Goal: Information Seeking & Learning: Learn about a topic

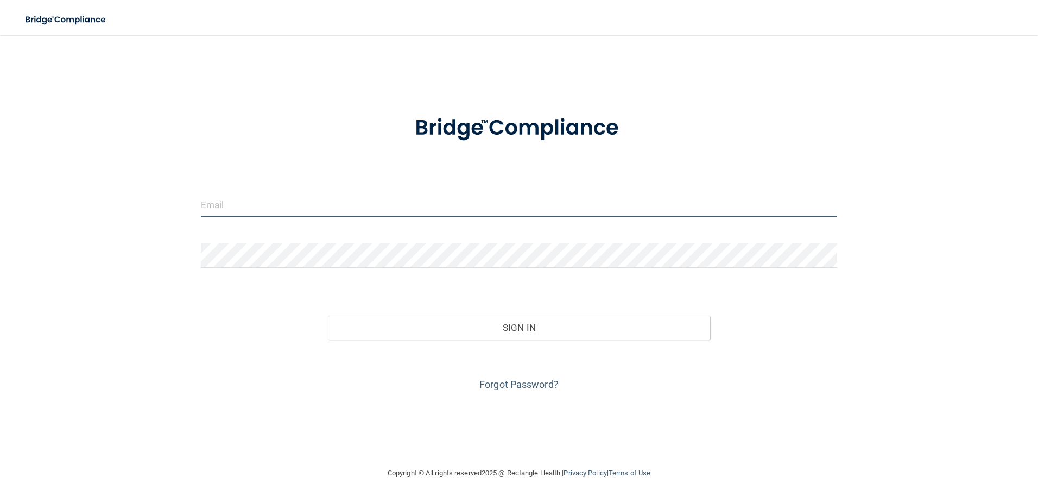
click at [284, 207] on input "email" at bounding box center [519, 204] width 637 height 24
type input "[PERSON_NAME][EMAIL_ADDRESS][DOMAIN_NAME]"
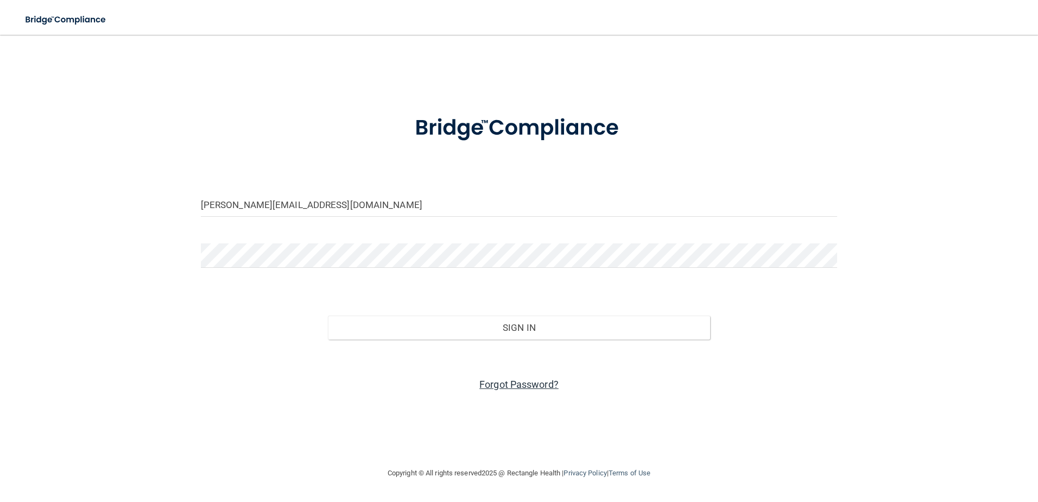
click at [527, 380] on link "Forgot Password?" at bounding box center [519, 384] width 79 height 11
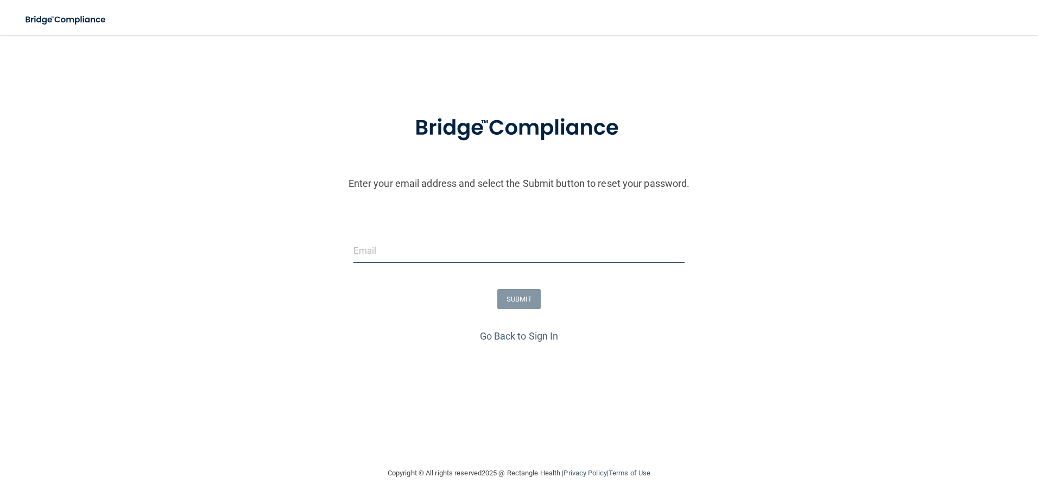
click at [370, 254] on input "email" at bounding box center [520, 250] width 332 height 24
type input "[PERSON_NAME][EMAIL_ADDRESS][DOMAIN_NAME]"
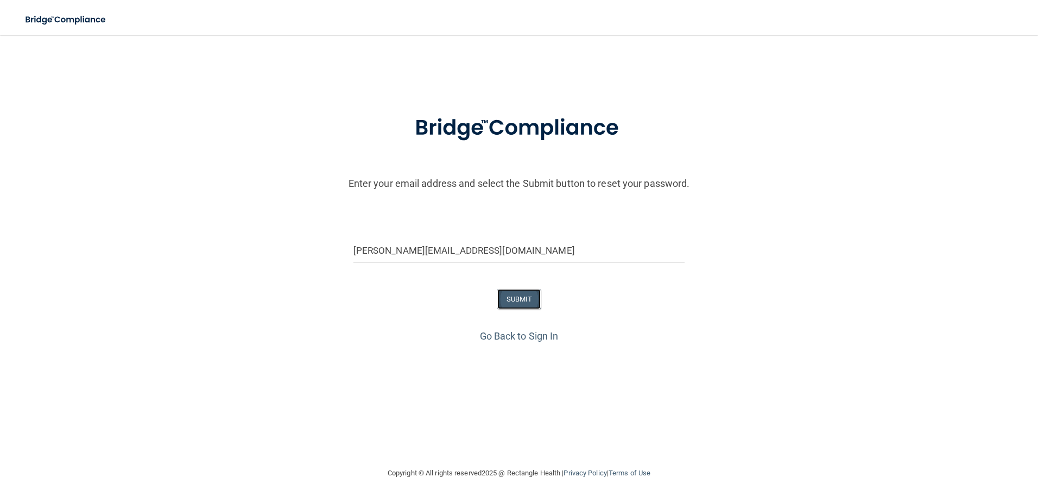
click at [526, 297] on button "SUBMIT" at bounding box center [519, 299] width 44 height 20
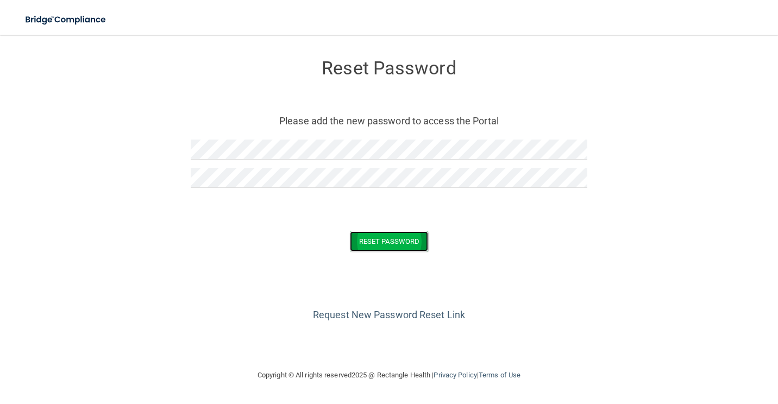
click at [404, 236] on button "Reset Password" at bounding box center [389, 241] width 78 height 20
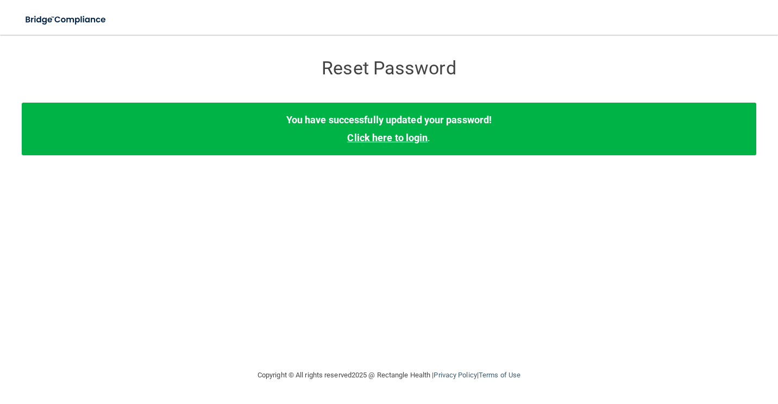
click at [385, 137] on link "Click here to login" at bounding box center [387, 137] width 80 height 11
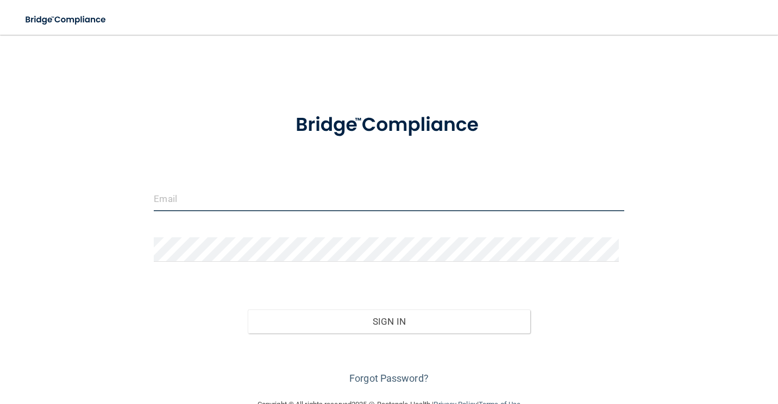
type input "[PERSON_NAME][EMAIL_ADDRESS][DOMAIN_NAME]"
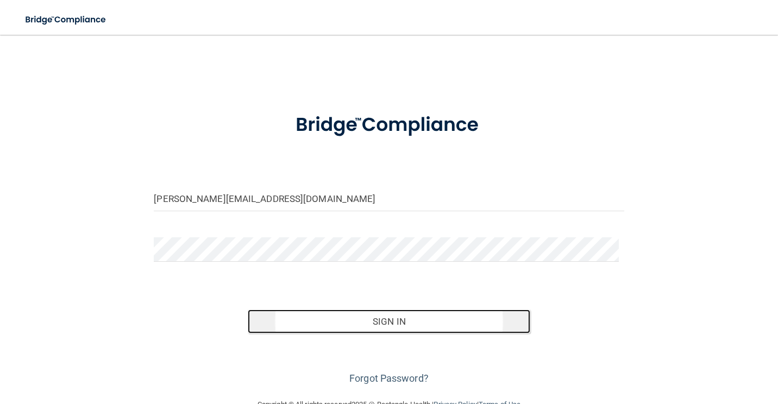
click at [412, 323] on button "Sign In" at bounding box center [389, 322] width 282 height 24
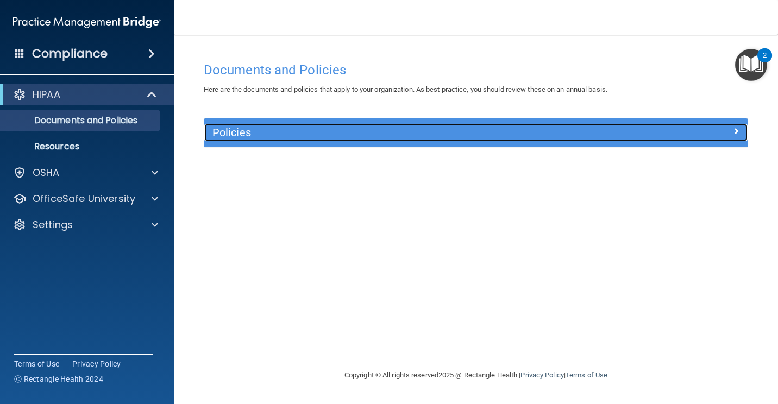
click at [243, 129] on h5 "Policies" at bounding box center [407, 133] width 391 height 12
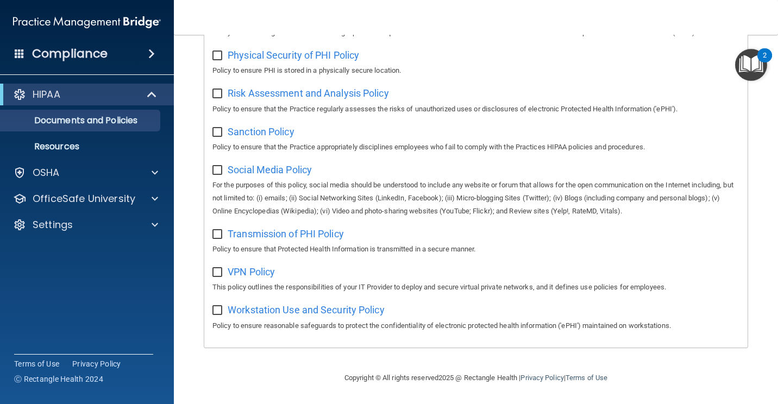
scroll to position [706, 0]
click at [65, 174] on div "OSHA" at bounding box center [72, 172] width 135 height 13
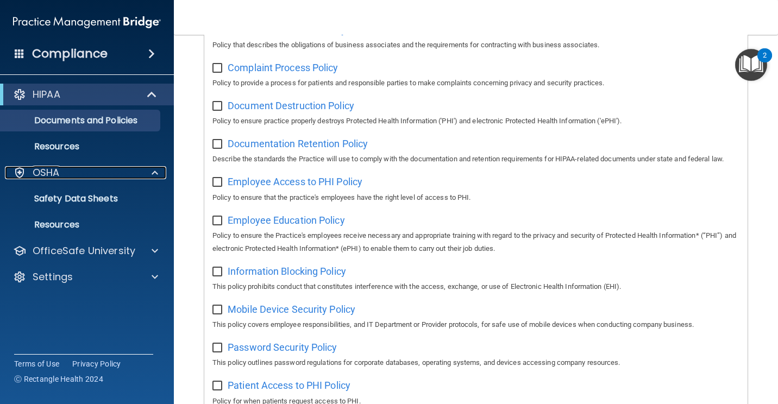
scroll to position [0, 0]
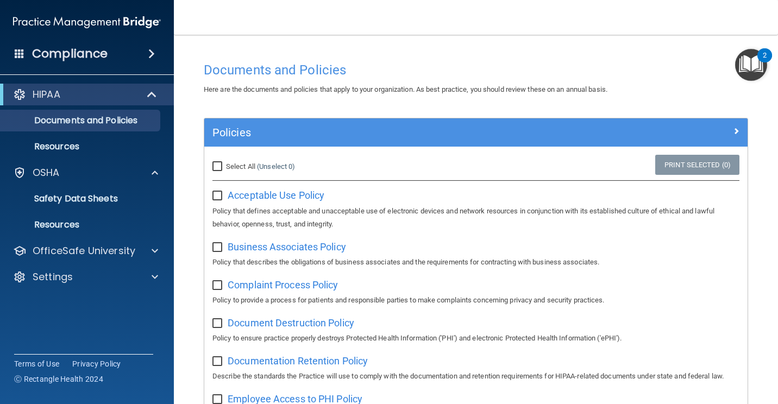
click at [217, 165] on input "Select All (Unselect 0) Unselect All" at bounding box center [218, 166] width 12 height 9
checkbox input "true"
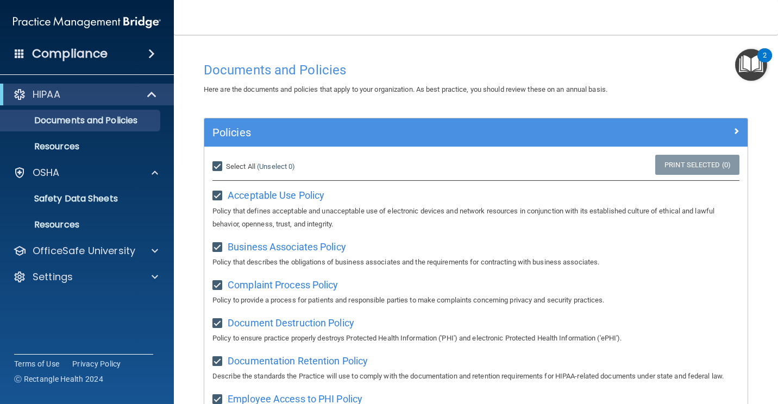
checkbox input "true"
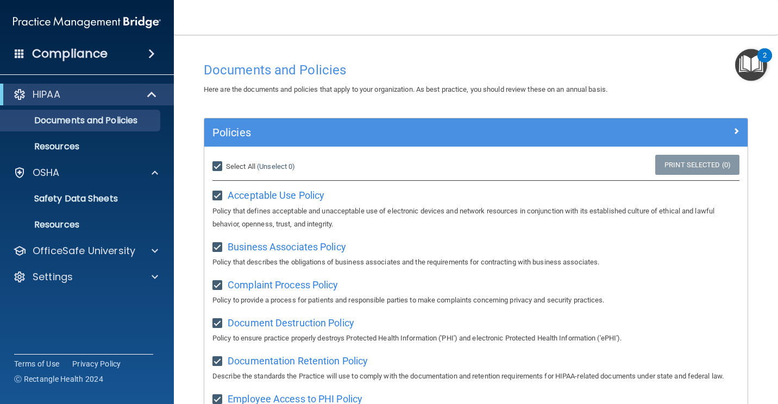
checkbox input "true"
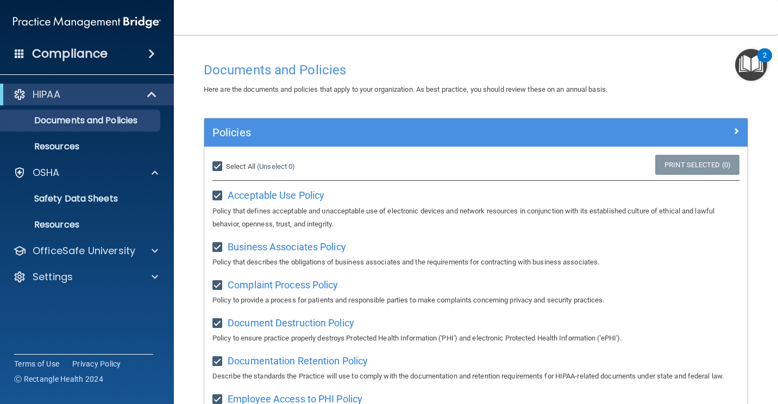
checkbox input "true"
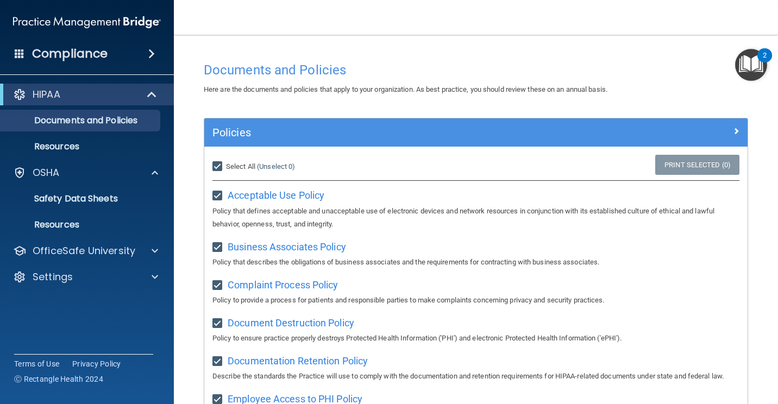
checkbox input "true"
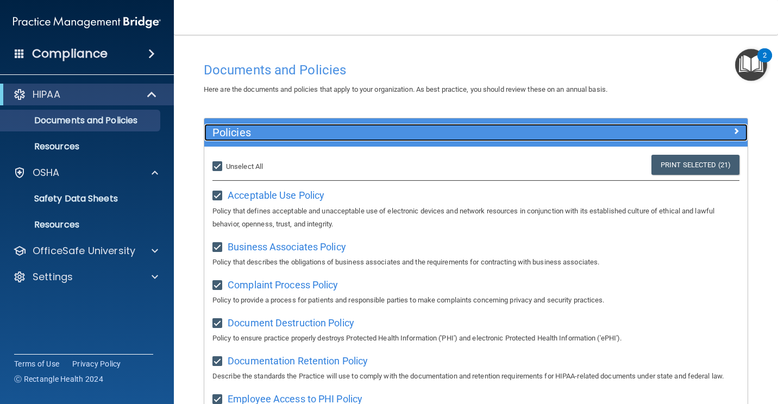
click at [722, 134] on div at bounding box center [679, 130] width 136 height 13
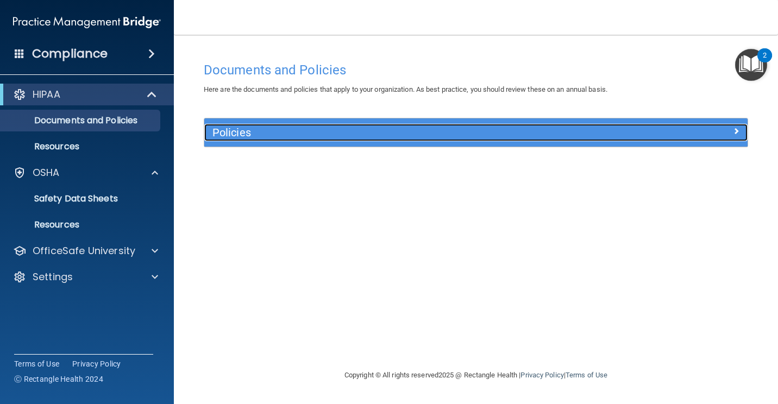
click at [730, 129] on div at bounding box center [679, 130] width 136 height 13
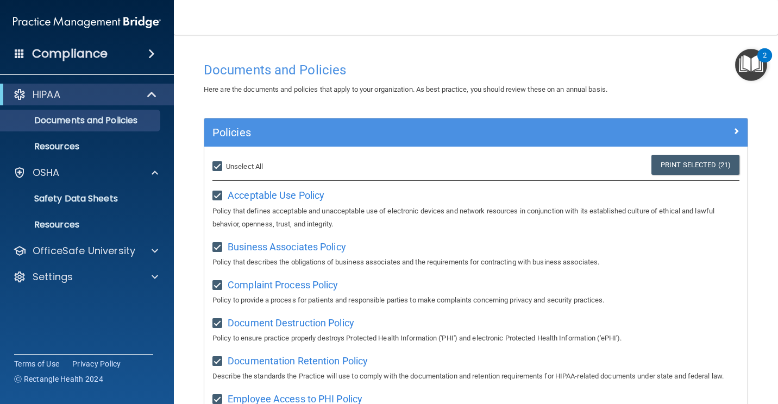
click at [148, 52] on span at bounding box center [151, 53] width 7 height 13
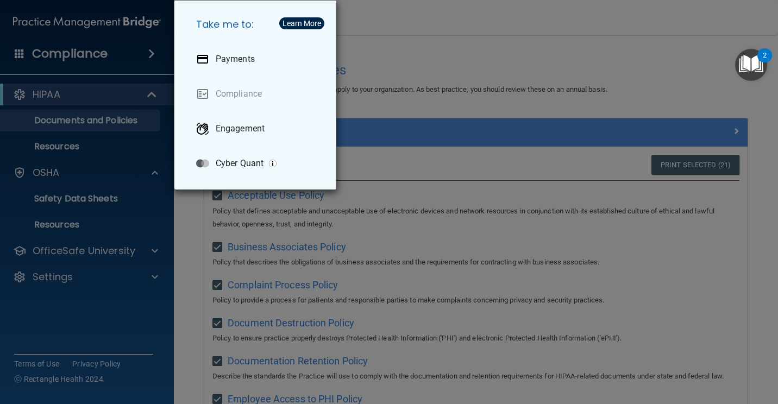
click at [146, 52] on div "Take me to: Payments Compliance Engagement Cyber Quant" at bounding box center [389, 202] width 778 height 404
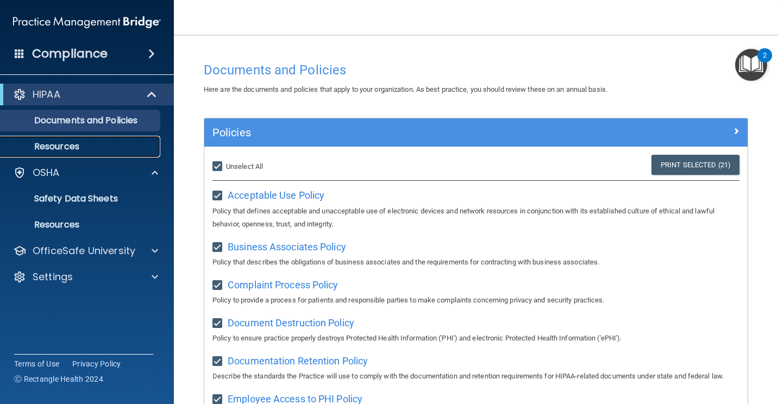
click at [44, 144] on p "Resources" at bounding box center [81, 146] width 148 height 11
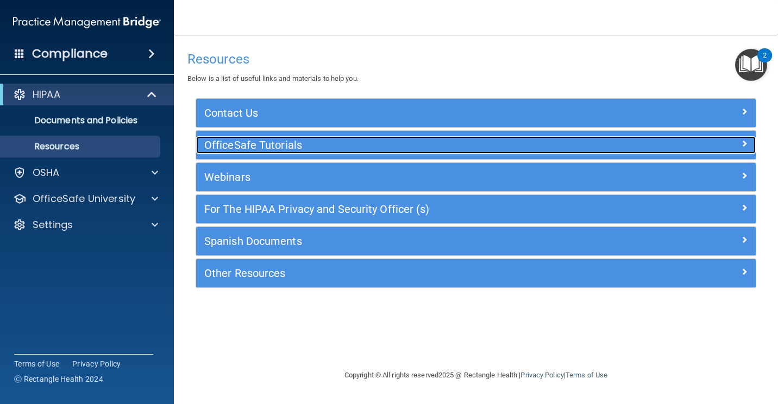
click at [741, 141] on span at bounding box center [744, 143] width 7 height 13
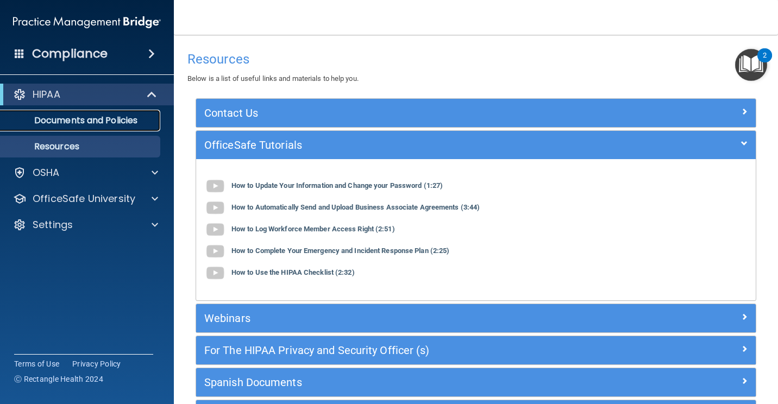
click at [88, 124] on p "Documents and Policies" at bounding box center [81, 120] width 148 height 11
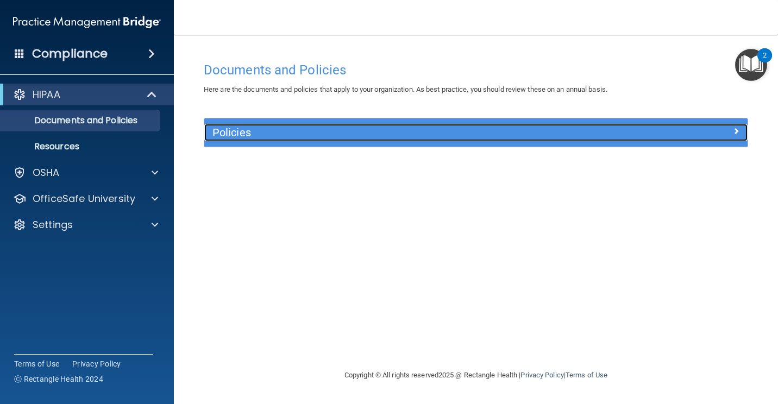
click at [733, 131] on span at bounding box center [736, 130] width 7 height 13
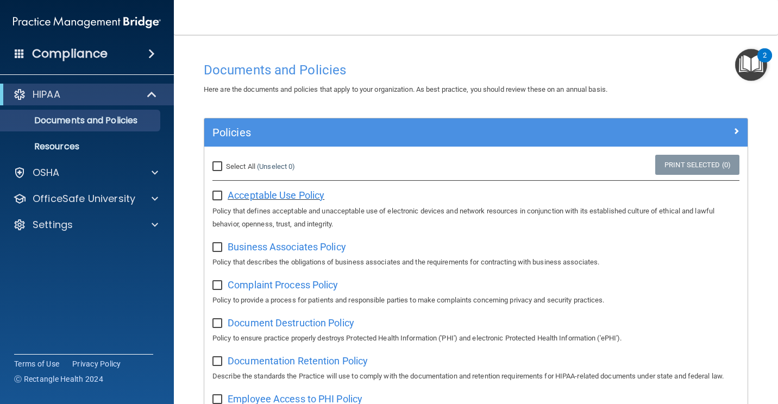
click at [234, 193] on span "Acceptable Use Policy" at bounding box center [276, 195] width 97 height 11
click at [52, 146] on p "Resources" at bounding box center [81, 146] width 148 height 11
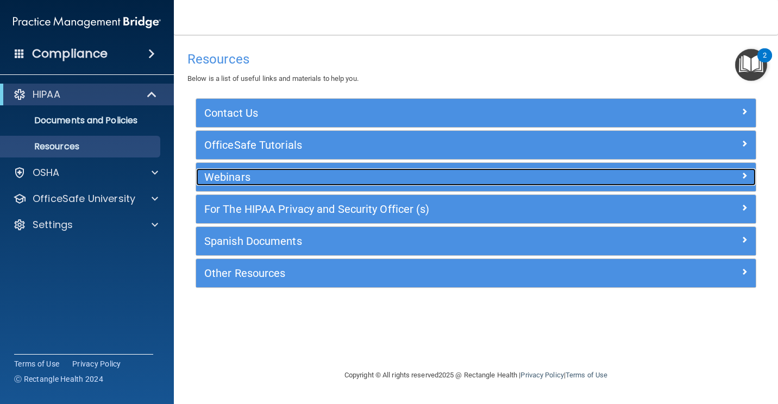
click at [742, 171] on span at bounding box center [744, 175] width 7 height 13
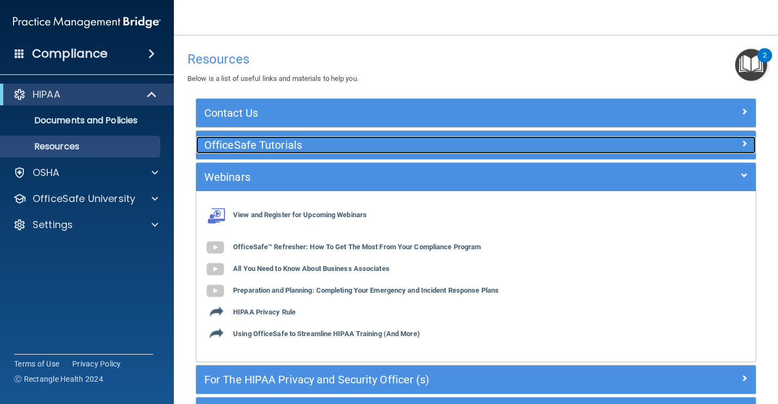
click at [228, 146] on h5 "OfficeSafe Tutorials" at bounding box center [406, 145] width 404 height 12
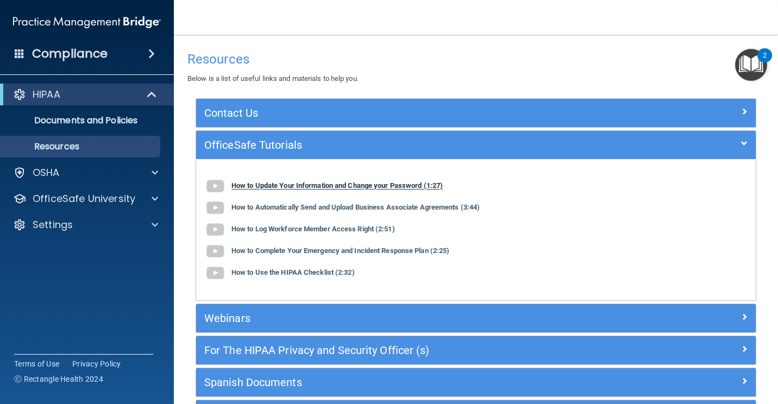
click at [217, 184] on img at bounding box center [215, 186] width 22 height 22
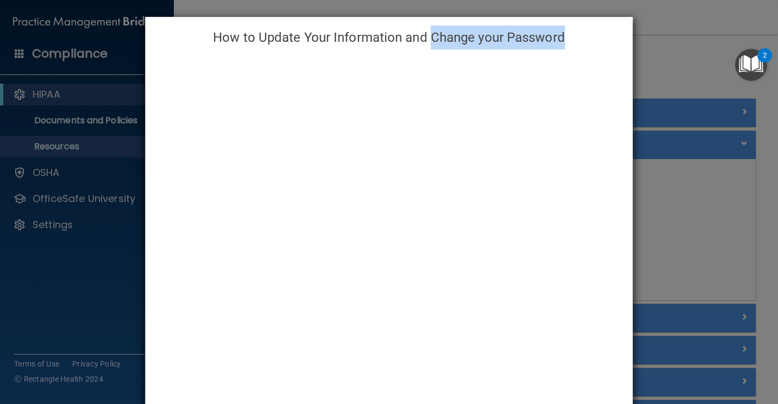
drag, startPoint x: 429, startPoint y: 25, endPoint x: 72, endPoint y: 203, distance: 398.5
click at [72, 203] on div "How to Update Your Information and Change your Password" at bounding box center [389, 202] width 778 height 404
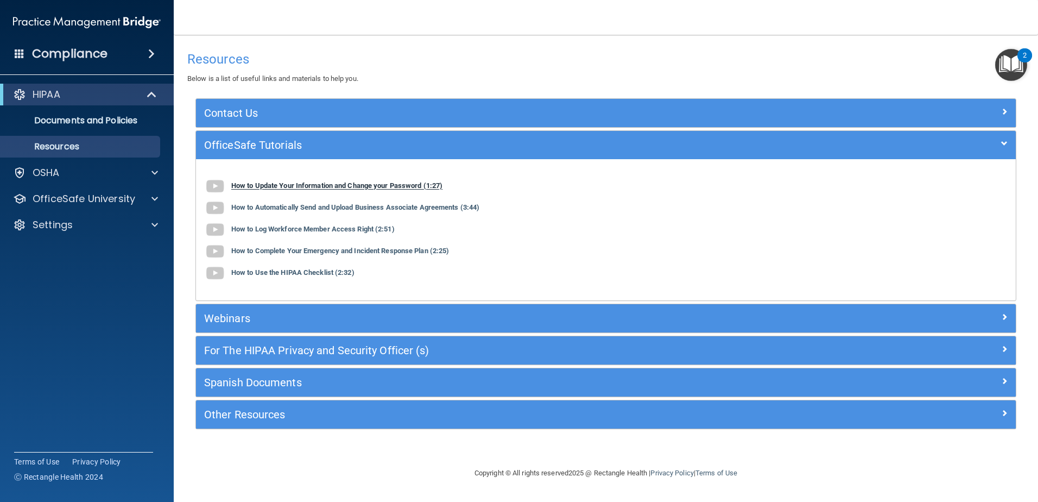
click at [248, 185] on b "How to Update Your Information and Change your Password (1:27)" at bounding box center [336, 186] width 211 height 8
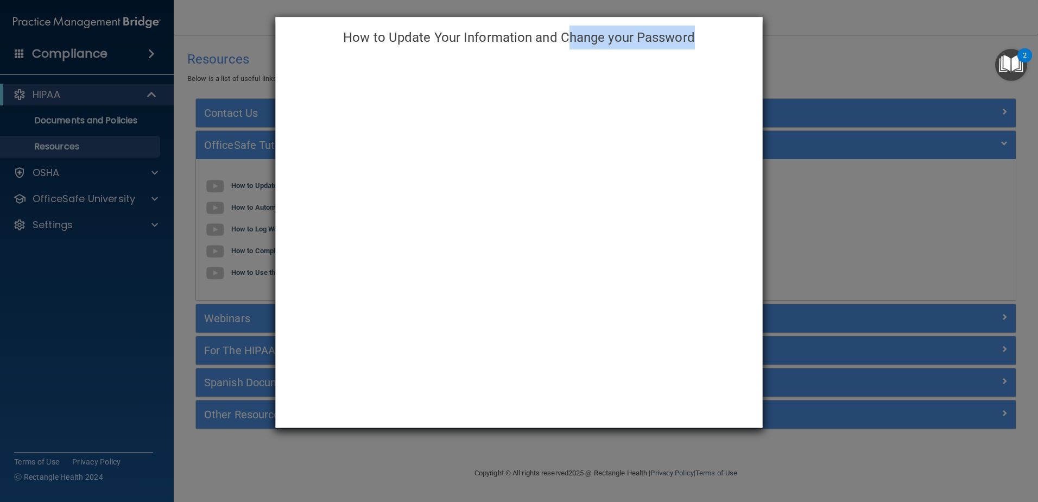
drag, startPoint x: 569, startPoint y: 24, endPoint x: 833, endPoint y: 47, distance: 264.4
click at [777, 47] on div "How to Update Your Information and Change your Password" at bounding box center [519, 251] width 1038 height 502
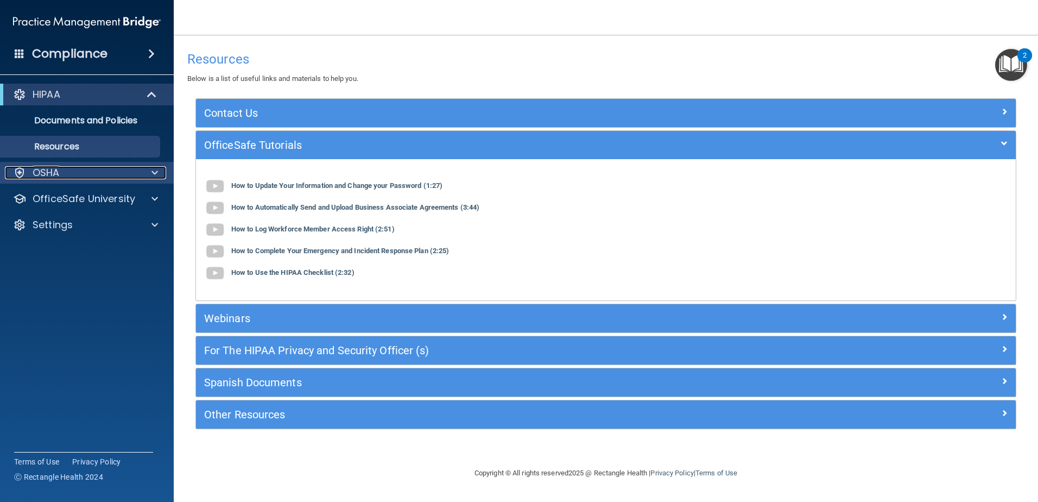
click at [62, 169] on div "OSHA" at bounding box center [72, 172] width 135 height 13
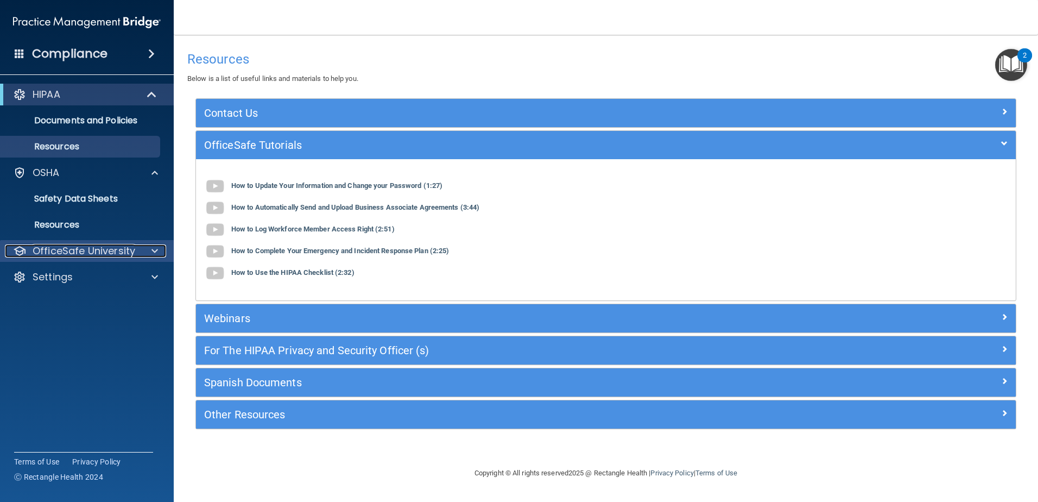
click at [95, 247] on p "OfficeSafe University" at bounding box center [84, 250] width 103 height 13
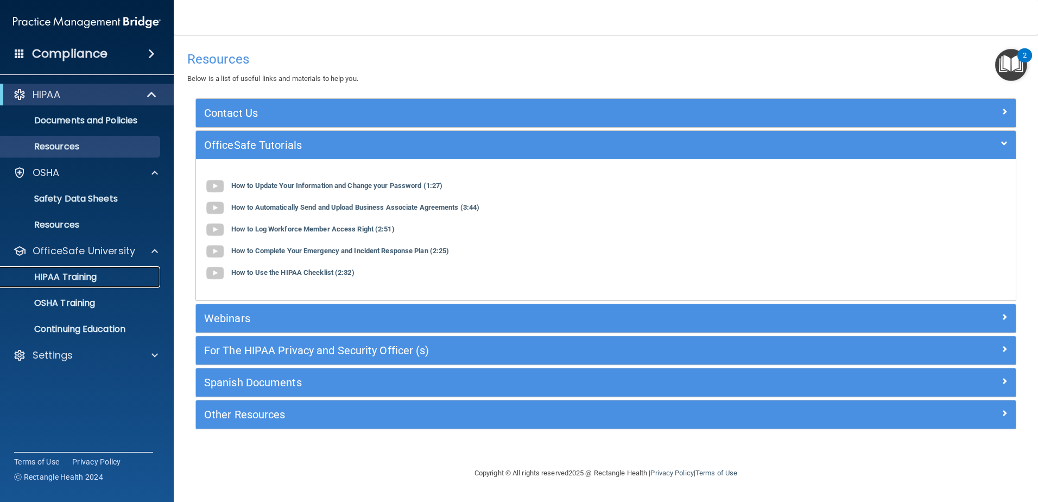
click at [78, 279] on p "HIPAA Training" at bounding box center [52, 277] width 90 height 11
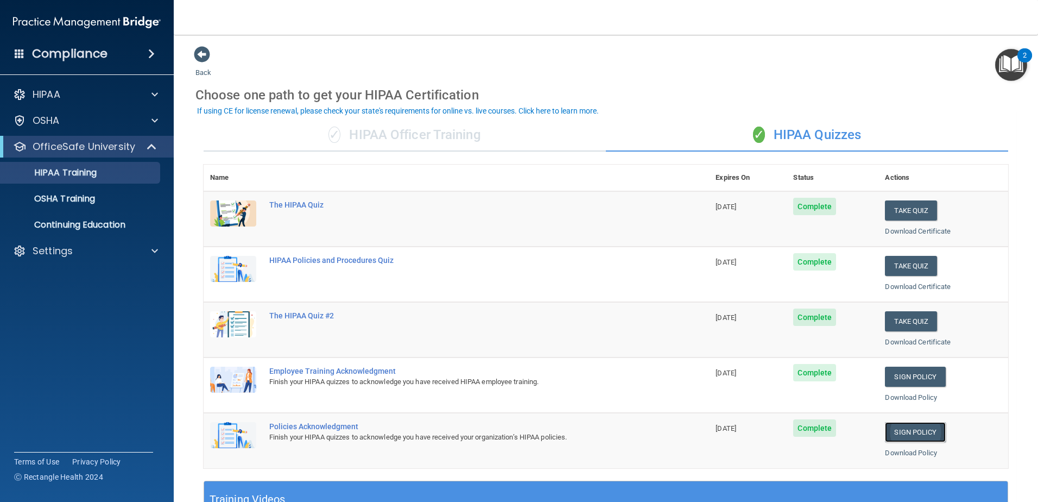
click at [777, 404] on link "Sign Policy" at bounding box center [915, 432] width 60 height 20
click at [65, 171] on p "HIPAA Training" at bounding box center [52, 172] width 90 height 11
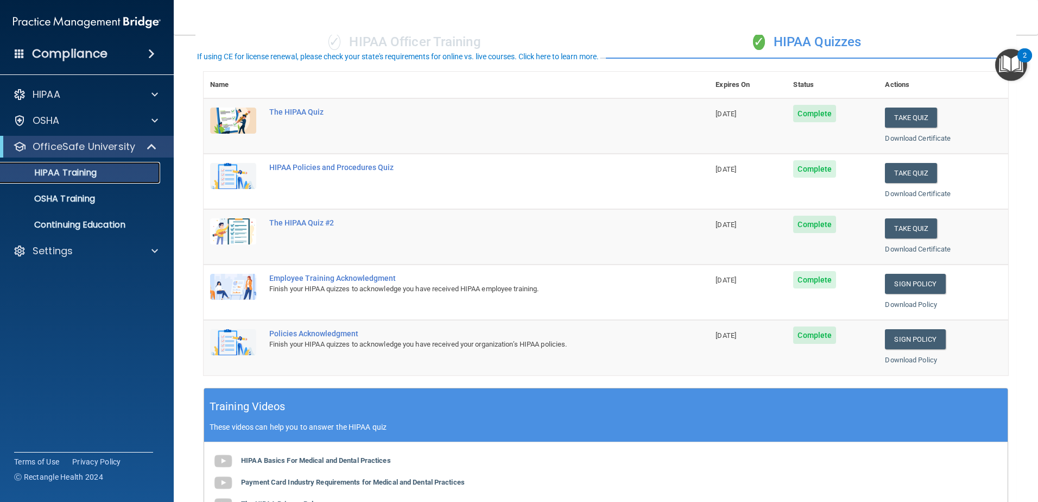
scroll to position [272, 0]
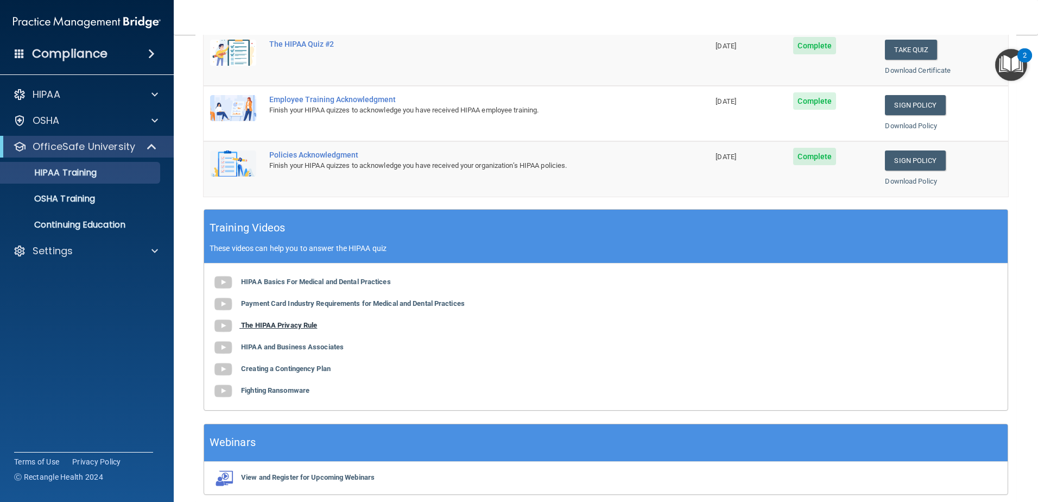
click at [224, 321] on img at bounding box center [223, 326] width 22 height 22
click at [224, 348] on img at bounding box center [223, 348] width 22 height 22
click at [222, 363] on img at bounding box center [223, 369] width 22 height 22
click at [219, 391] on img at bounding box center [223, 391] width 22 height 22
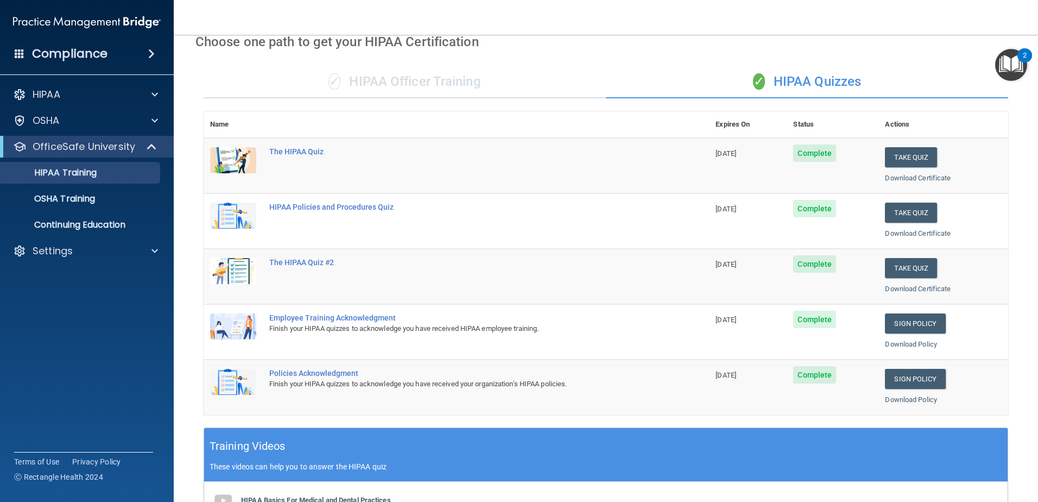
scroll to position [45, 0]
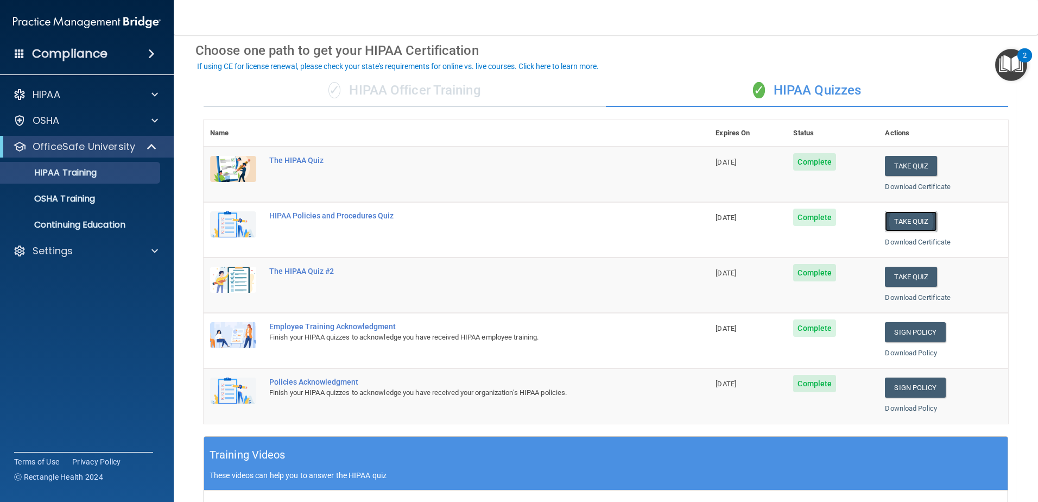
click at [777, 221] on button "Take Quiz" at bounding box center [911, 221] width 52 height 20
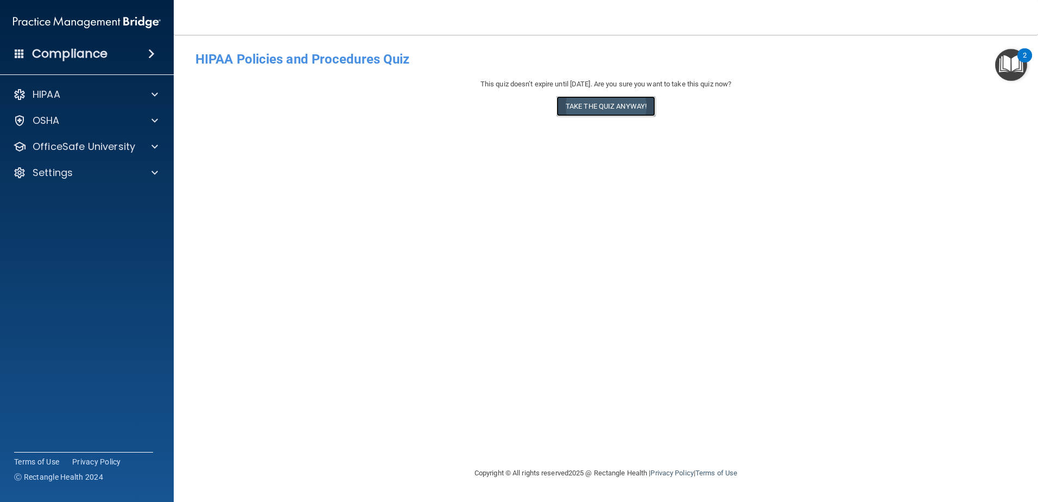
click at [604, 105] on button "Take the quiz anyway!" at bounding box center [606, 106] width 99 height 20
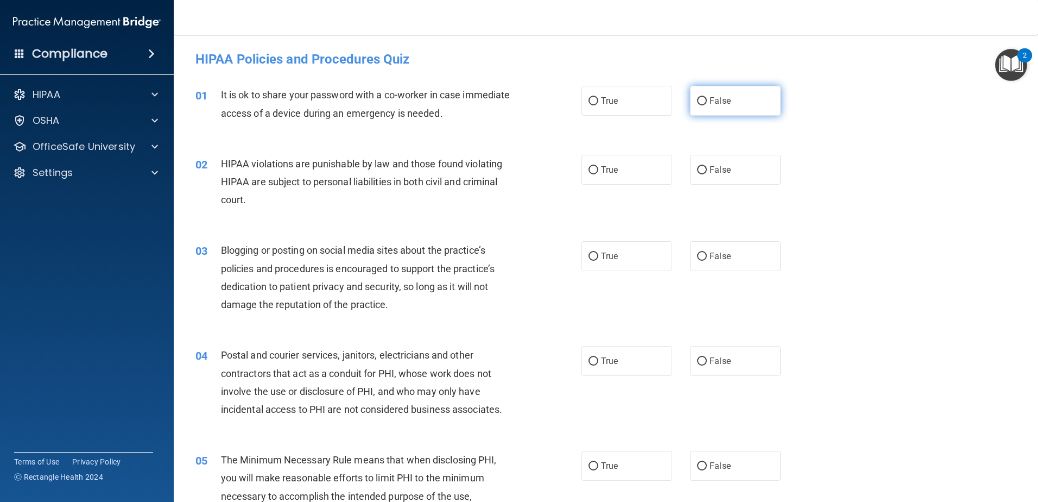
click at [710, 99] on span "False" at bounding box center [720, 101] width 21 height 10
click at [705, 99] on input "False" at bounding box center [702, 101] width 10 height 8
radio input "true"
click at [591, 173] on input "True" at bounding box center [594, 170] width 10 height 8
radio input "true"
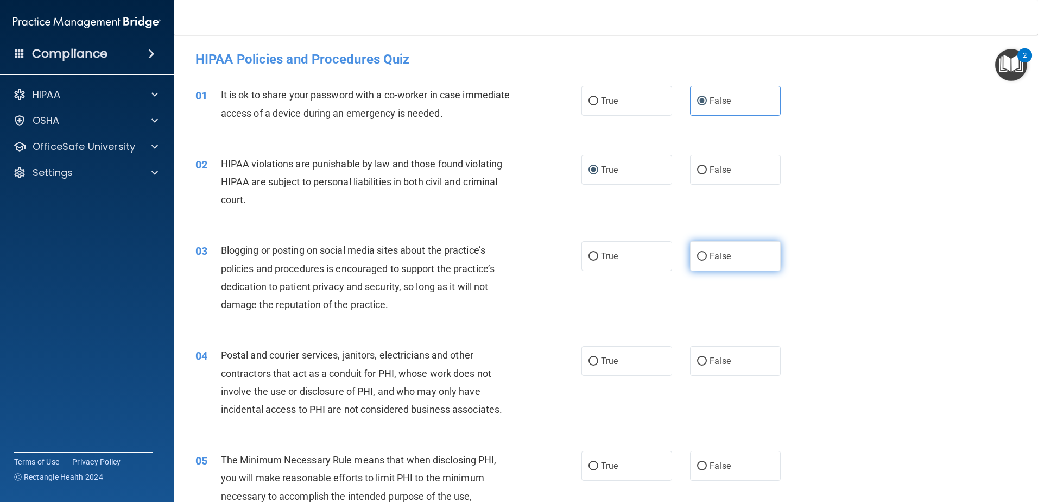
click at [702, 257] on input "False" at bounding box center [702, 257] width 10 height 8
radio input "true"
click at [697, 361] on input "False" at bounding box center [702, 361] width 10 height 8
radio input "true"
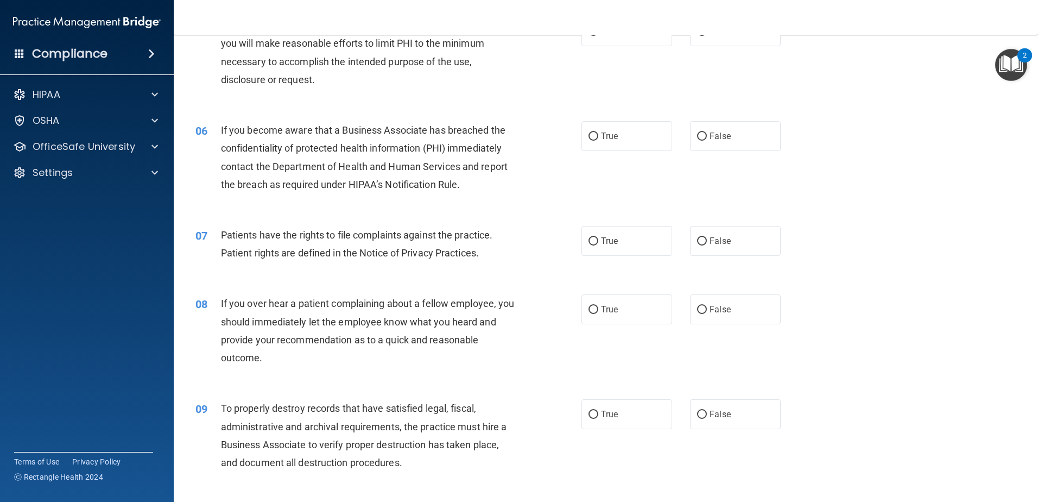
scroll to position [489, 0]
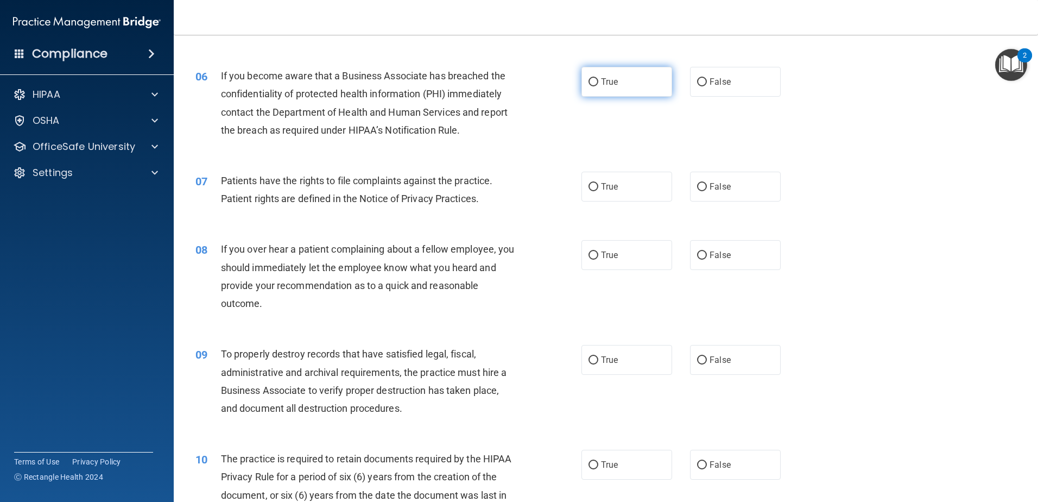
click at [589, 85] on input "True" at bounding box center [594, 82] width 10 height 8
radio input "true"
click at [589, 185] on input "True" at bounding box center [594, 187] width 10 height 8
radio input "true"
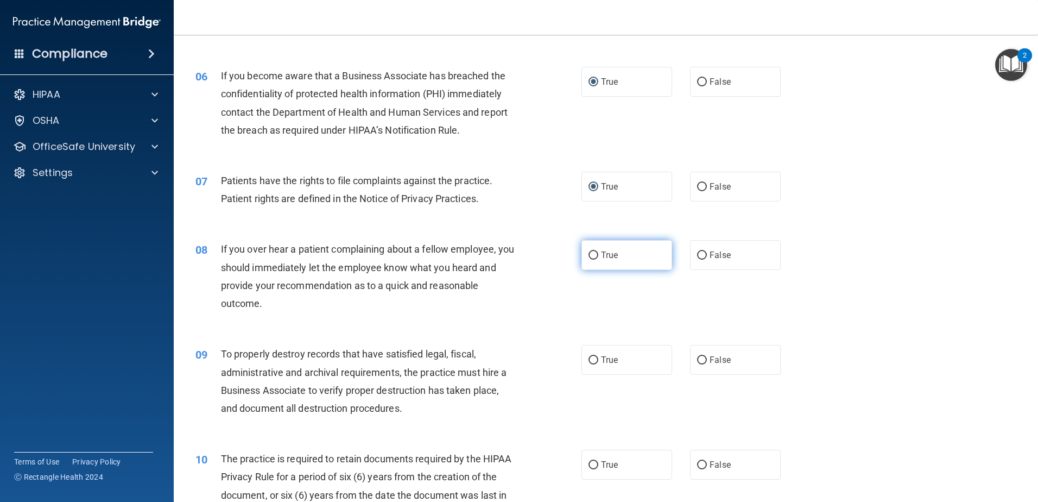
click at [591, 251] on input "True" at bounding box center [594, 255] width 10 height 8
radio input "true"
click at [608, 358] on span "True" at bounding box center [609, 360] width 17 height 10
click at [598, 358] on input "True" at bounding box center [594, 360] width 10 height 8
radio input "true"
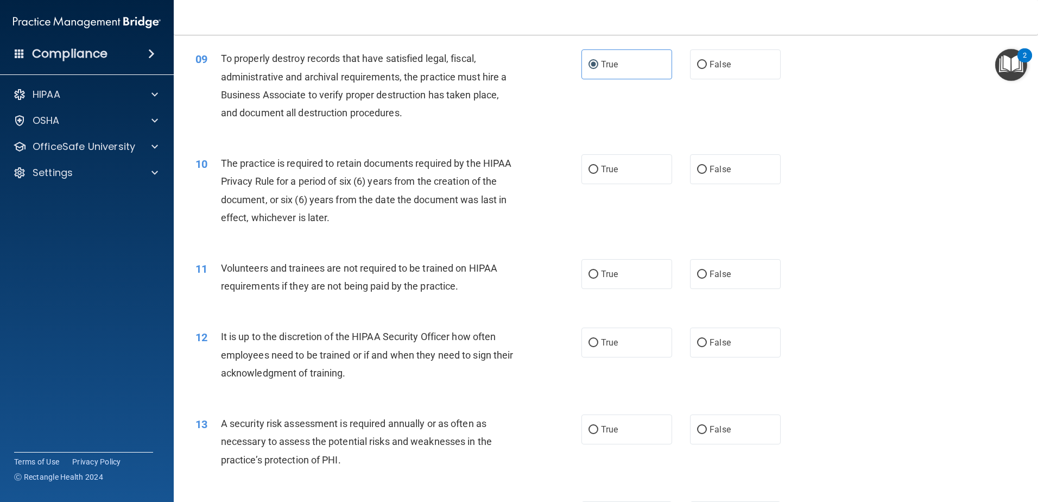
scroll to position [869, 0]
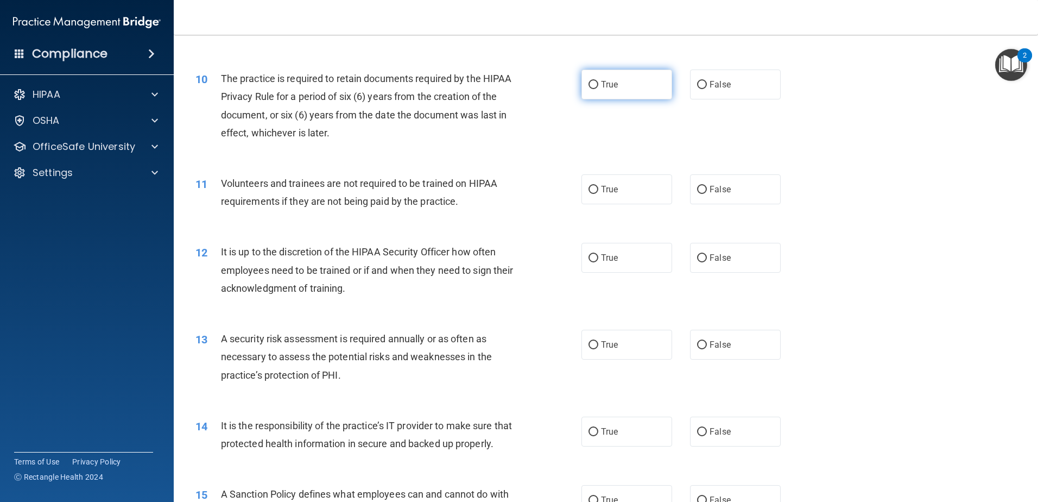
click at [589, 86] on input "True" at bounding box center [594, 85] width 10 height 8
radio input "true"
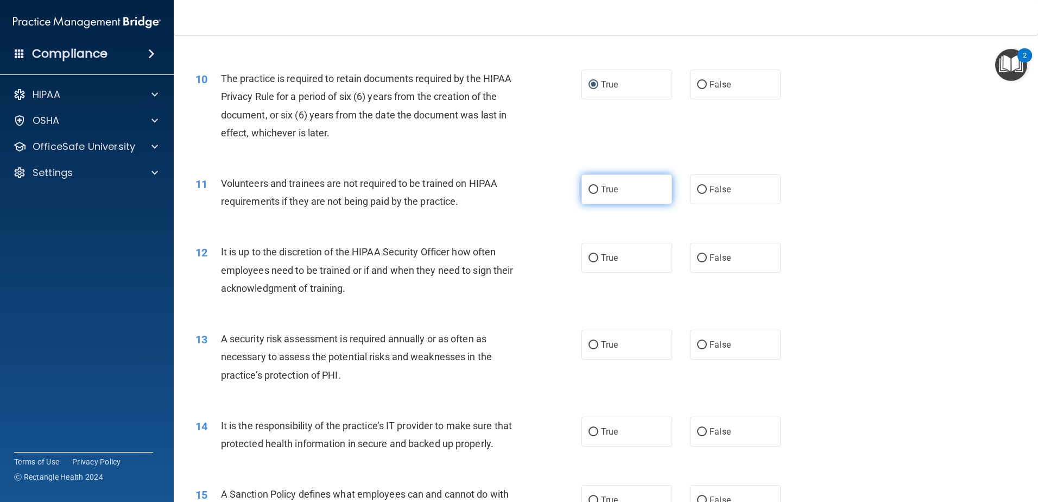
click at [589, 187] on input "True" at bounding box center [594, 190] width 10 height 8
radio input "true"
click at [603, 257] on span "True" at bounding box center [609, 258] width 17 height 10
click at [598, 257] on input "True" at bounding box center [594, 258] width 10 height 8
radio input "true"
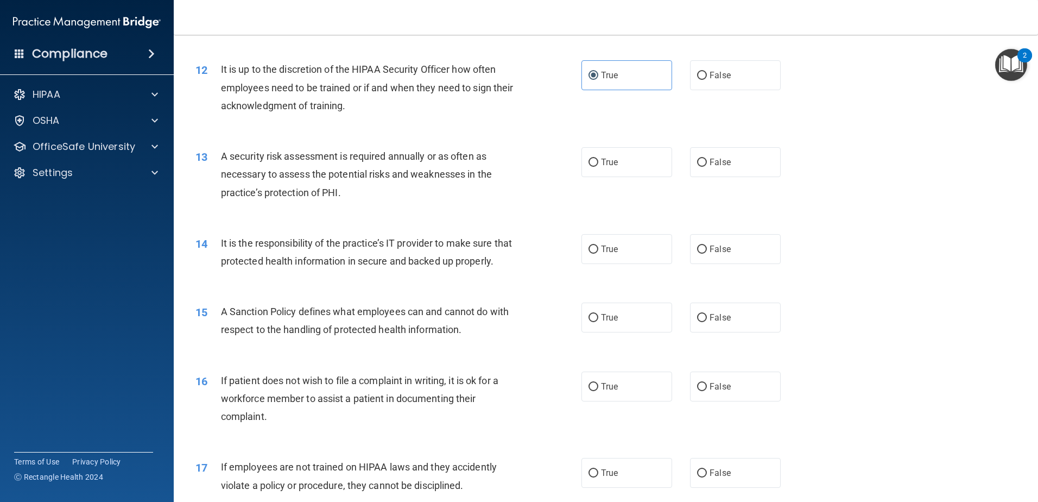
scroll to position [1140, 0]
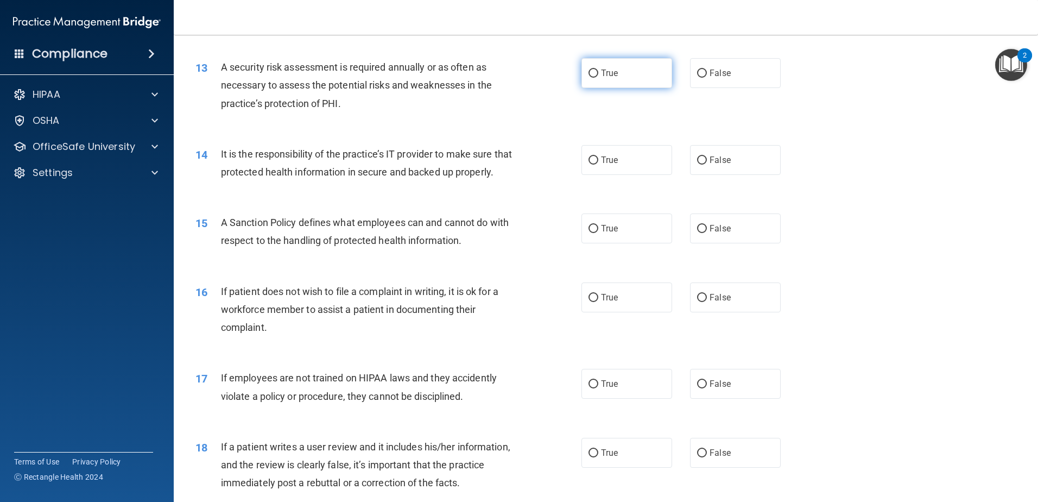
click at [603, 70] on span "True" at bounding box center [609, 73] width 17 height 10
click at [598, 70] on input "True" at bounding box center [594, 74] width 10 height 8
radio input "true"
click at [592, 165] on label "True" at bounding box center [627, 160] width 91 height 30
click at [592, 165] on input "True" at bounding box center [594, 160] width 10 height 8
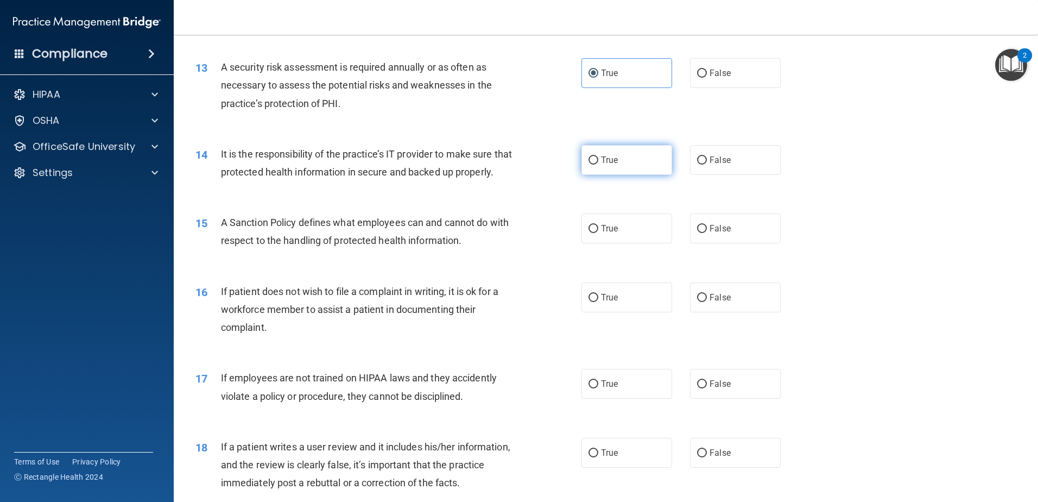
radio input "true"
click at [610, 234] on span "True" at bounding box center [609, 228] width 17 height 10
click at [598, 233] on input "True" at bounding box center [594, 229] width 10 height 8
radio input "true"
click at [594, 302] on input "True" at bounding box center [594, 298] width 10 height 8
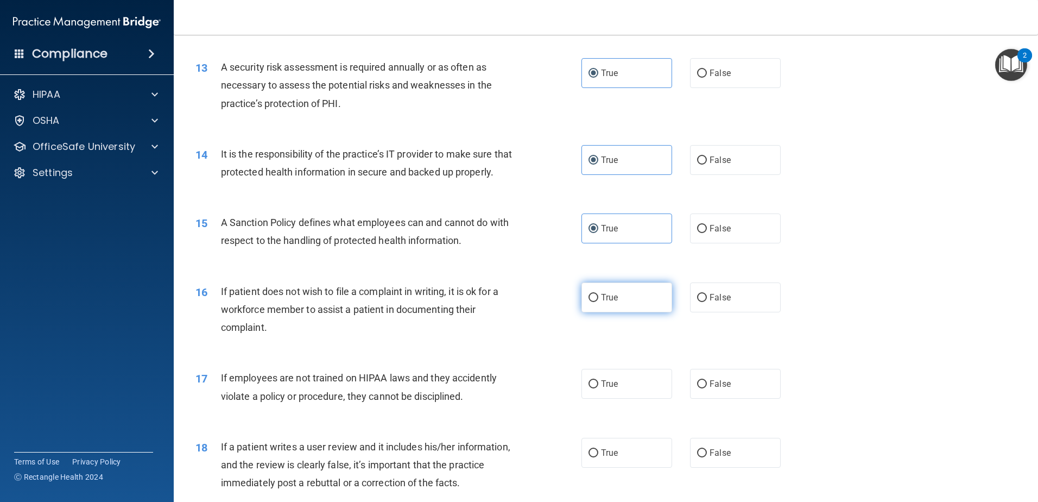
radio input "true"
click at [710, 389] on span "False" at bounding box center [720, 384] width 21 height 10
click at [707, 388] on input "False" at bounding box center [702, 384] width 10 height 8
radio input "true"
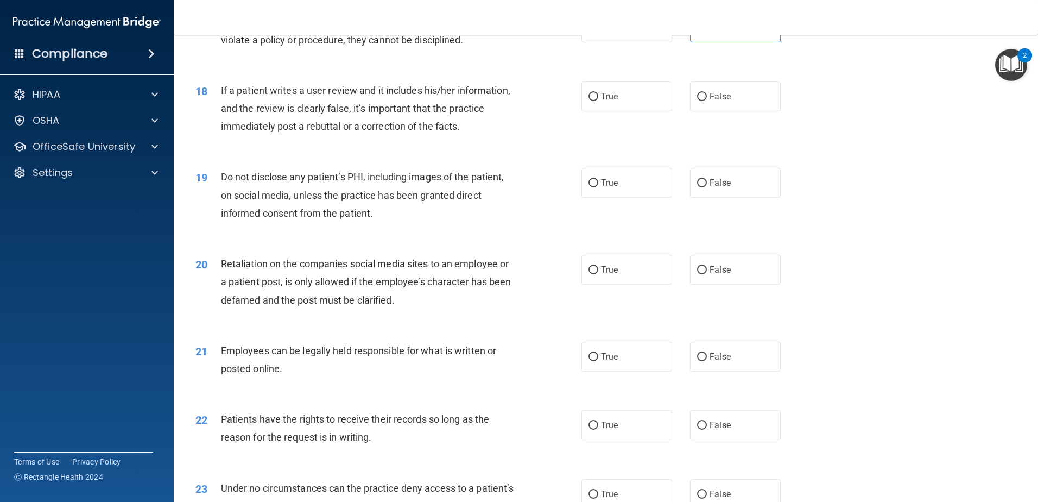
scroll to position [1521, 0]
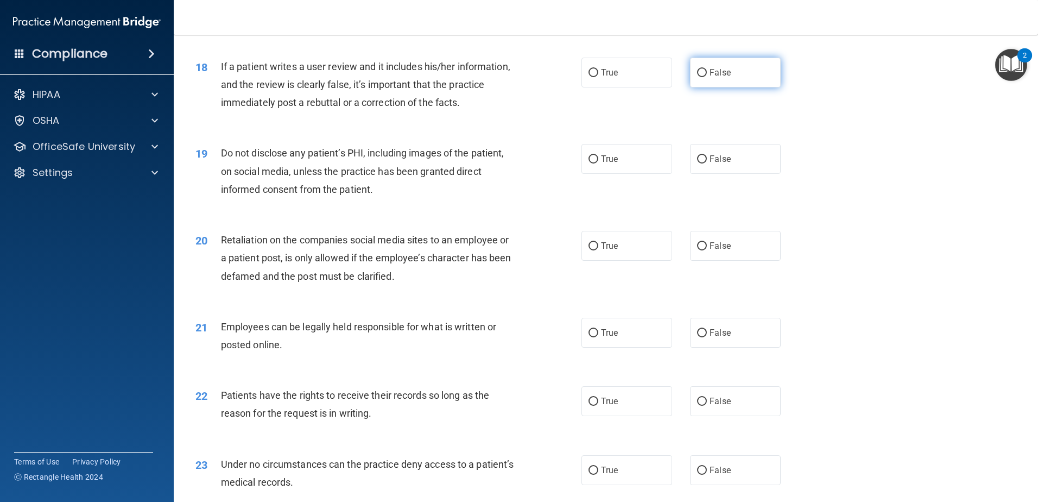
click at [697, 77] on input "False" at bounding box center [702, 73] width 10 height 8
radio input "true"
click at [589, 163] on input "True" at bounding box center [594, 159] width 10 height 8
radio input "true"
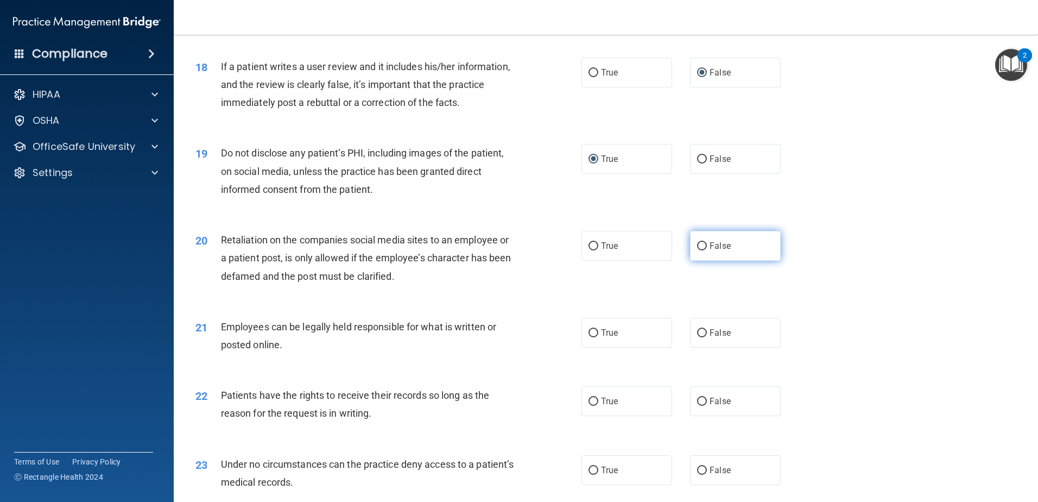
click at [697, 250] on input "False" at bounding box center [702, 246] width 10 height 8
radio input "true"
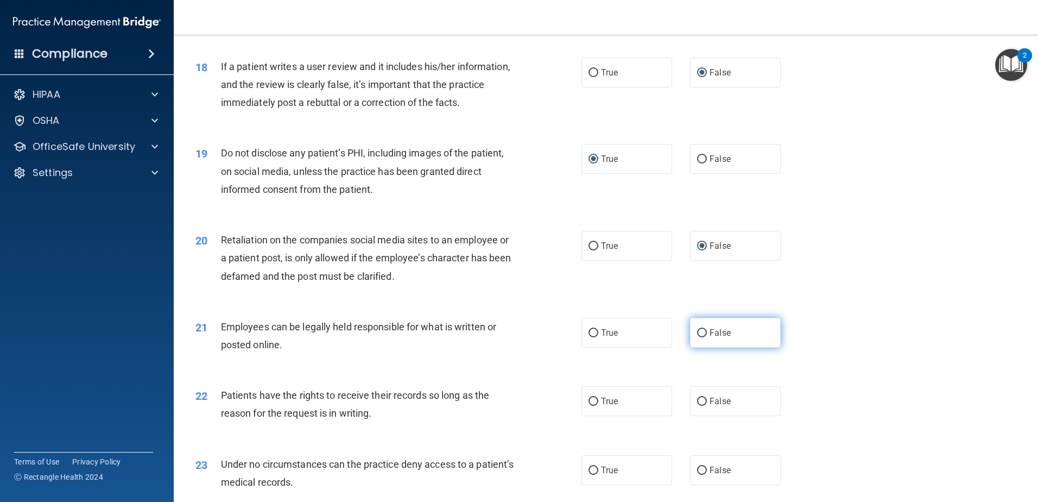
click at [701, 337] on input "False" at bounding box center [702, 333] width 10 height 8
radio input "true"
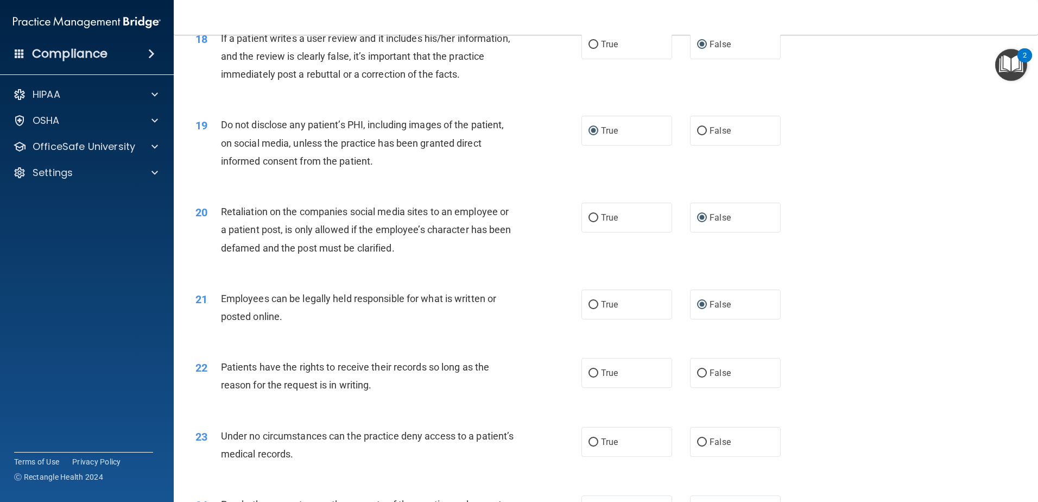
scroll to position [1575, 0]
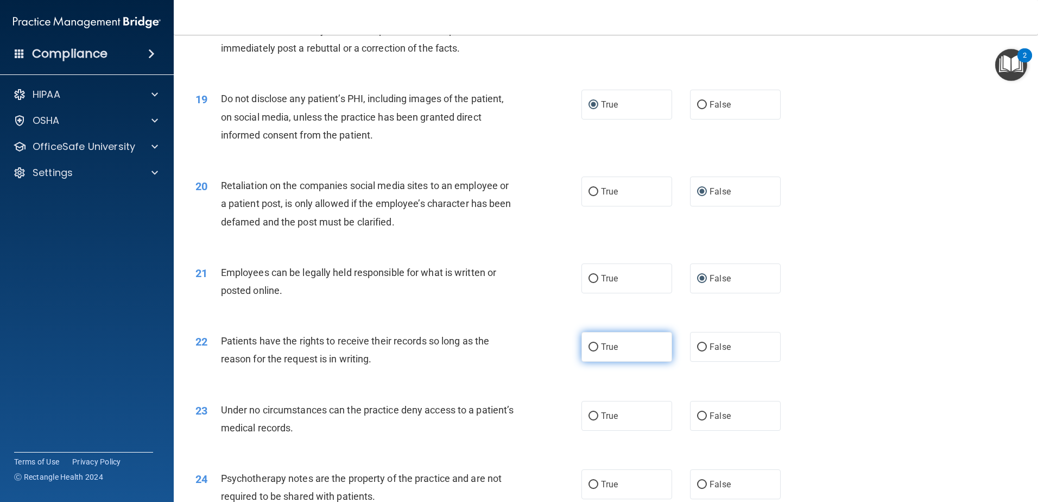
click at [592, 351] on input "True" at bounding box center [594, 347] width 10 height 8
radio input "true"
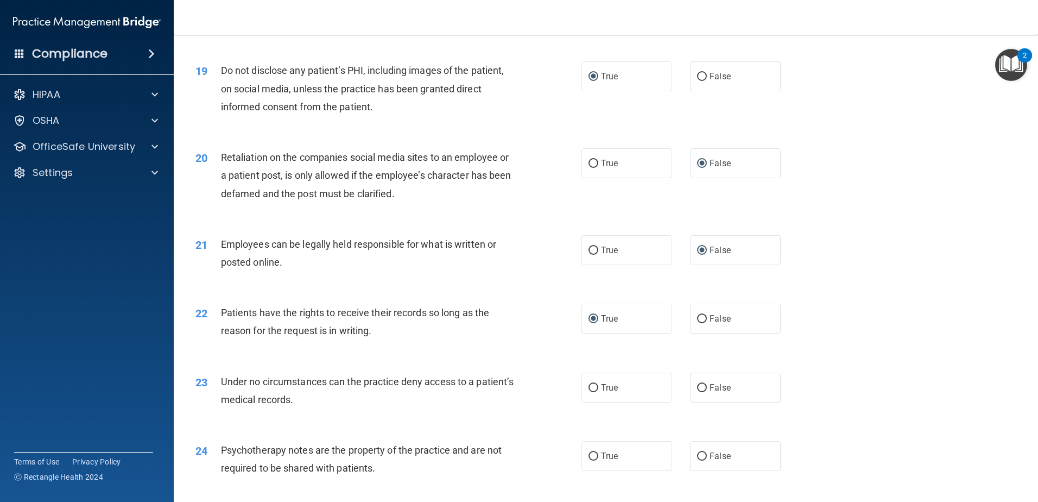
scroll to position [1629, 0]
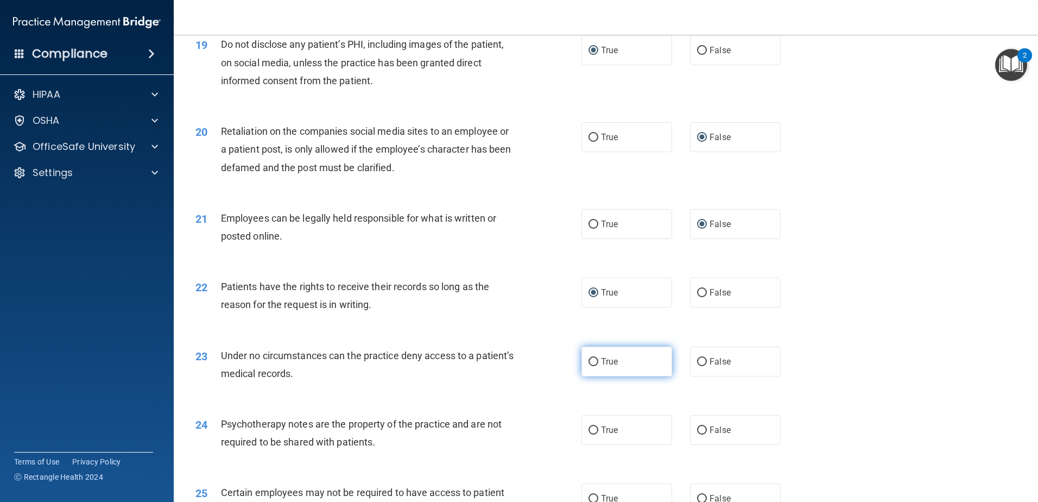
click at [606, 367] on span "True" at bounding box center [609, 361] width 17 height 10
click at [598, 366] on input "True" at bounding box center [594, 362] width 10 height 8
radio input "true"
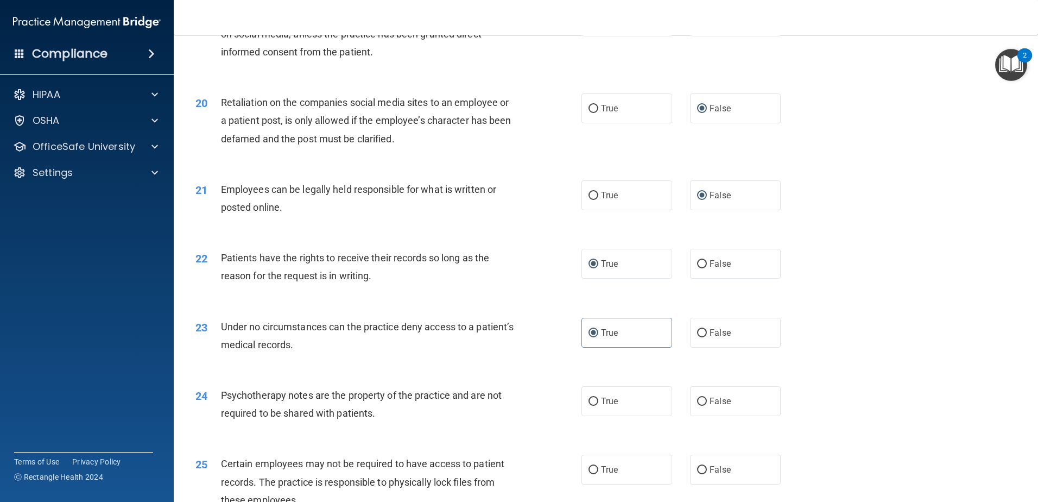
scroll to position [1684, 0]
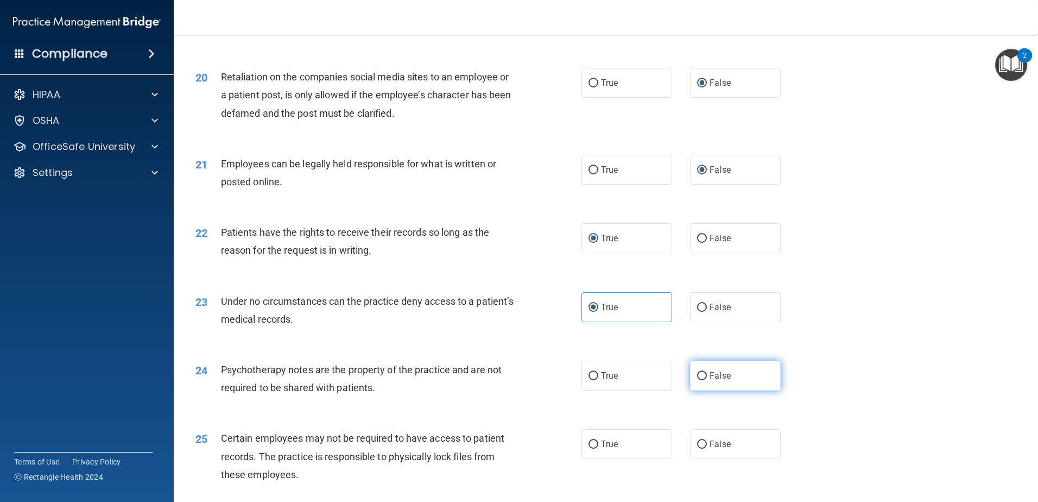
click at [700, 380] on input "False" at bounding box center [702, 376] width 10 height 8
radio input "true"
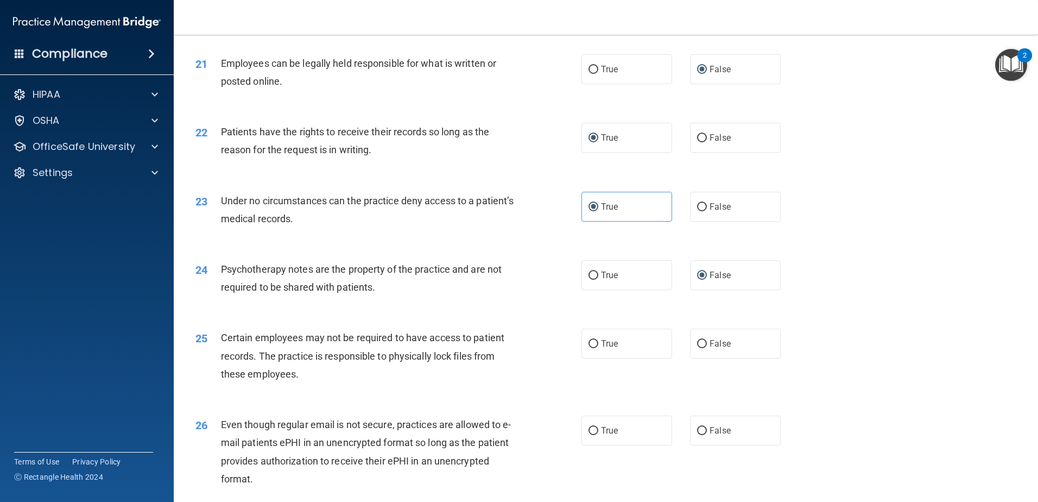
scroll to position [1792, 0]
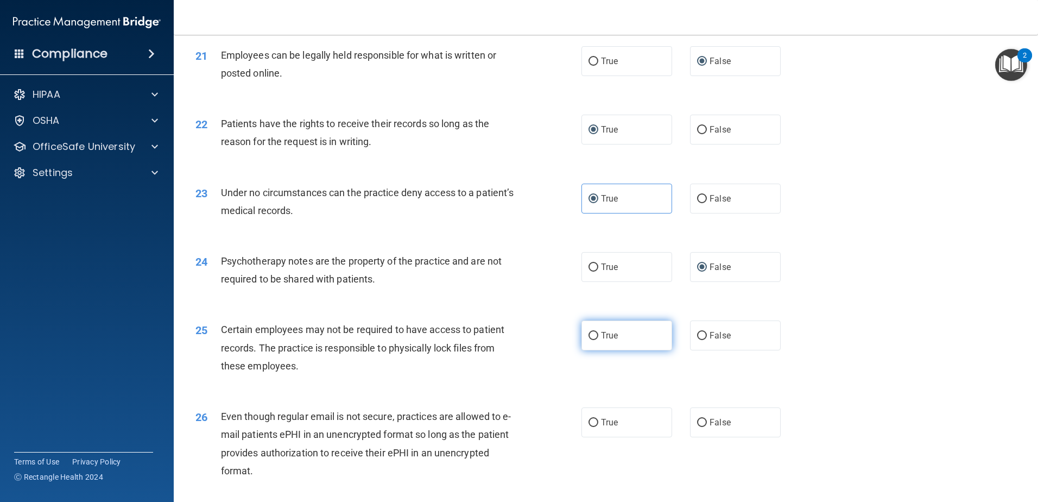
click at [605, 350] on label "True" at bounding box center [627, 335] width 91 height 30
click at [598, 340] on input "True" at bounding box center [594, 336] width 10 height 8
radio input "true"
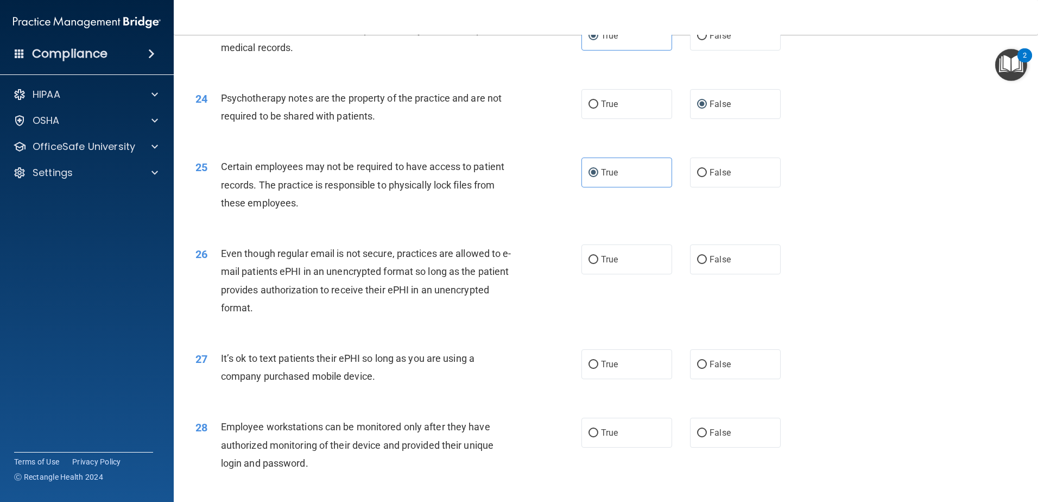
scroll to position [2009, 0]
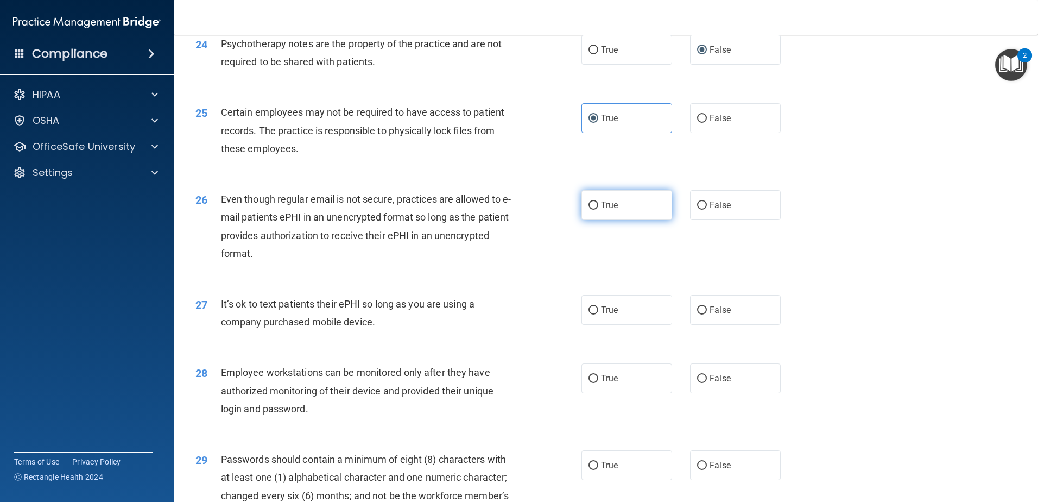
click at [596, 220] on label "True" at bounding box center [627, 205] width 91 height 30
click at [596, 210] on input "True" at bounding box center [594, 205] width 10 height 8
radio input "true"
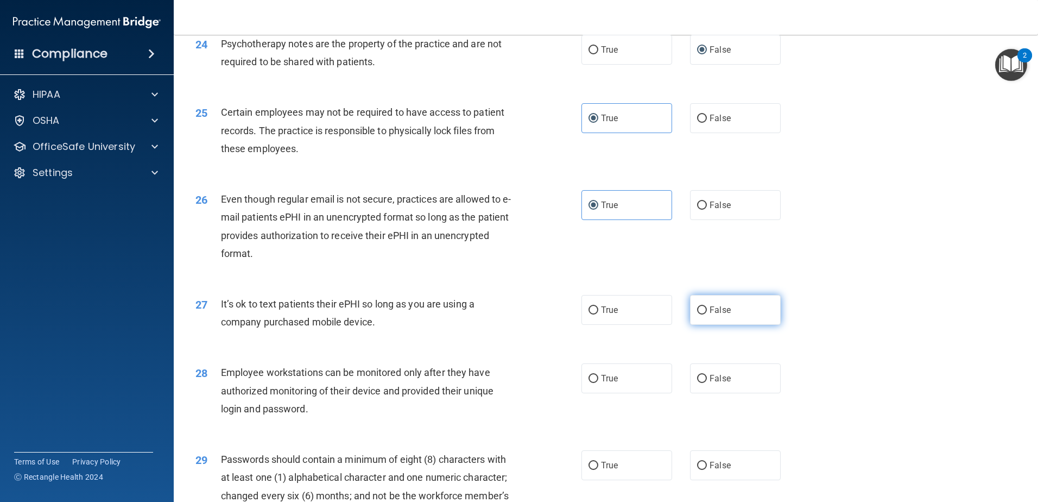
drag, startPoint x: 701, startPoint y: 324, endPoint x: 695, endPoint y: 325, distance: 5.5
click at [701, 314] on input "False" at bounding box center [702, 310] width 10 height 8
radio input "true"
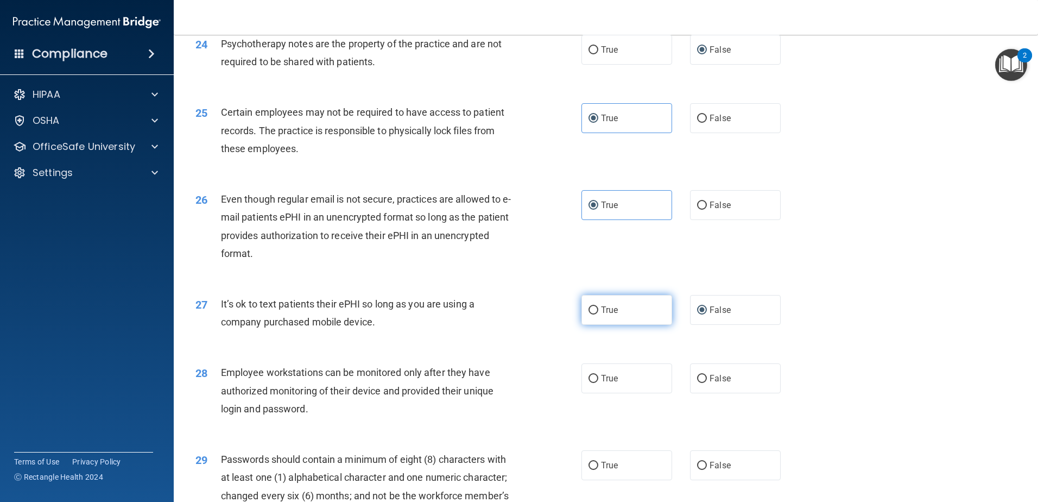
click at [589, 314] on input "True" at bounding box center [594, 310] width 10 height 8
radio input "true"
radio input "false"
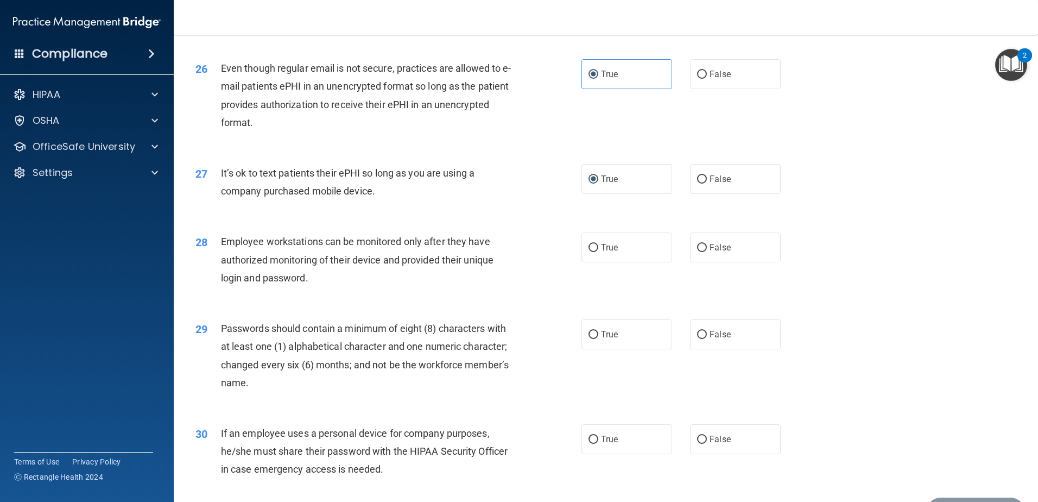
scroll to position [2172, 0]
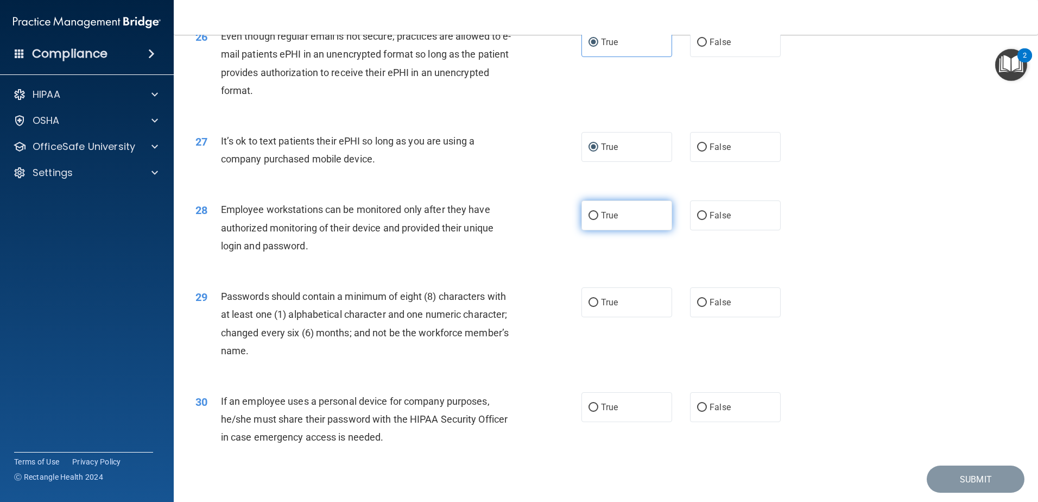
click at [601, 220] on span "True" at bounding box center [609, 215] width 17 height 10
click at [598, 220] on input "True" at bounding box center [594, 216] width 10 height 8
radio input "true"
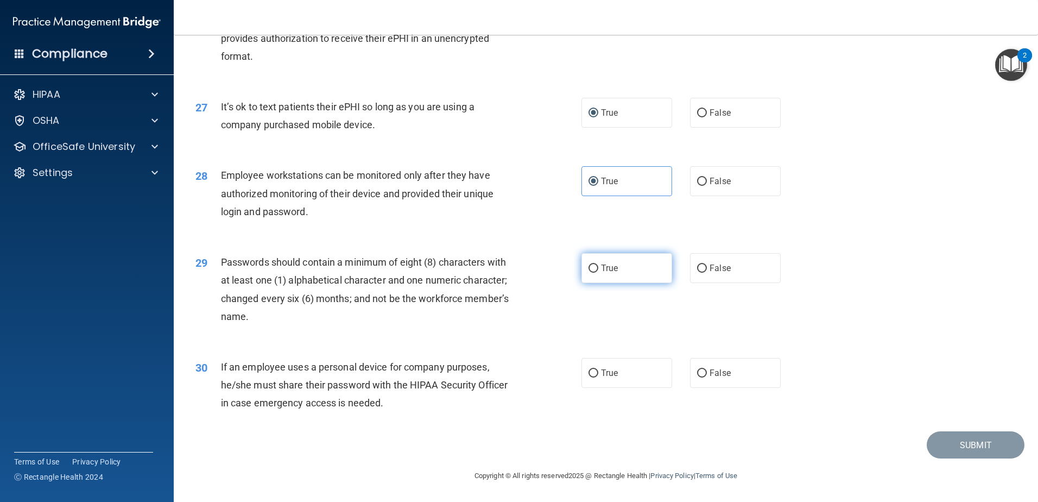
click at [589, 269] on input "True" at bounding box center [594, 268] width 10 height 8
radio input "true"
click at [611, 371] on span "True" at bounding box center [609, 373] width 17 height 10
click at [598, 371] on input "True" at bounding box center [594, 373] width 10 height 8
radio input "true"
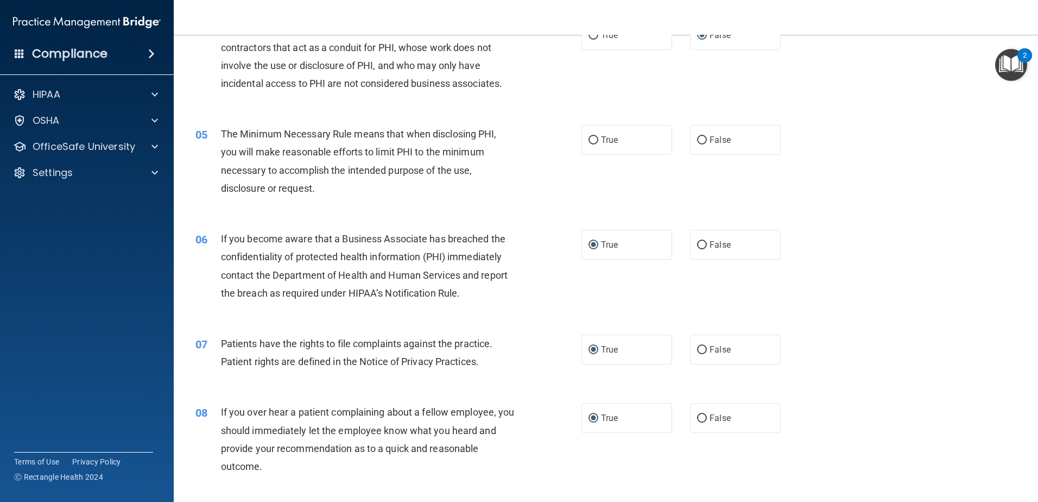
scroll to position [269, 0]
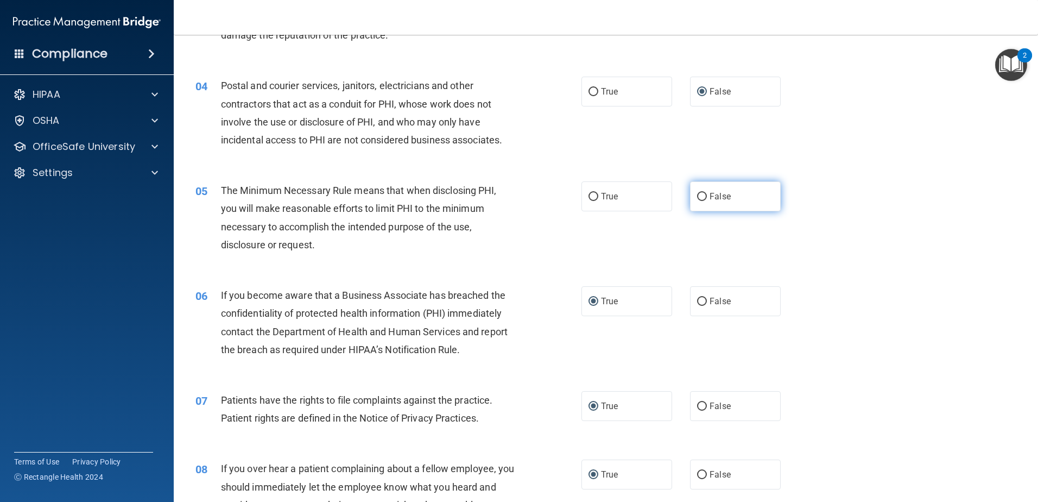
click at [727, 198] on label "False" at bounding box center [735, 196] width 91 height 30
click at [707, 198] on input "False" at bounding box center [702, 197] width 10 height 8
radio input "true"
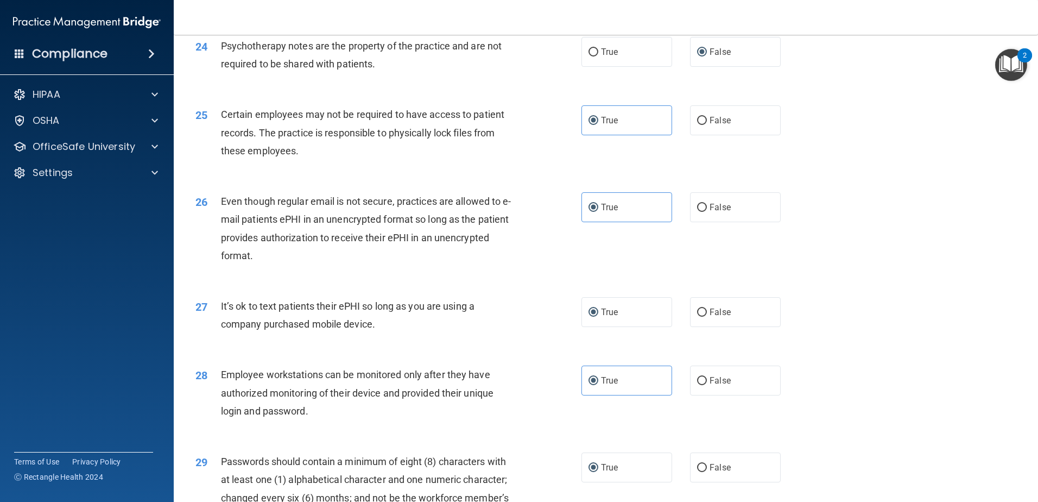
scroll to position [2224, 0]
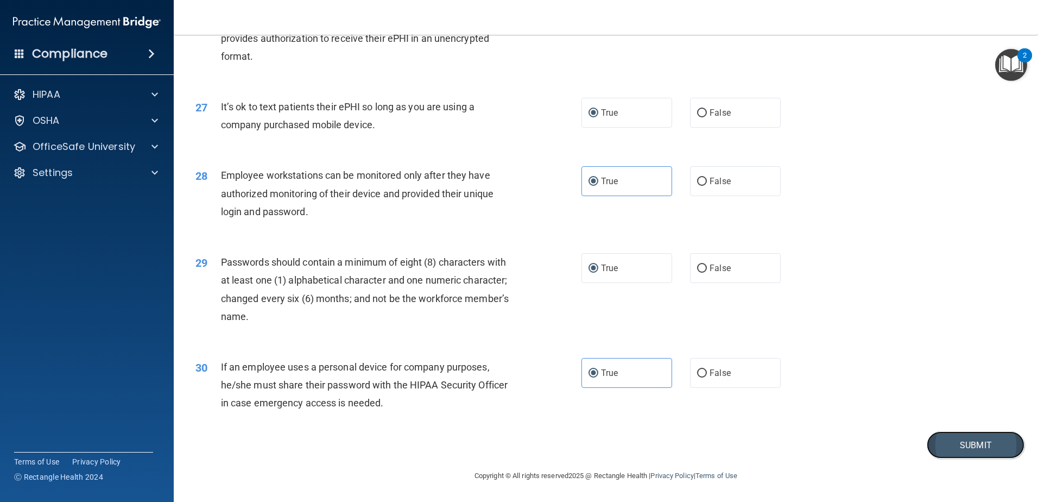
click at [777, 404] on button "Submit" at bounding box center [976, 445] width 98 height 28
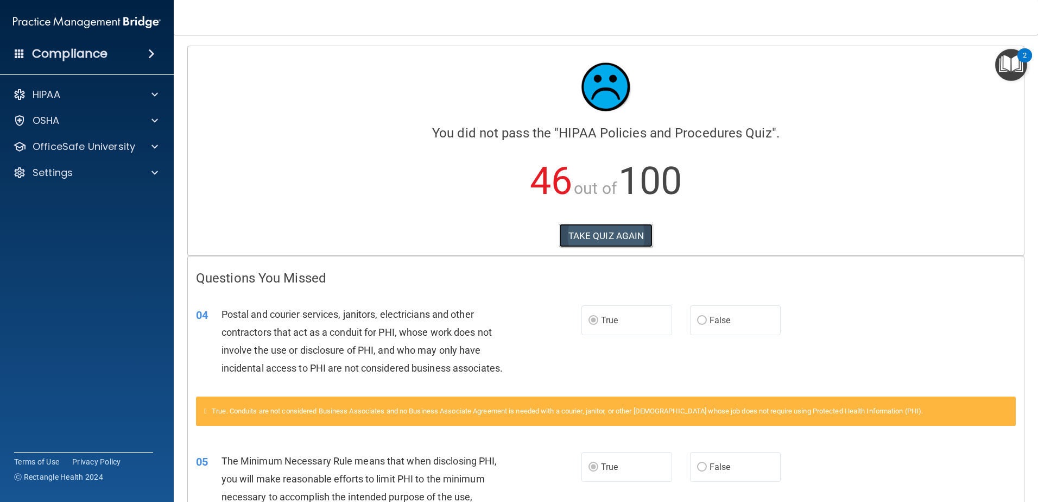
click at [622, 236] on button "TAKE QUIZ AGAIN" at bounding box center [606, 236] width 94 height 24
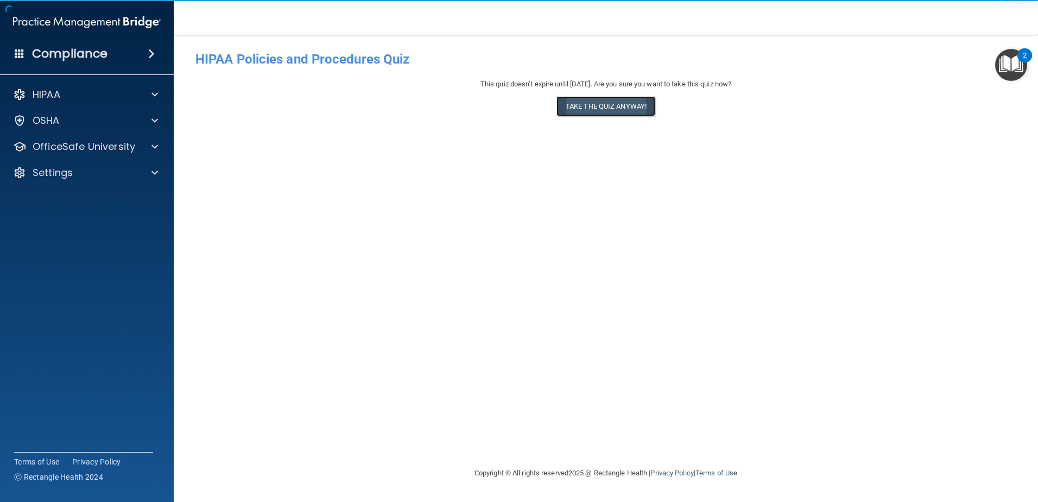
click at [595, 111] on button "Take the quiz anyway!" at bounding box center [606, 106] width 99 height 20
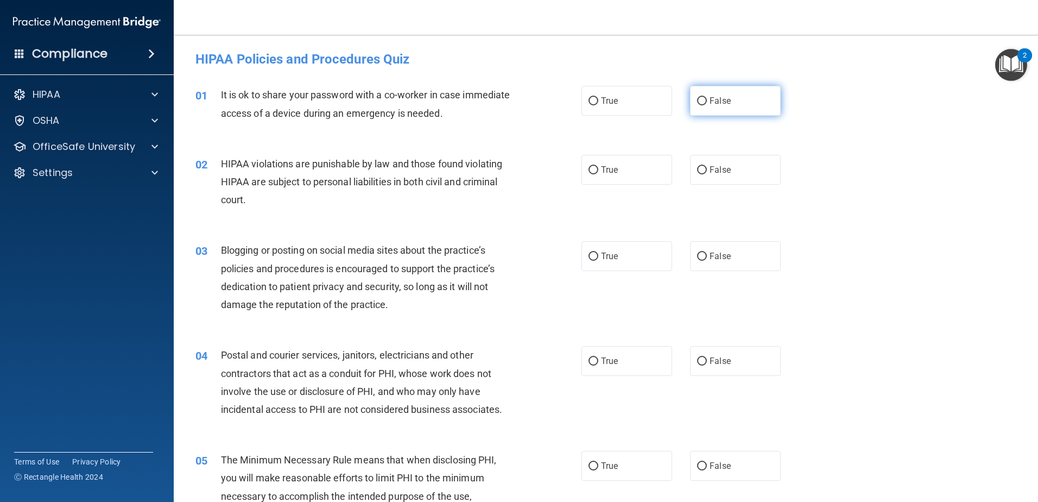
click at [699, 101] on input "False" at bounding box center [702, 101] width 10 height 8
radio input "true"
click at [594, 168] on input "True" at bounding box center [594, 170] width 10 height 8
radio input "true"
click at [697, 257] on input "False" at bounding box center [702, 257] width 10 height 8
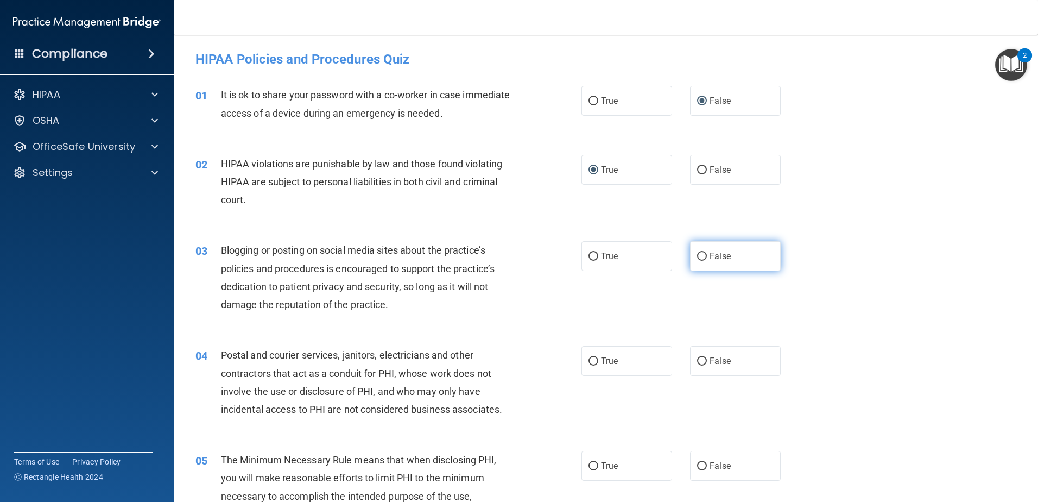
radio input "true"
click at [697, 360] on input "False" at bounding box center [702, 361] width 10 height 8
radio input "true"
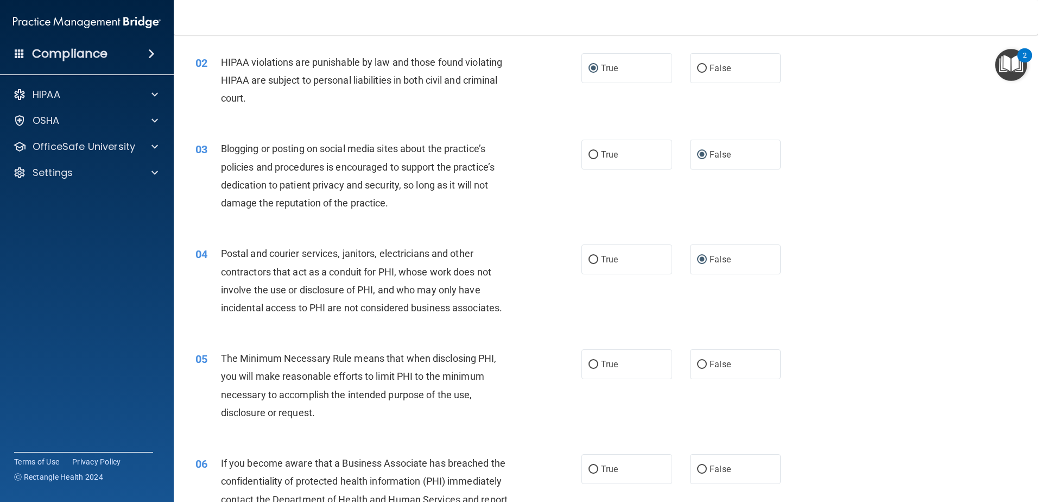
scroll to position [109, 0]
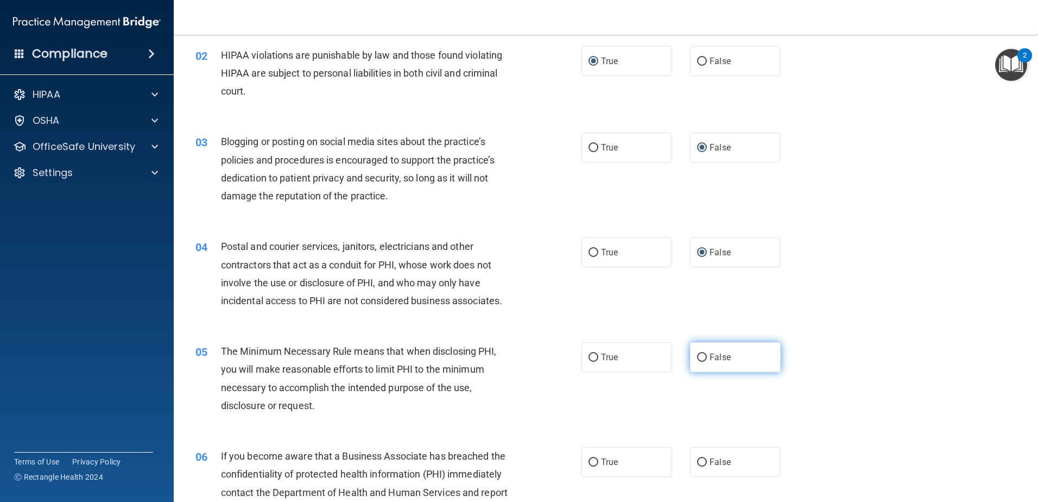
click at [697, 358] on input "False" at bounding box center [702, 358] width 10 height 8
radio input "true"
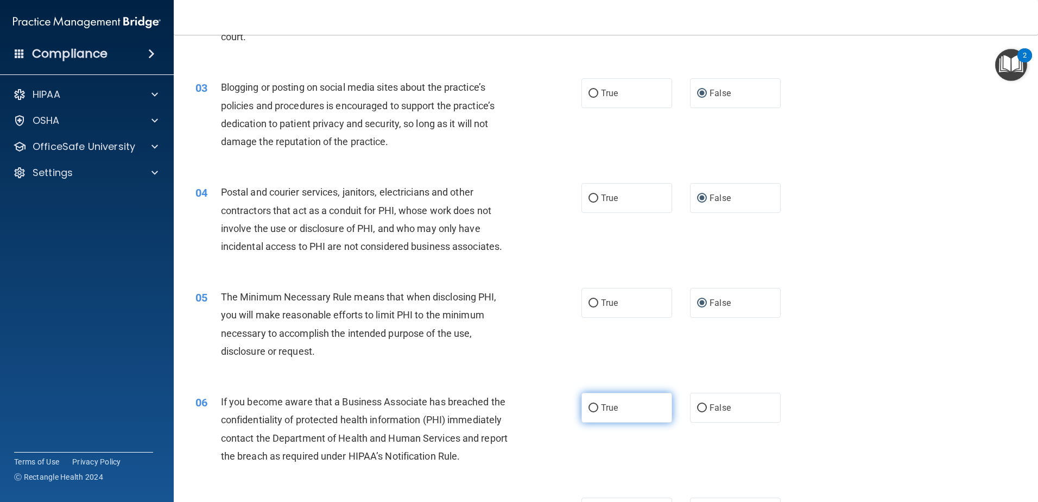
click at [589, 404] on input "True" at bounding box center [594, 408] width 10 height 8
radio input "true"
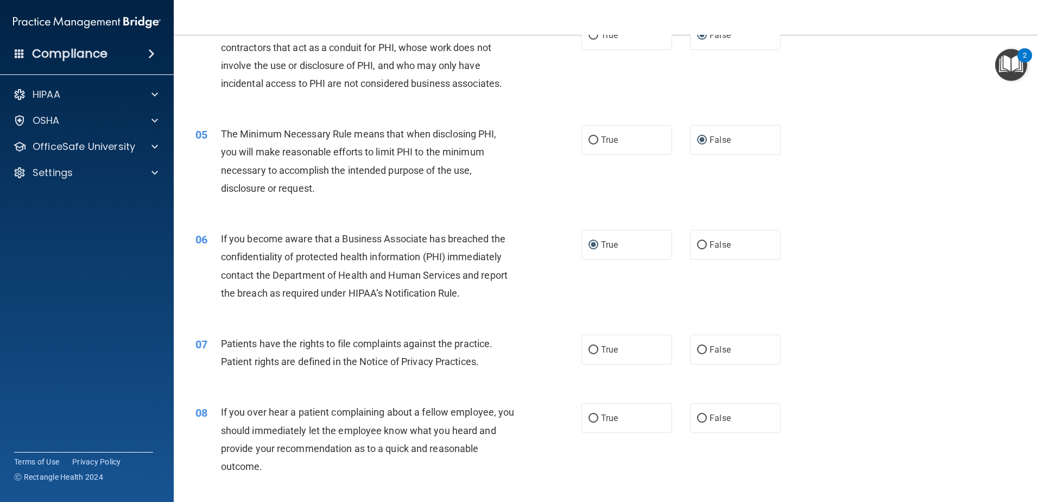
scroll to position [489, 0]
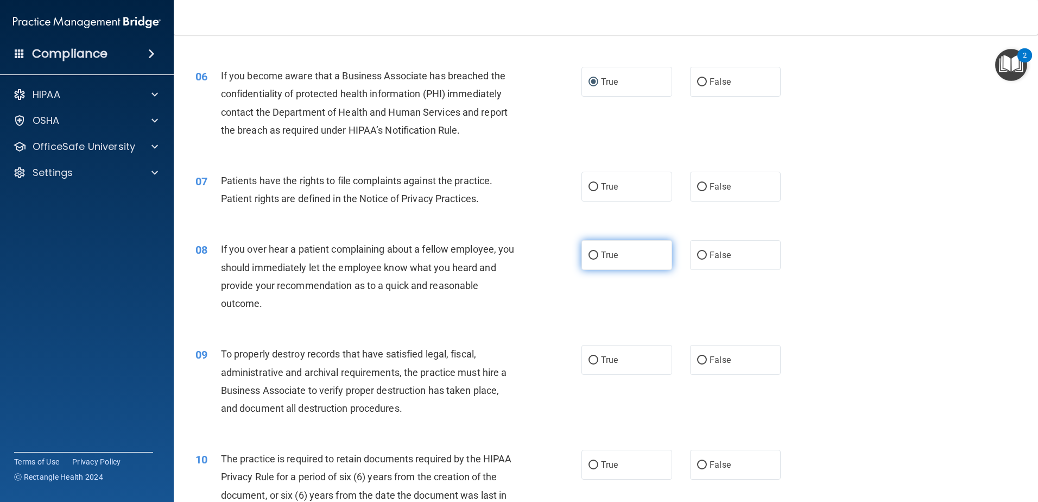
click at [596, 254] on label "True" at bounding box center [627, 255] width 91 height 30
click at [596, 254] on input "True" at bounding box center [594, 255] width 10 height 8
radio input "true"
click at [589, 183] on input "True" at bounding box center [594, 187] width 10 height 8
radio input "true"
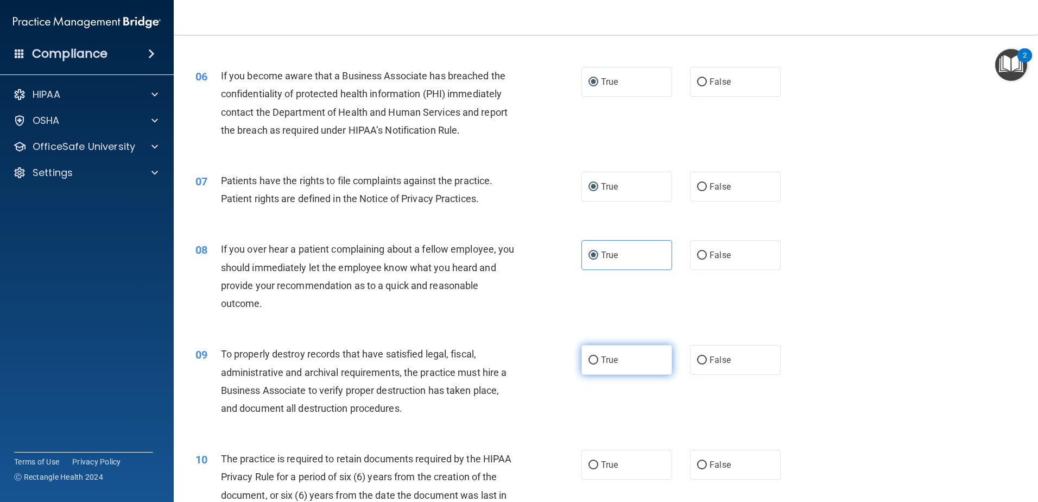
click at [592, 359] on input "True" at bounding box center [594, 360] width 10 height 8
radio input "true"
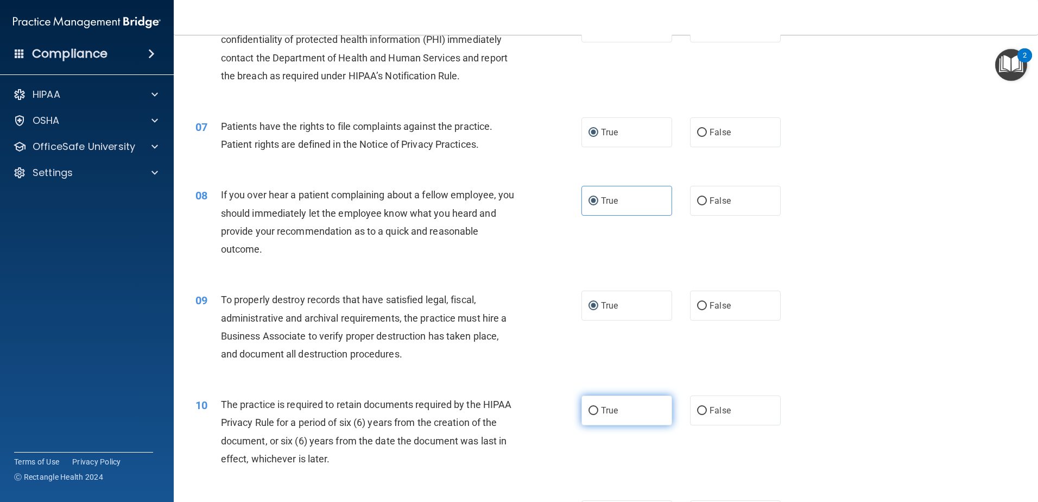
click at [593, 404] on input "True" at bounding box center [594, 411] width 10 height 8
radio input "true"
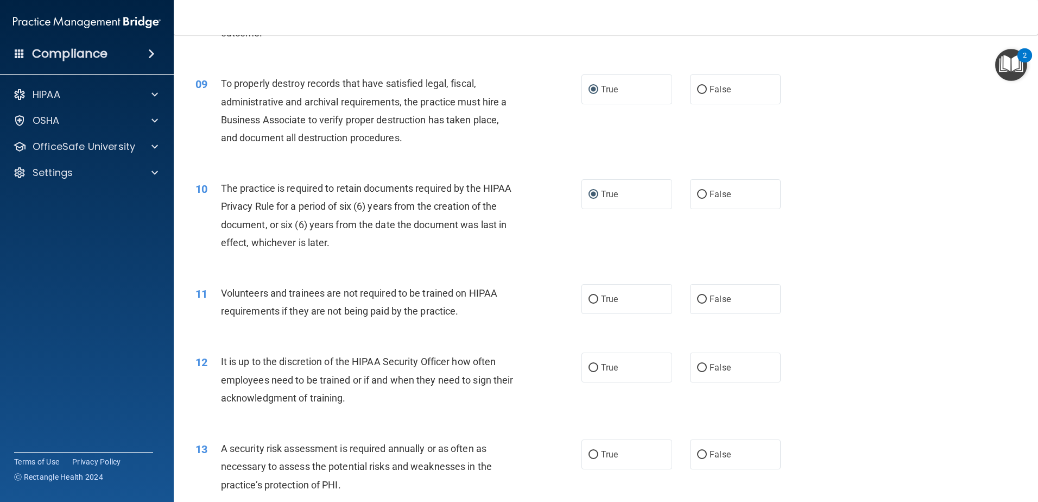
scroll to position [760, 0]
click at [595, 294] on label "True" at bounding box center [627, 298] width 91 height 30
click at [595, 294] on input "True" at bounding box center [594, 298] width 10 height 8
radio input "true"
click at [590, 365] on input "True" at bounding box center [594, 367] width 10 height 8
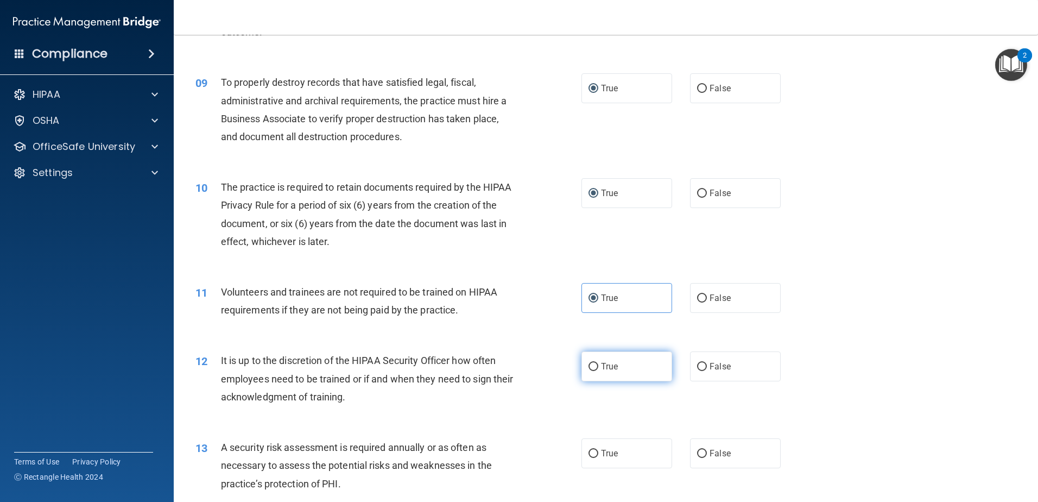
radio input "true"
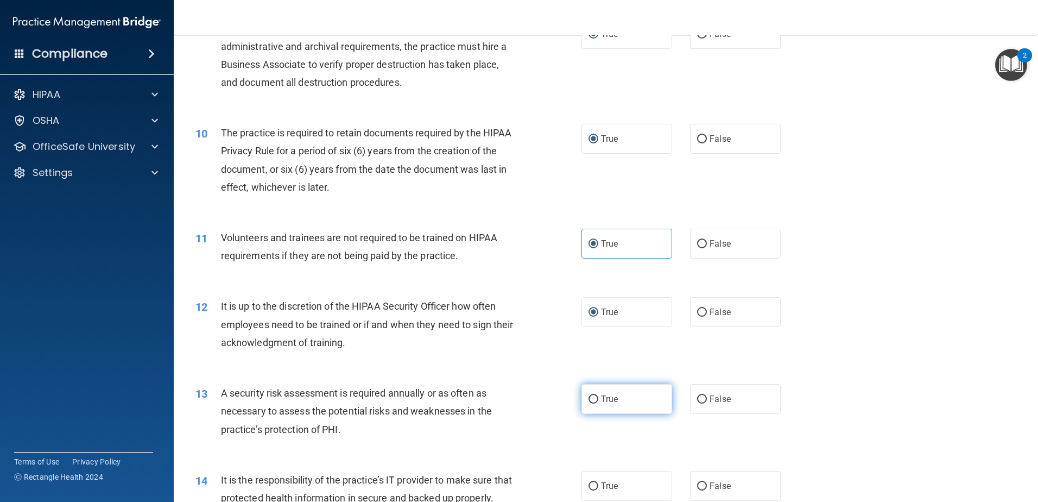
click at [613, 398] on span "True" at bounding box center [609, 399] width 17 height 10
click at [598, 398] on input "True" at bounding box center [594, 399] width 10 height 8
radio input "true"
click at [596, 404] on label "True" at bounding box center [627, 486] width 91 height 30
click at [596, 404] on input "True" at bounding box center [594, 486] width 10 height 8
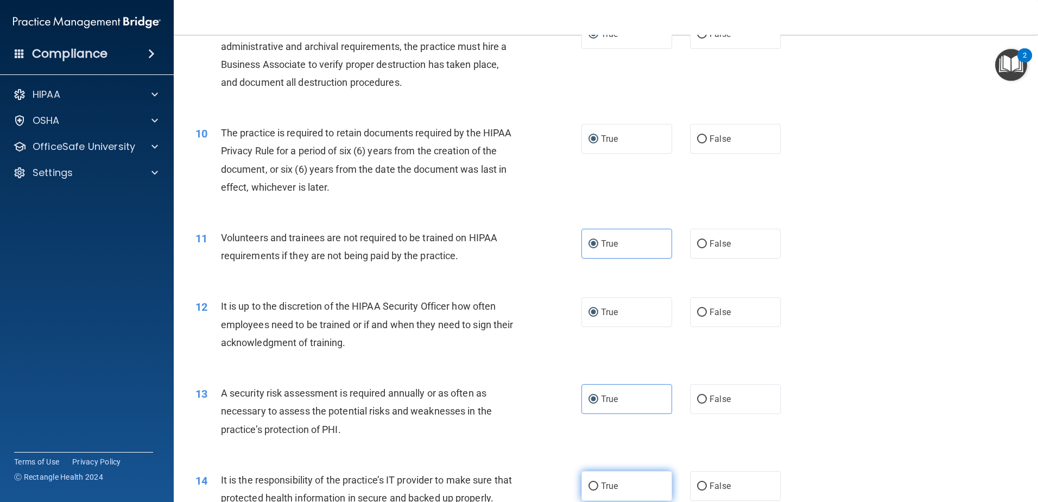
radio input "true"
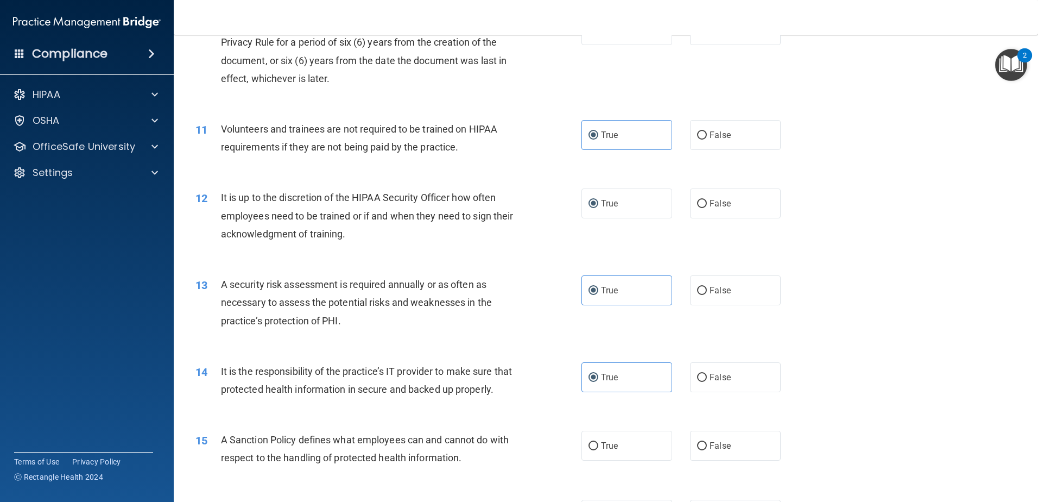
scroll to position [978, 0]
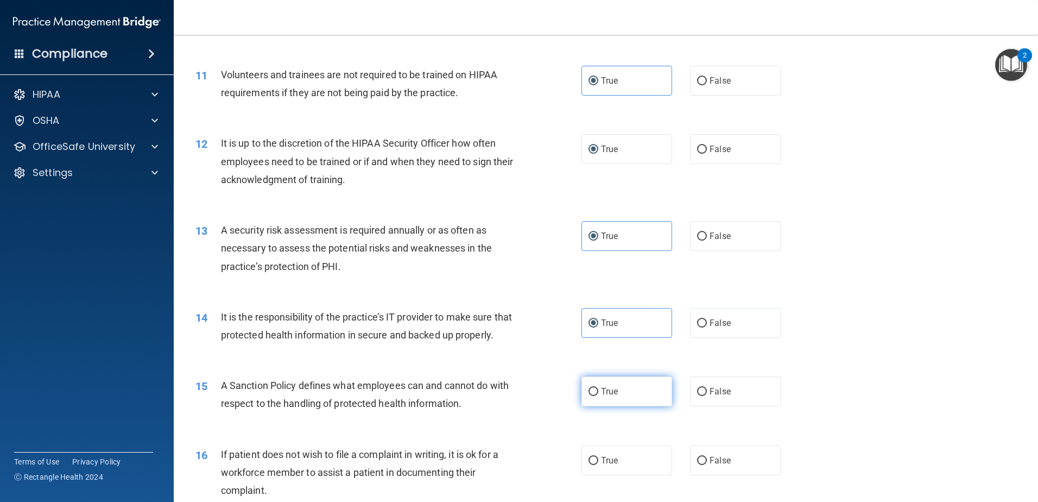
click at [589, 396] on input "True" at bounding box center [594, 392] width 10 height 8
radio input "true"
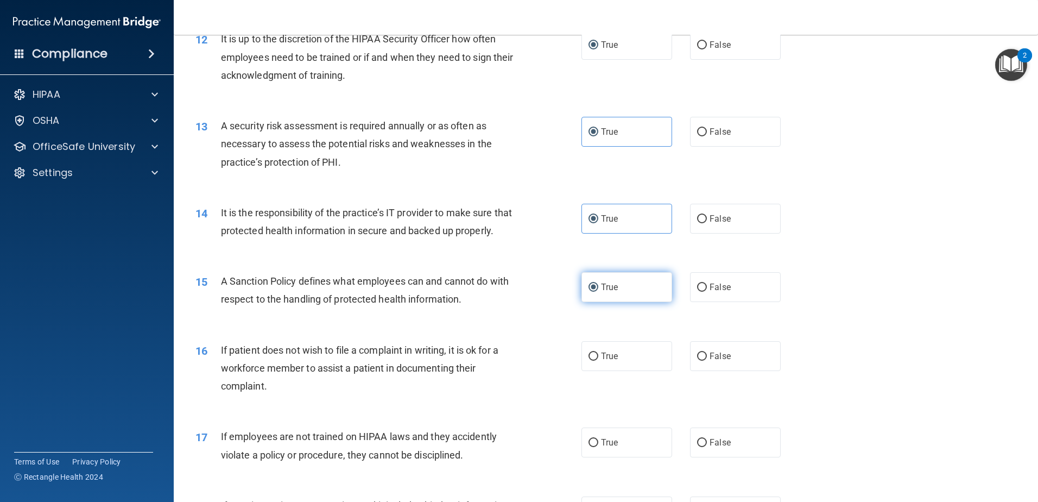
scroll to position [1086, 0]
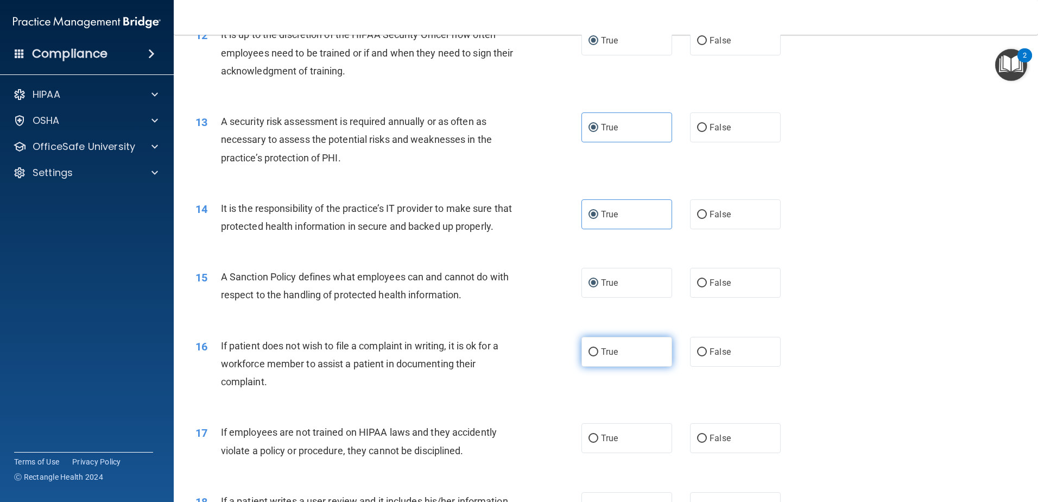
click at [589, 356] on input "True" at bounding box center [594, 352] width 10 height 8
radio input "true"
click at [697, 404] on input "False" at bounding box center [702, 438] width 10 height 8
radio input "true"
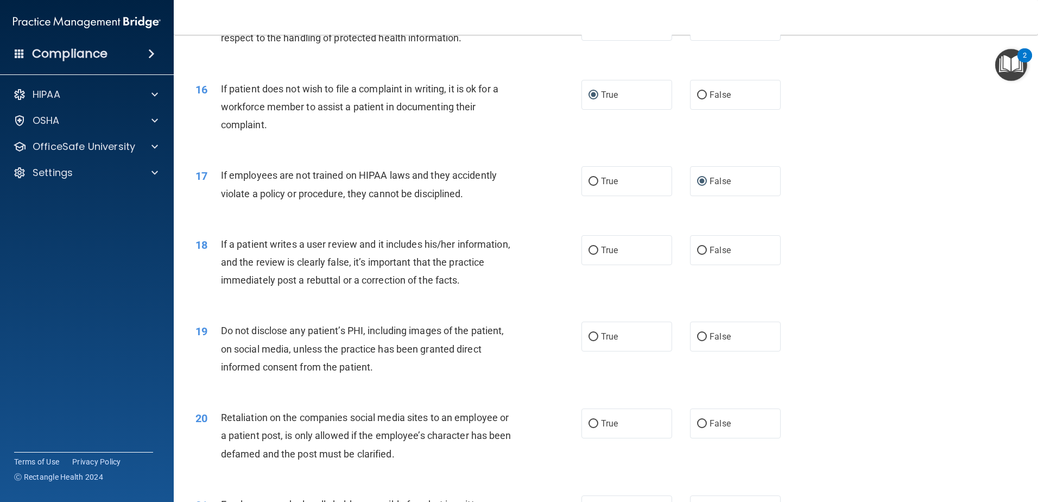
scroll to position [1358, 0]
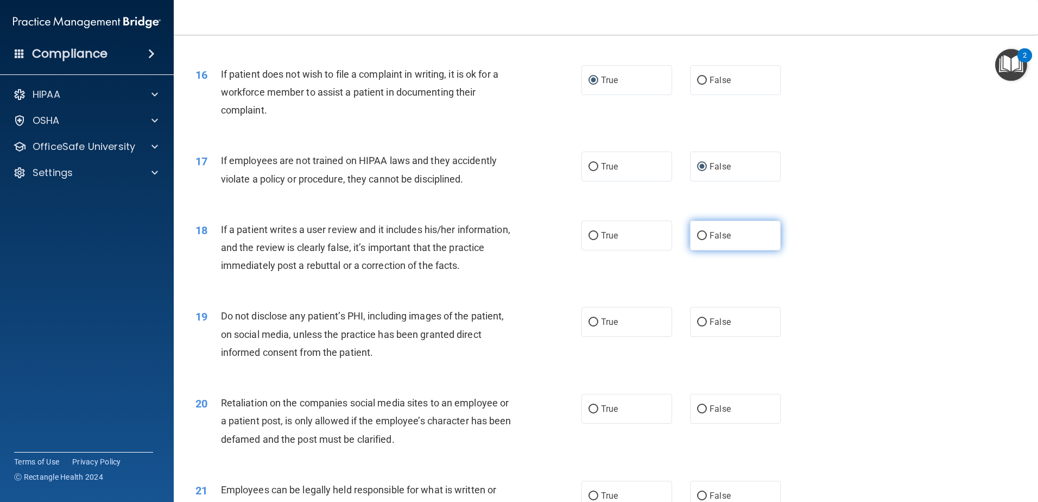
click at [697, 240] on input "False" at bounding box center [702, 236] width 10 height 8
radio input "true"
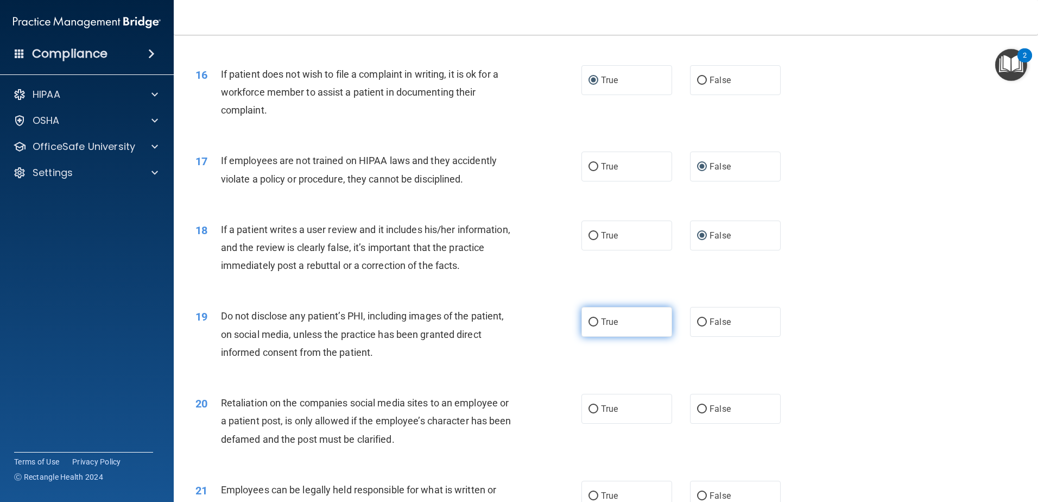
click at [589, 326] on input "True" at bounding box center [594, 322] width 10 height 8
radio input "true"
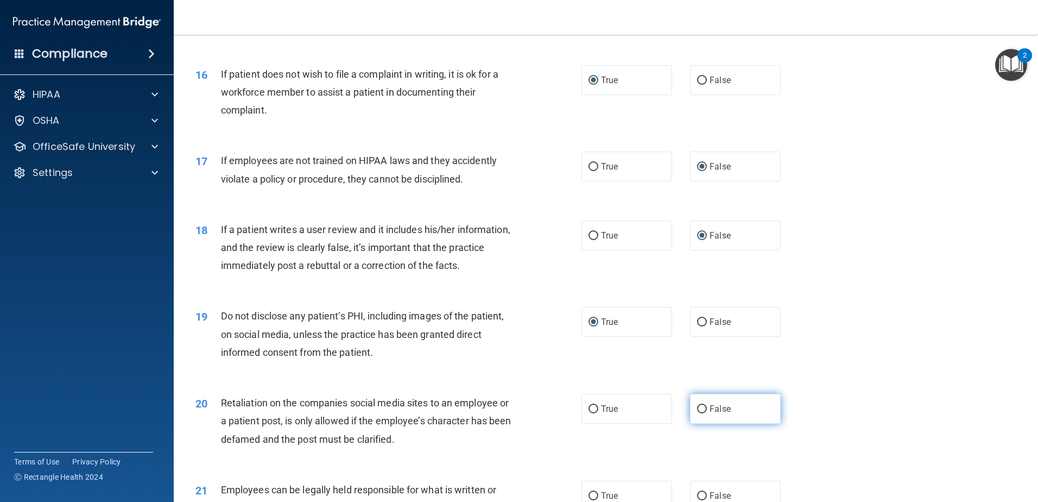
click at [697, 404] on input "False" at bounding box center [702, 409] width 10 height 8
radio input "true"
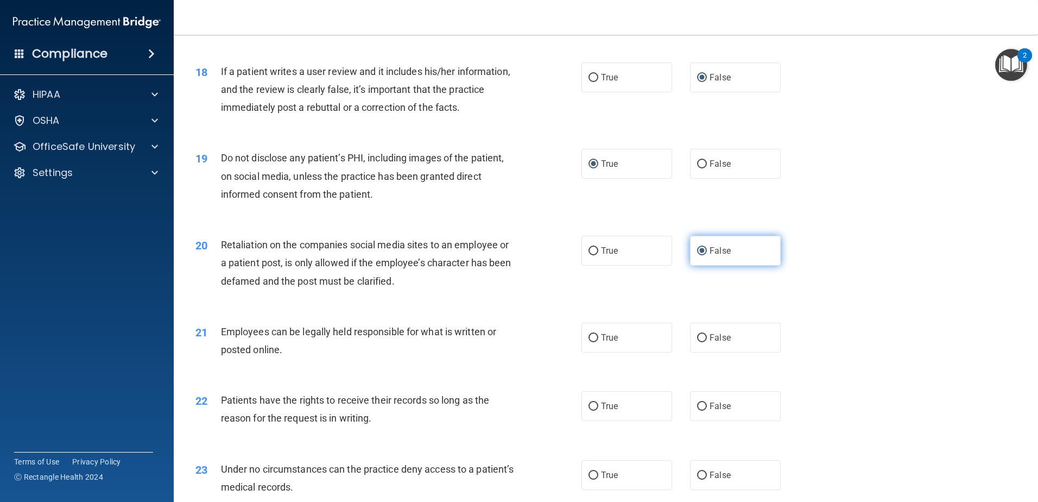
scroll to position [1521, 0]
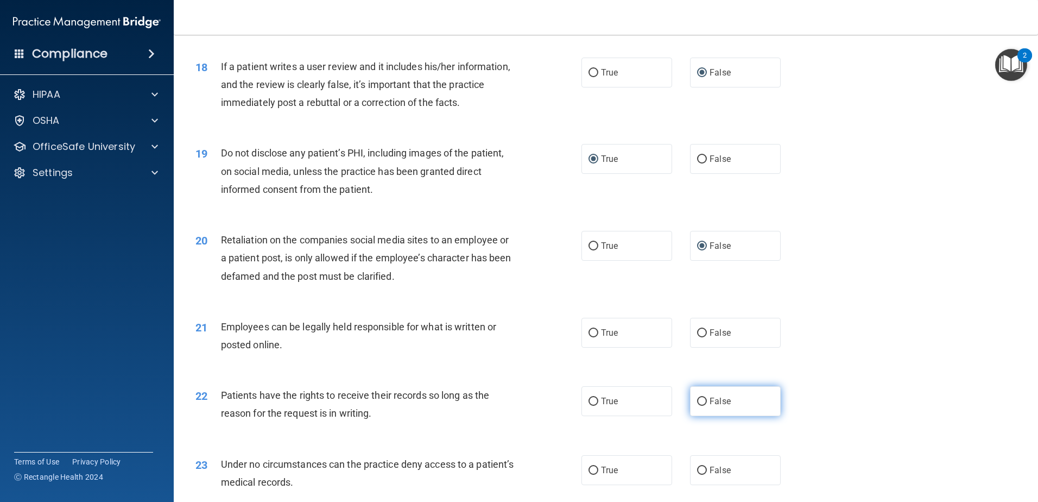
click at [697, 404] on input "False" at bounding box center [702, 402] width 10 height 8
radio input "true"
click at [589, 404] on input "True" at bounding box center [594, 470] width 10 height 8
radio input "true"
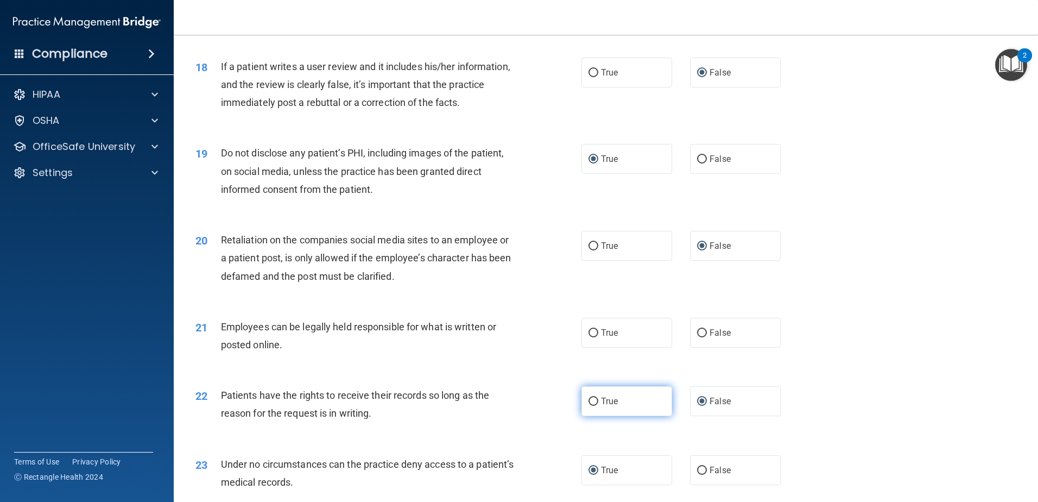
click at [589, 404] on input "True" at bounding box center [594, 402] width 10 height 8
radio input "true"
radio input "false"
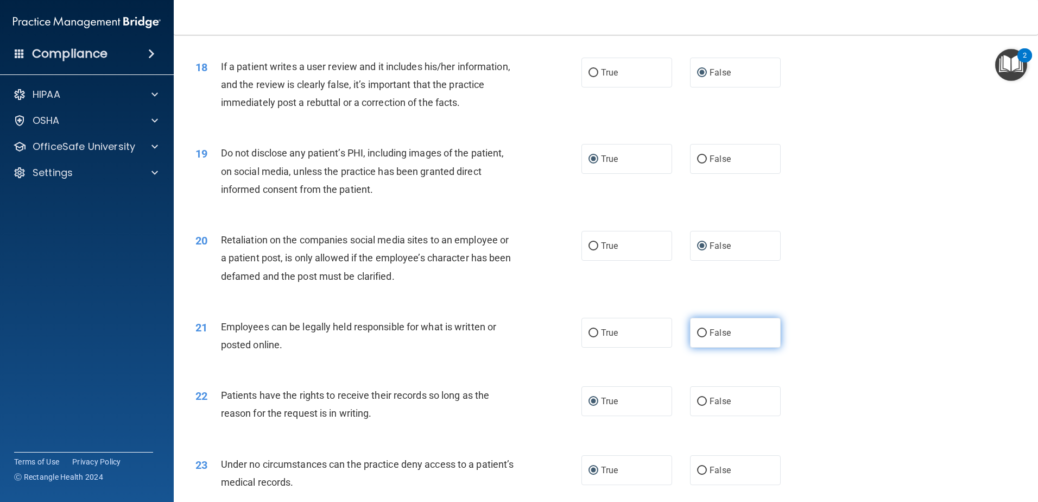
click at [704, 348] on label "False" at bounding box center [735, 333] width 91 height 30
click at [704, 337] on input "False" at bounding box center [702, 333] width 10 height 8
radio input "true"
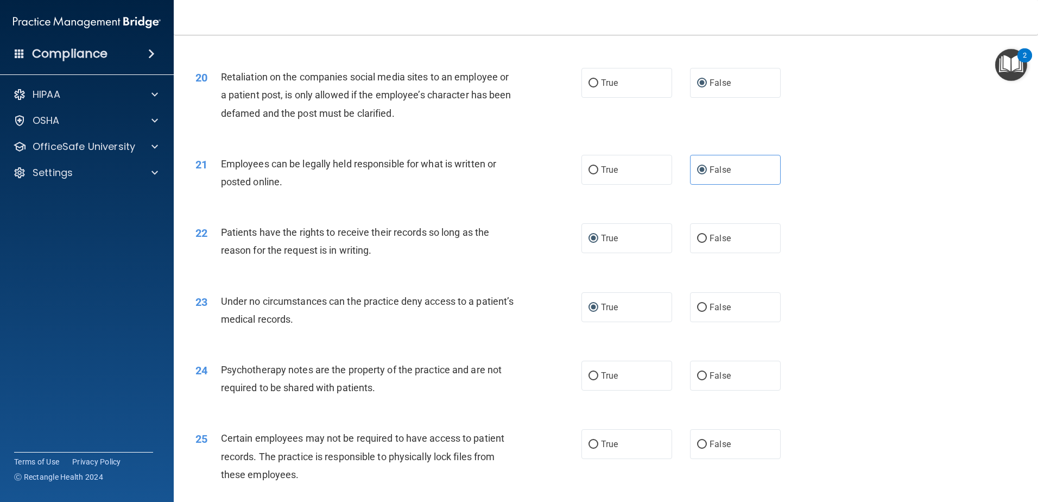
scroll to position [1738, 0]
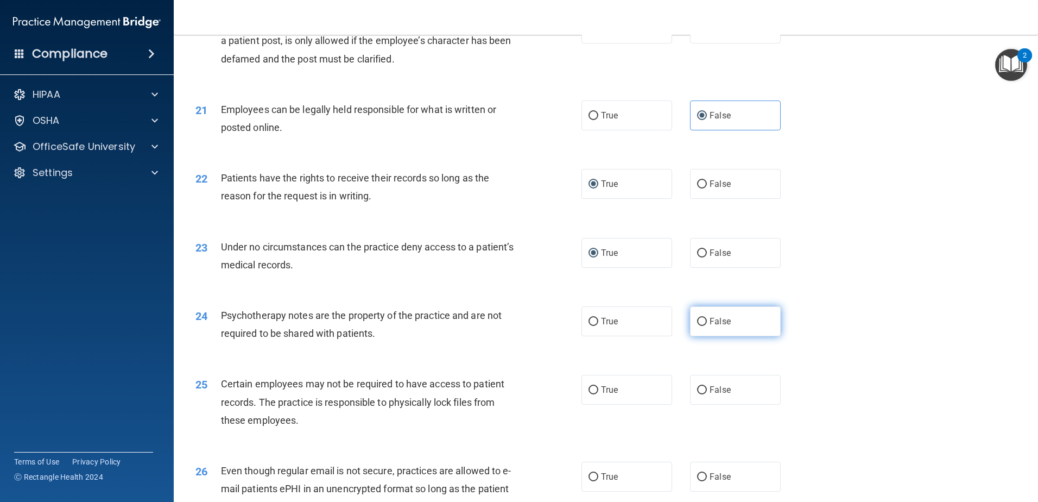
click at [697, 326] on input "False" at bounding box center [702, 322] width 10 height 8
radio input "true"
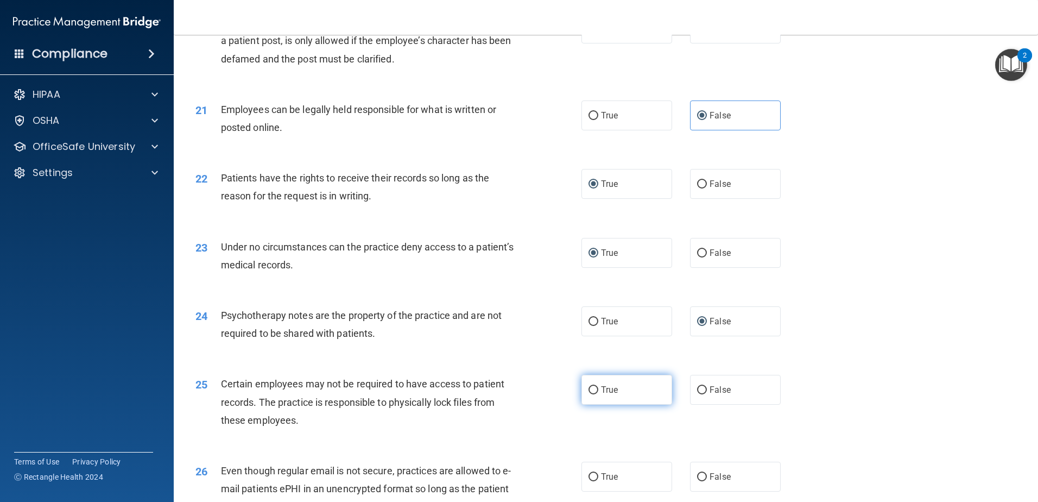
click at [590, 394] on input "True" at bounding box center [594, 390] width 10 height 8
radio input "true"
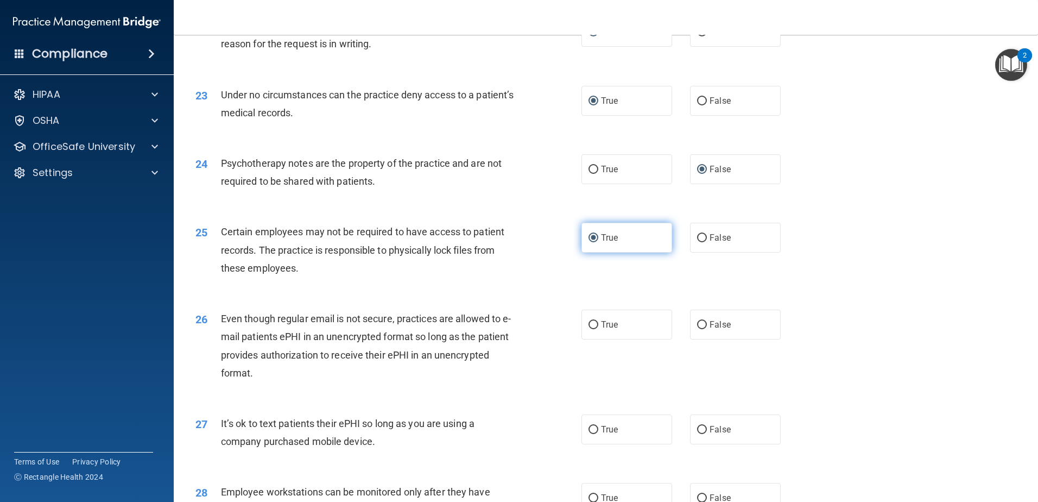
scroll to position [1901, 0]
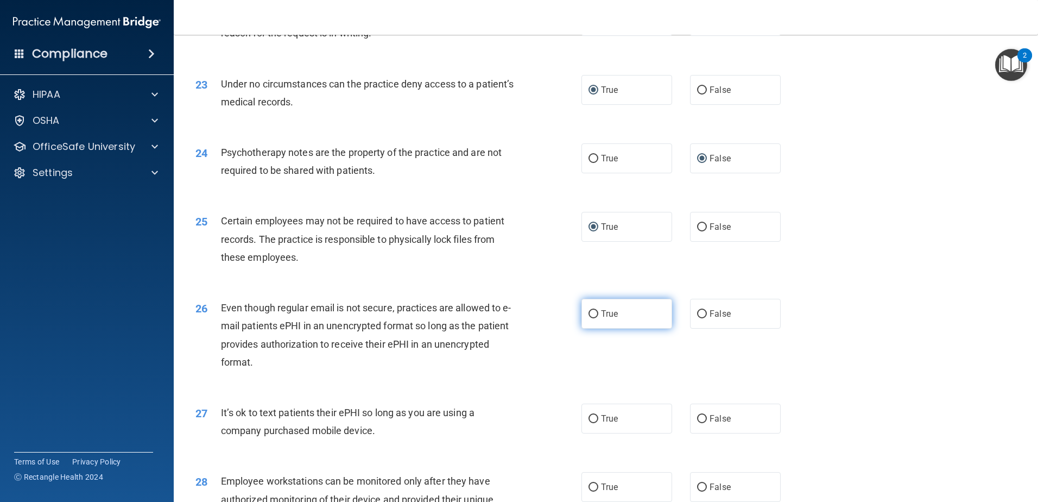
click at [591, 318] on input "True" at bounding box center [594, 314] width 10 height 8
radio input "true"
click at [594, 404] on input "True" at bounding box center [594, 419] width 10 height 8
radio input "true"
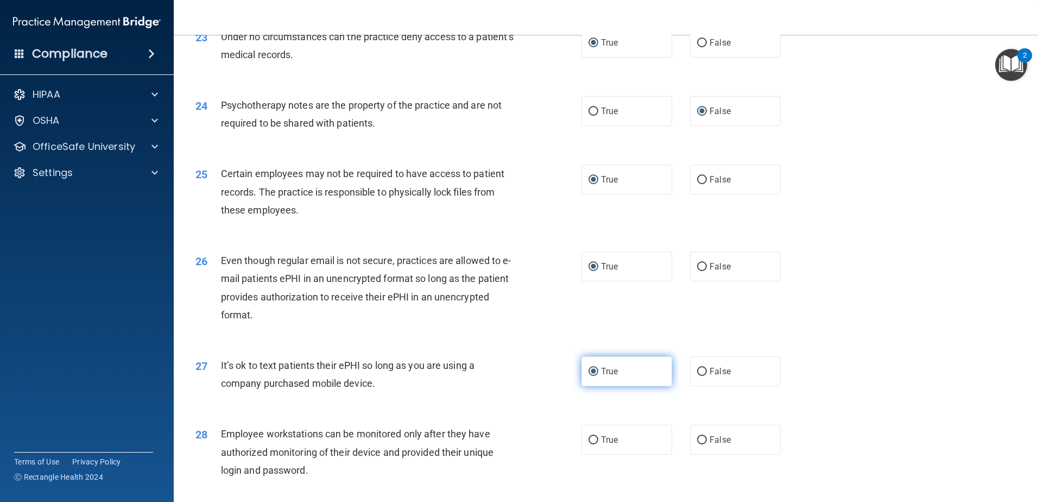
scroll to position [2009, 0]
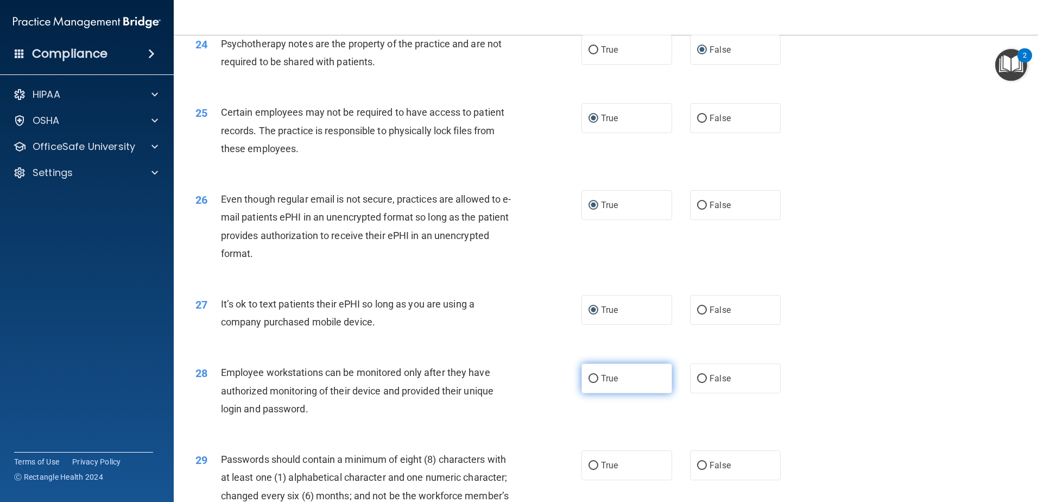
click at [601, 383] on span "True" at bounding box center [609, 378] width 17 height 10
click at [598, 383] on input "True" at bounding box center [594, 379] width 10 height 8
radio input "true"
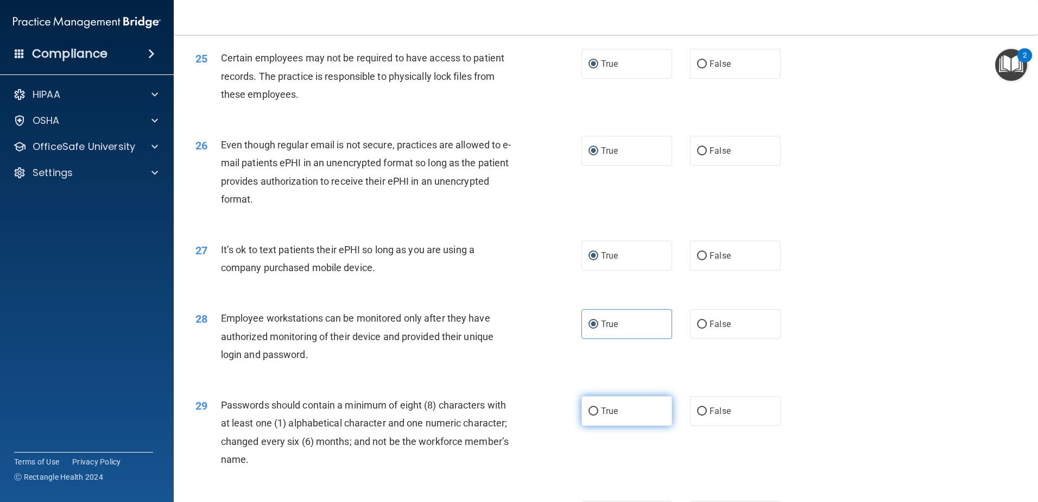
click at [615, 404] on label "True" at bounding box center [627, 411] width 91 height 30
click at [598, 404] on input "True" at bounding box center [594, 411] width 10 height 8
radio input "true"
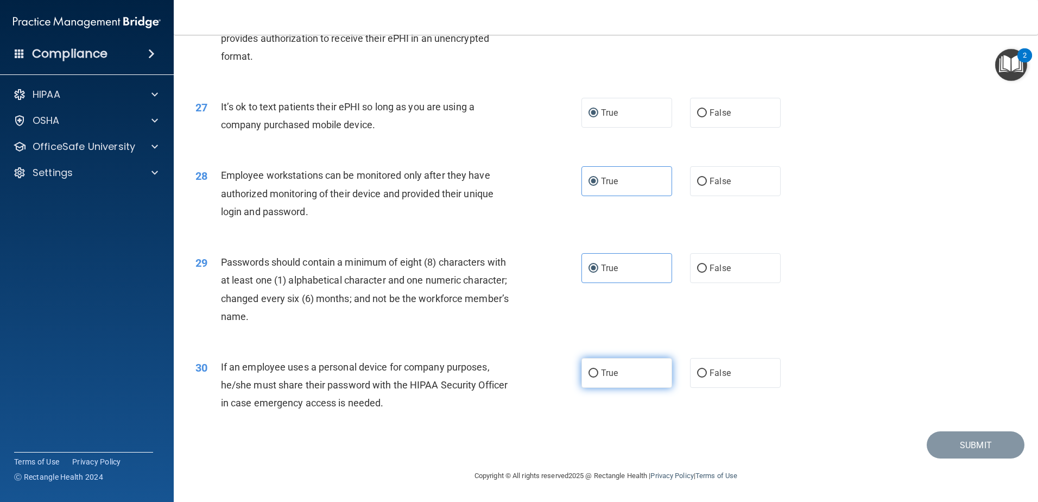
click at [610, 369] on span "True" at bounding box center [609, 373] width 17 height 10
click at [598, 369] on input "True" at bounding box center [594, 373] width 10 height 8
radio input "true"
click at [777, 404] on button "Submit" at bounding box center [976, 445] width 98 height 28
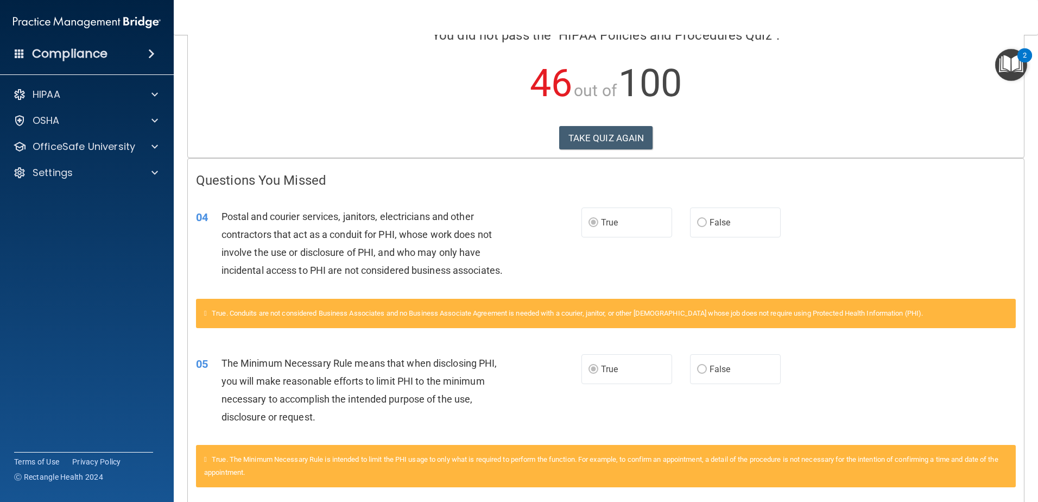
scroll to position [109, 0]
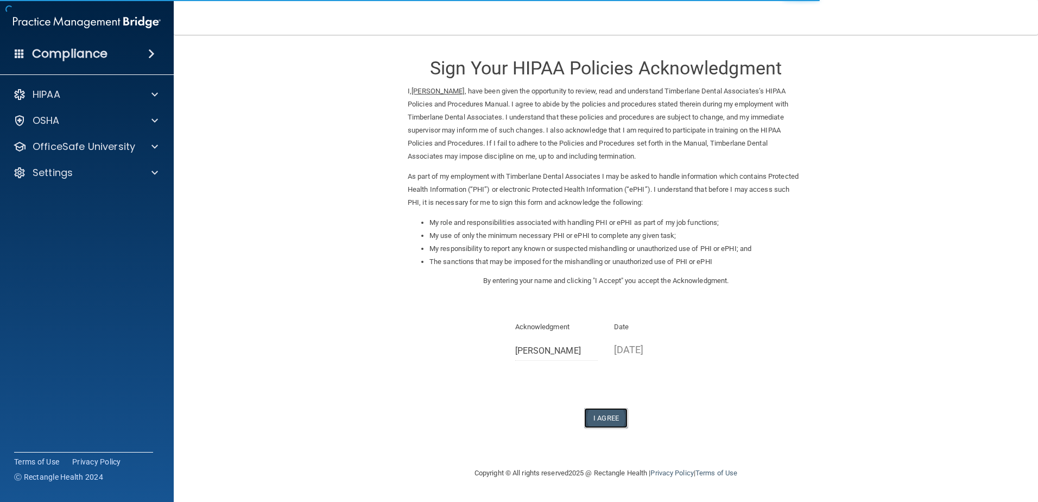
click at [614, 418] on button "I Agree" at bounding box center [605, 418] width 43 height 20
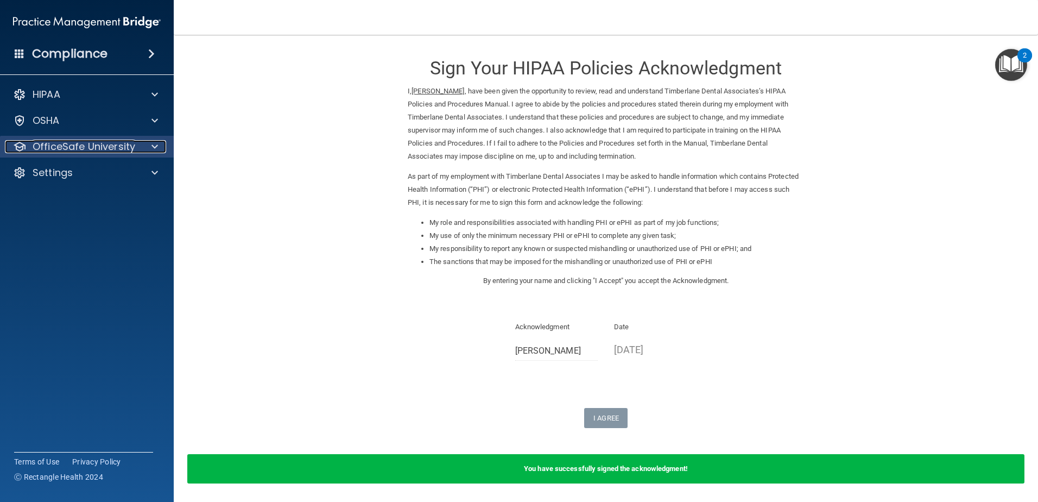
click at [73, 143] on p "OfficeSafe University" at bounding box center [84, 146] width 103 height 13
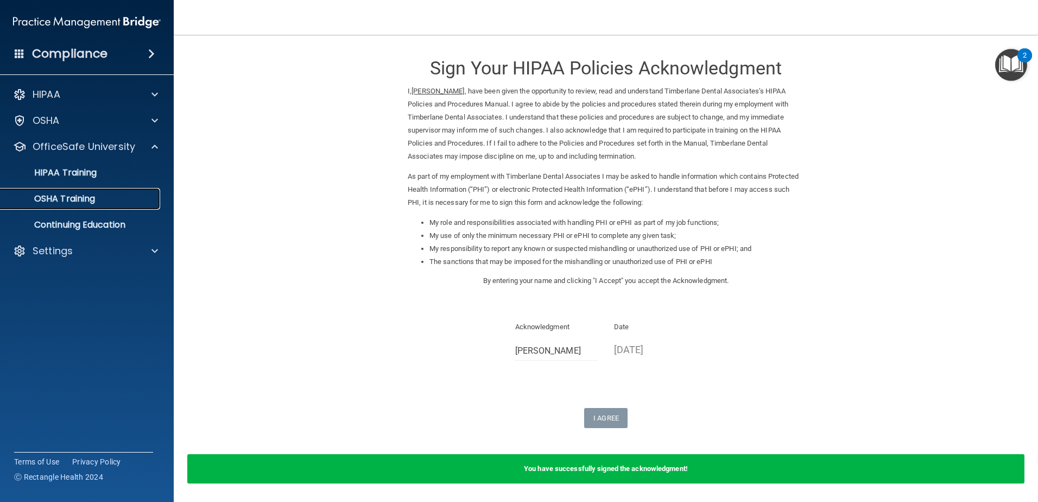
click at [79, 201] on p "OSHA Training" at bounding box center [51, 198] width 88 height 11
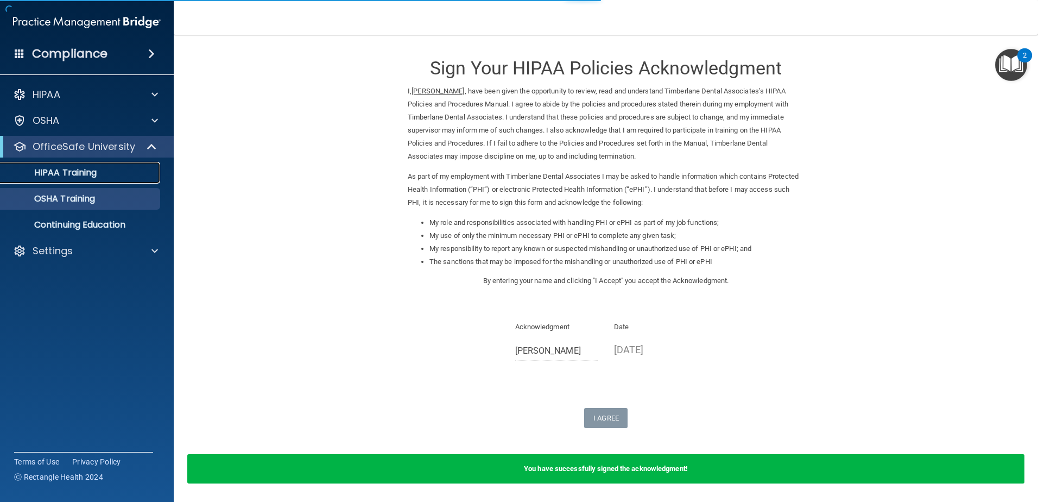
click at [108, 175] on div "HIPAA Training" at bounding box center [81, 172] width 148 height 11
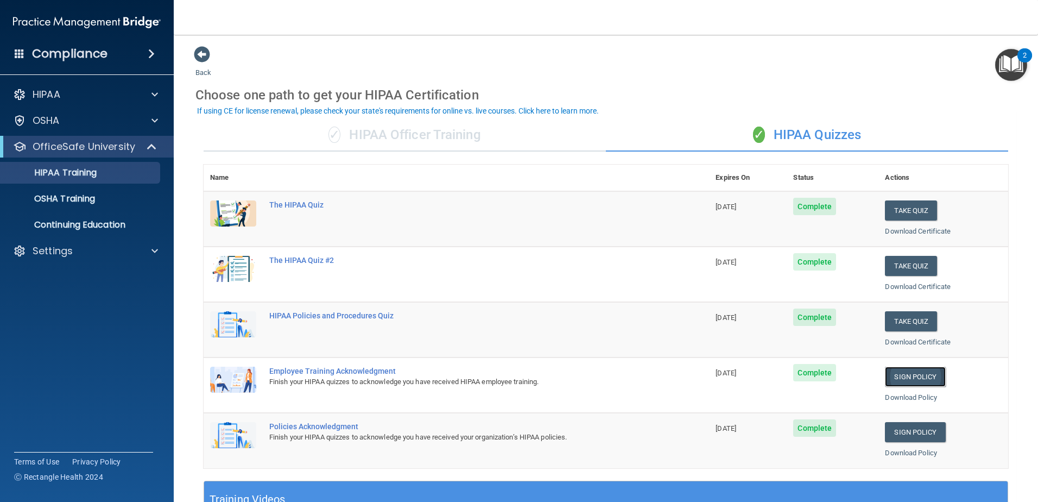
click at [912, 376] on link "Sign Policy" at bounding box center [915, 377] width 60 height 20
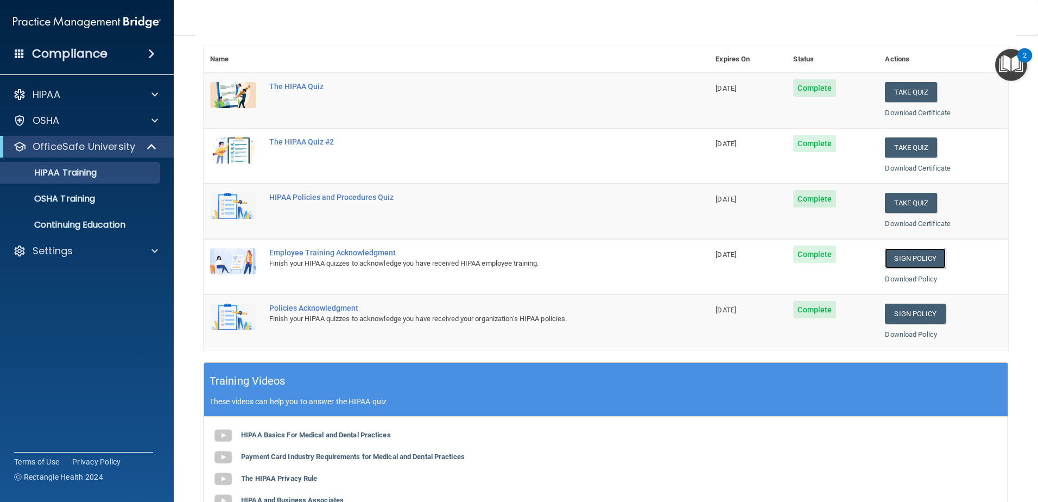
scroll to position [272, 0]
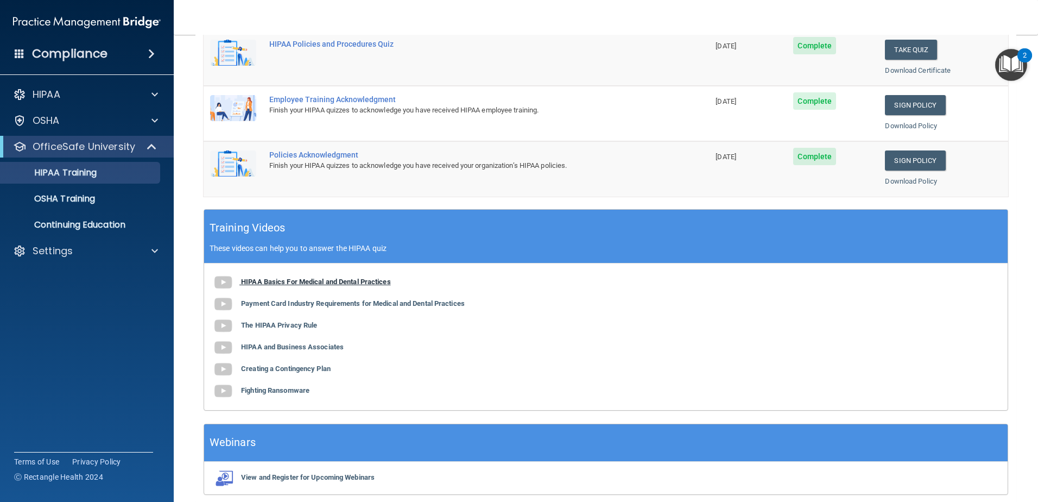
click at [275, 280] on b "HIPAA Basics For Medical and Dental Practices" at bounding box center [316, 282] width 150 height 8
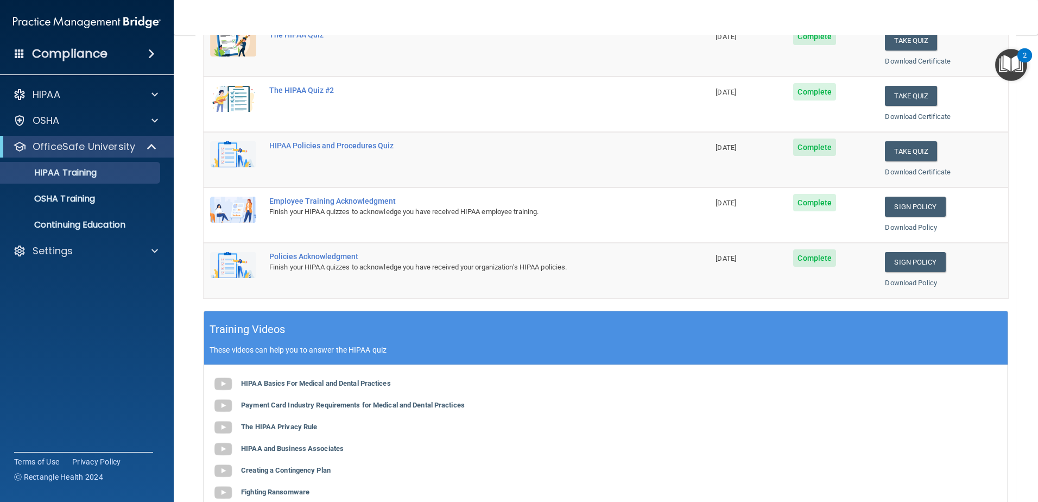
scroll to position [0, 0]
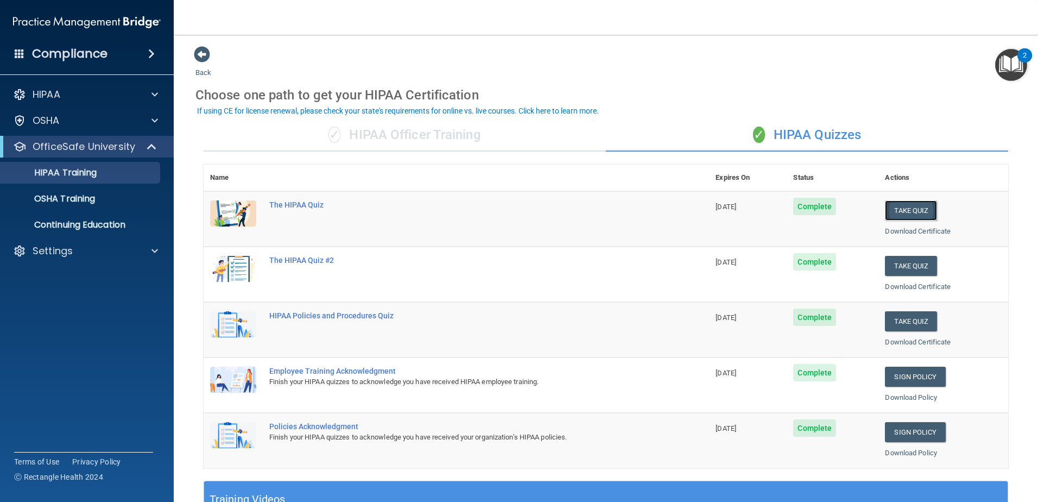
click at [904, 207] on button "Take Quiz" at bounding box center [911, 210] width 52 height 20
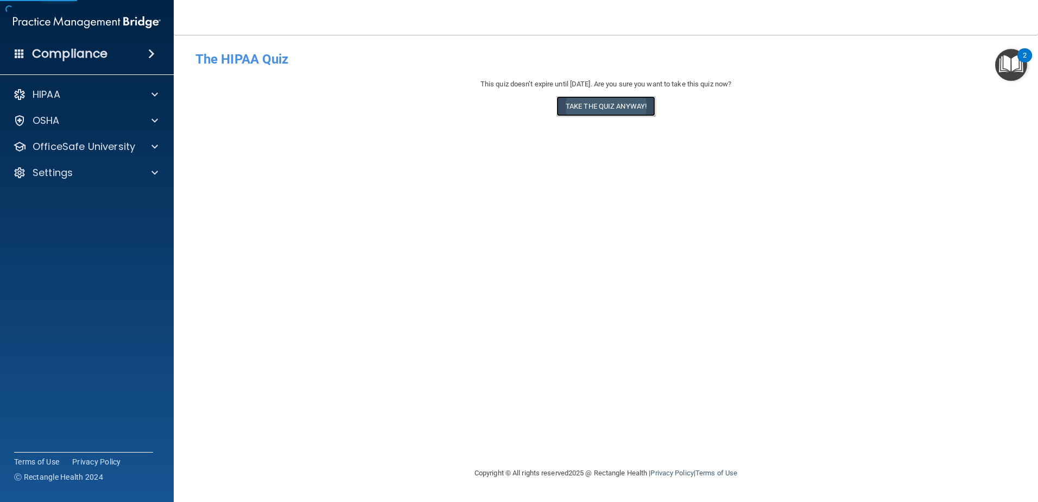
click at [638, 110] on button "Take the quiz anyway!" at bounding box center [606, 106] width 99 height 20
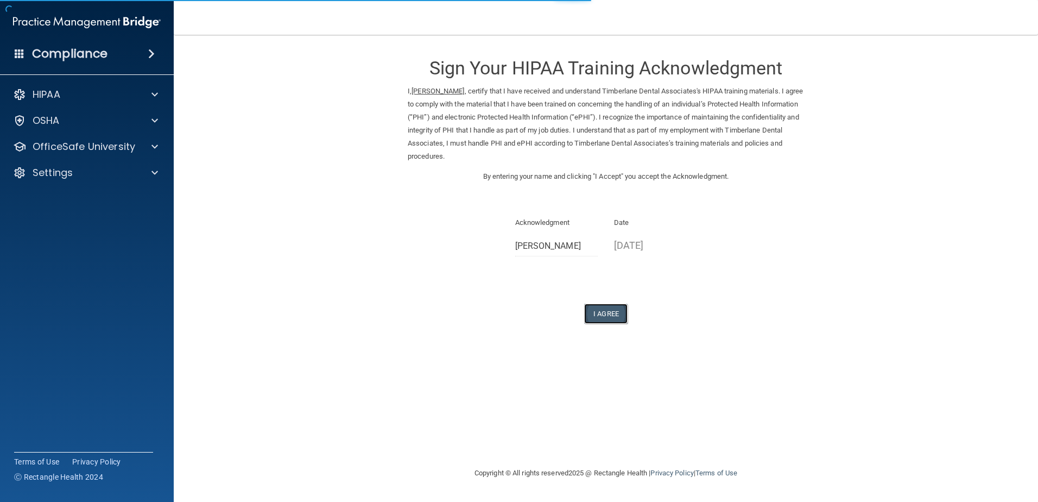
click at [605, 312] on button "I Agree" at bounding box center [605, 314] width 43 height 20
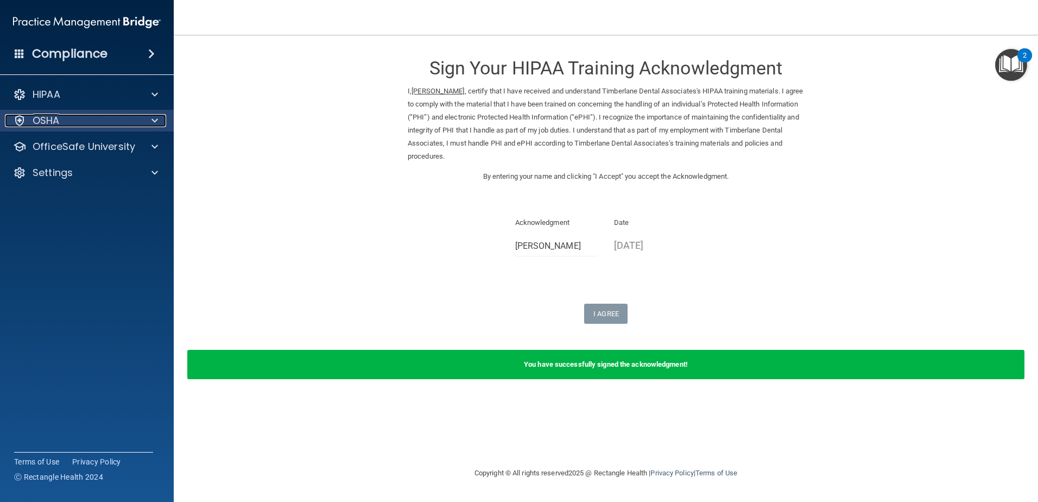
click at [59, 124] on p "OSHA" at bounding box center [46, 120] width 27 height 13
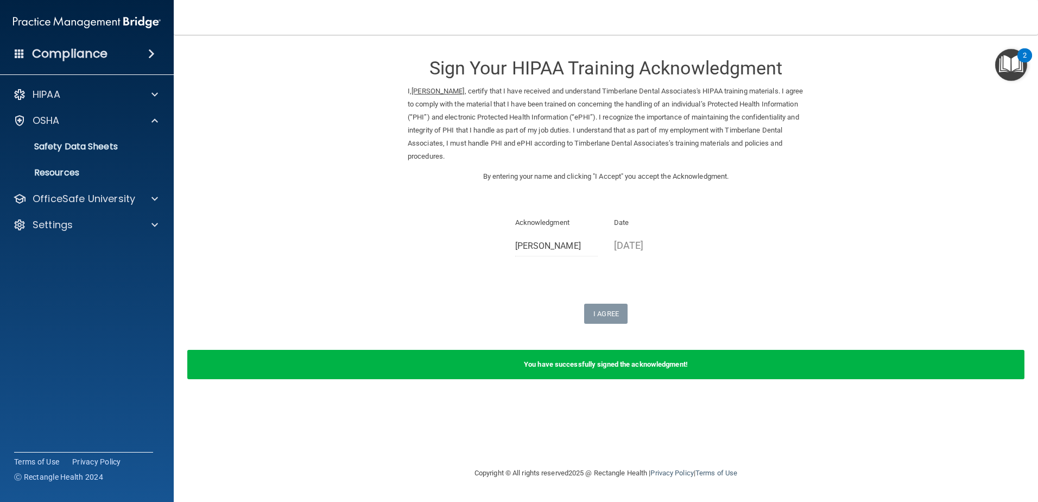
click at [109, 296] on accordion "HIPAA Documents and Policies Report an Incident Business Associates Emergency P…" at bounding box center [87, 220] width 174 height 282
click at [92, 122] on div "OSHA" at bounding box center [72, 120] width 135 height 13
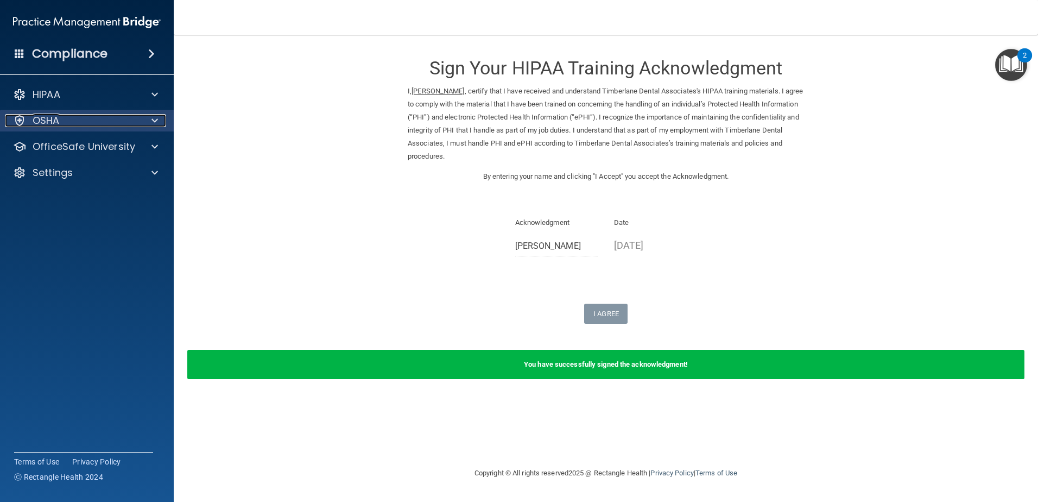
click at [153, 121] on span at bounding box center [155, 120] width 7 height 13
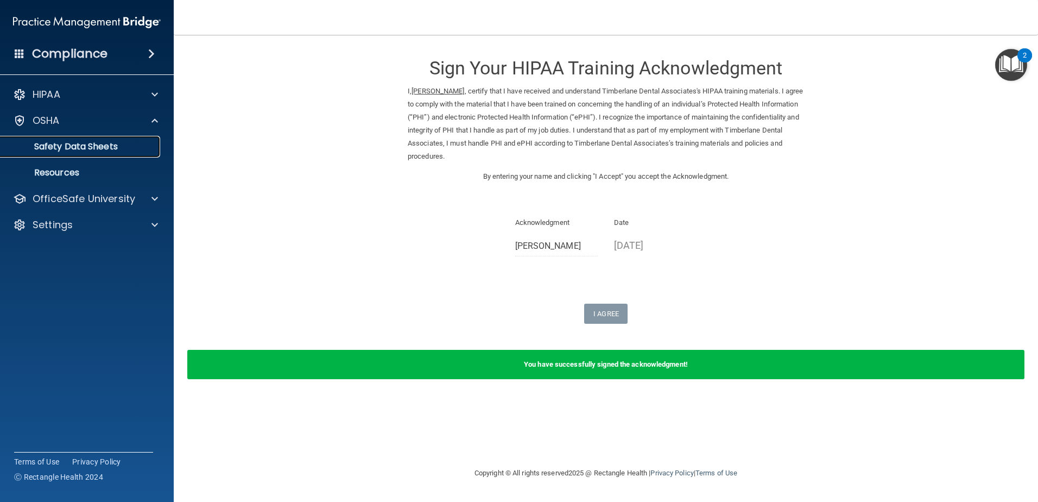
click at [110, 152] on p "Safety Data Sheets" at bounding box center [81, 146] width 148 height 11
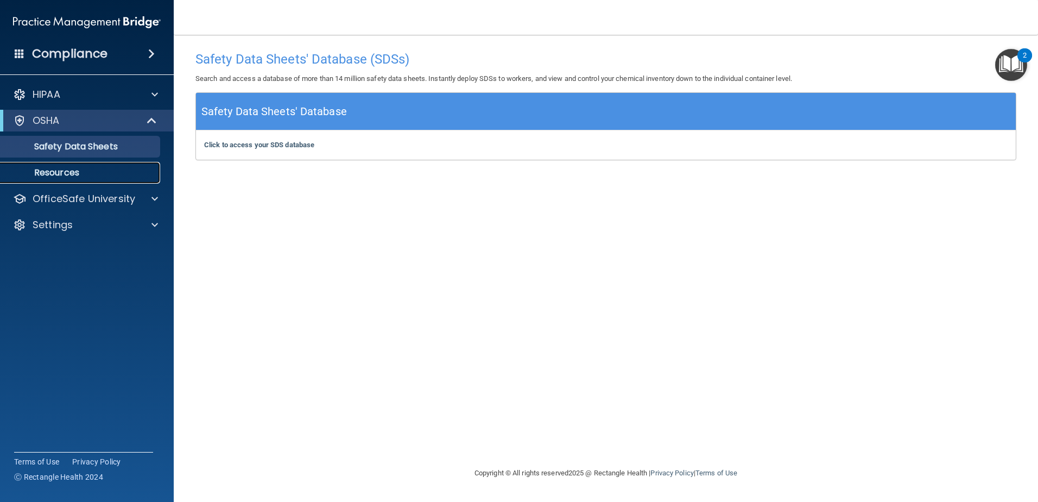
click at [64, 172] on p "Resources" at bounding box center [81, 172] width 148 height 11
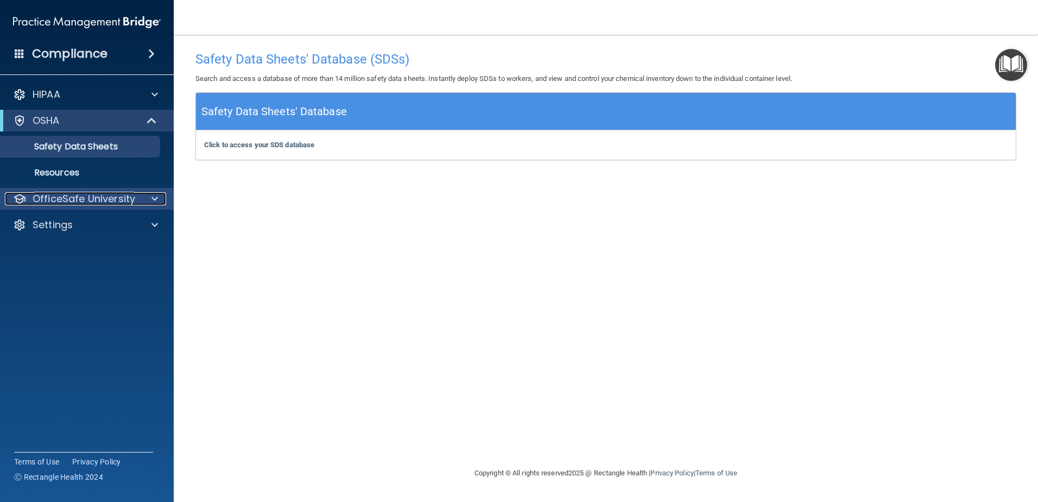
click at [80, 199] on p "OfficeSafe University" at bounding box center [84, 198] width 103 height 13
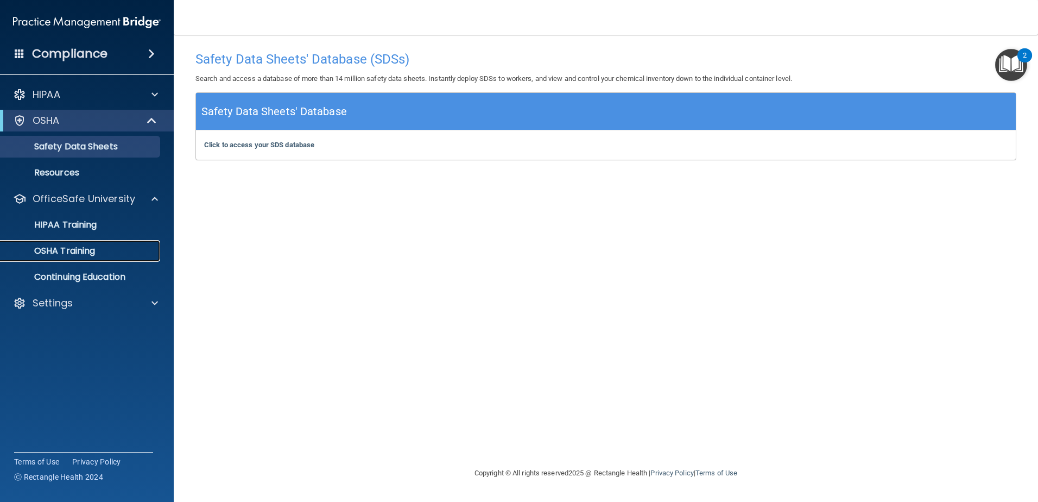
click at [68, 251] on p "OSHA Training" at bounding box center [51, 250] width 88 height 11
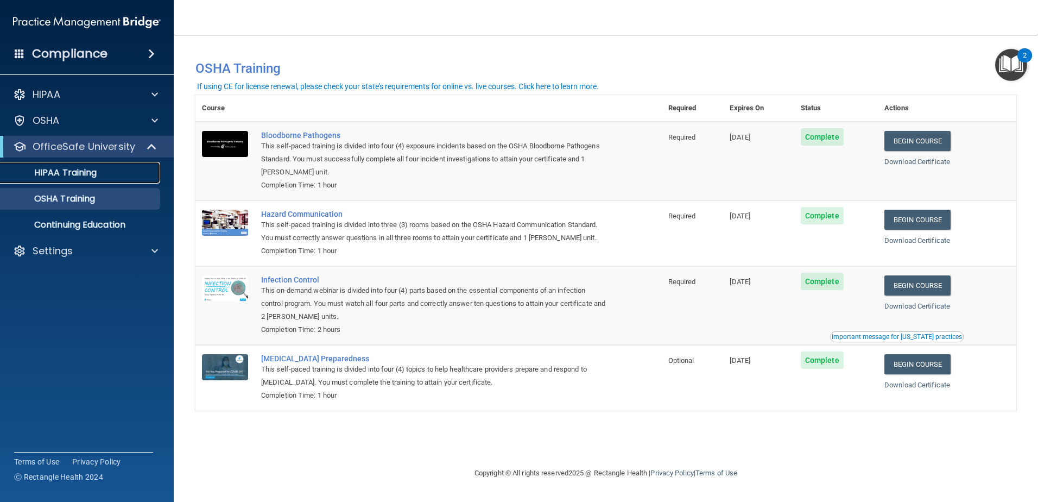
click at [77, 174] on p "HIPAA Training" at bounding box center [52, 172] width 90 height 11
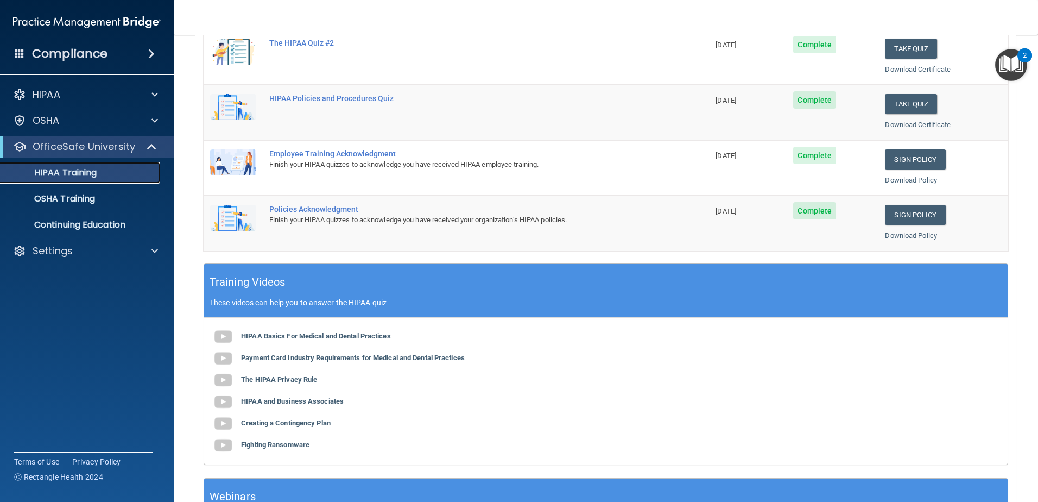
scroll to position [316, 0]
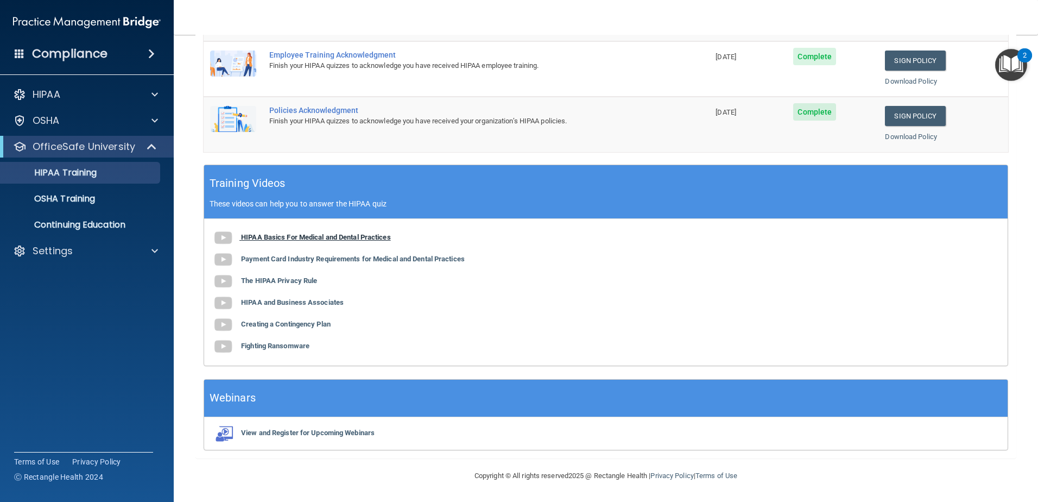
click at [272, 237] on b "HIPAA Basics For Medical and Dental Practices" at bounding box center [316, 237] width 150 height 8
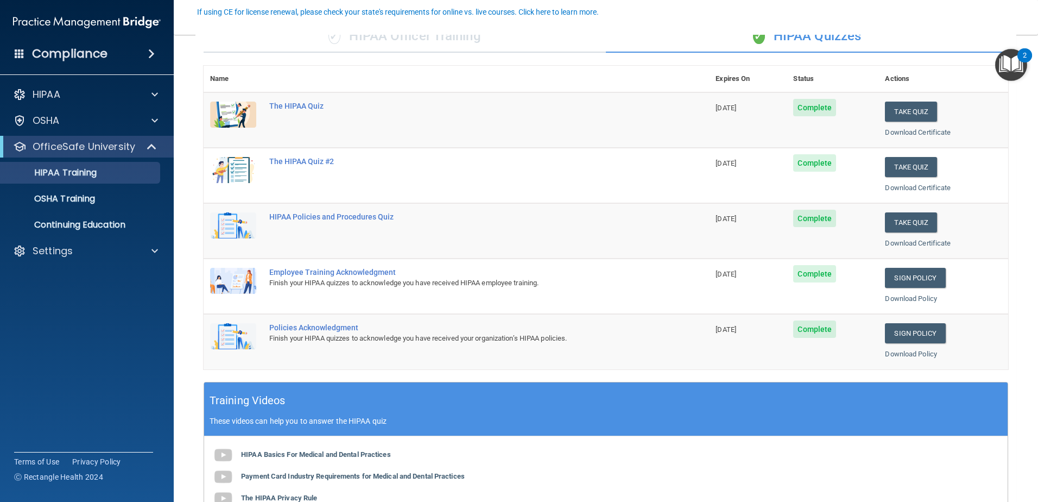
scroll to position [45, 0]
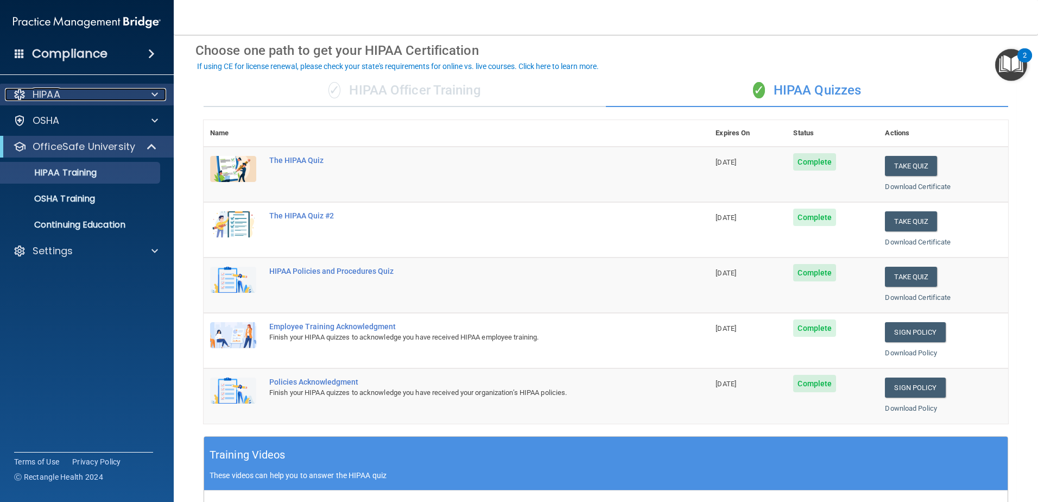
click at [58, 93] on p "HIPAA" at bounding box center [47, 94] width 28 height 13
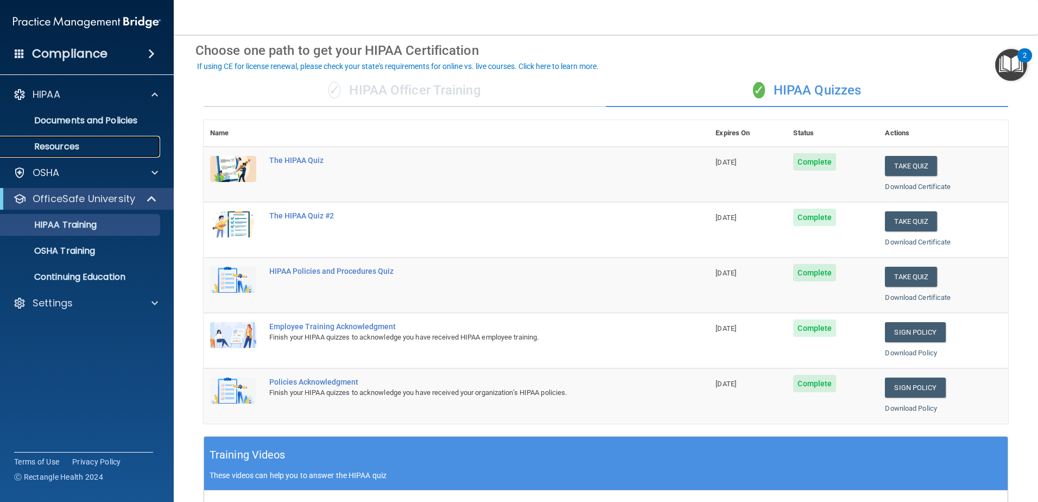
click at [53, 144] on p "Resources" at bounding box center [81, 146] width 148 height 11
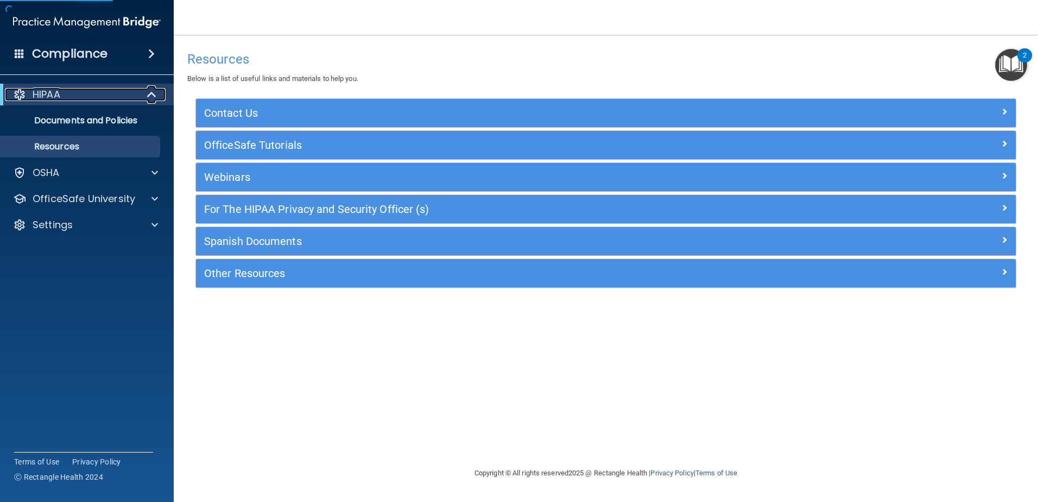
click at [59, 96] on p "HIPAA" at bounding box center [47, 94] width 28 height 13
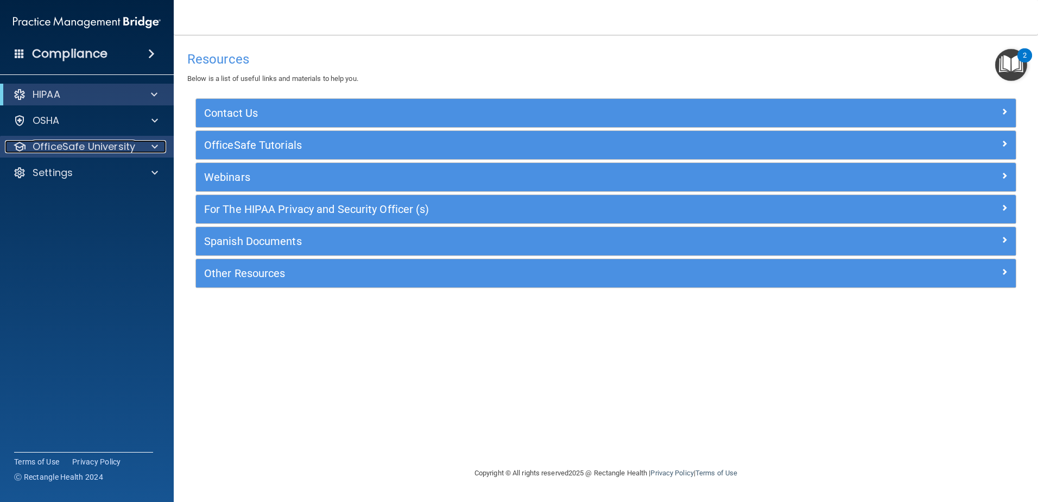
click at [66, 144] on p "OfficeSafe University" at bounding box center [84, 146] width 103 height 13
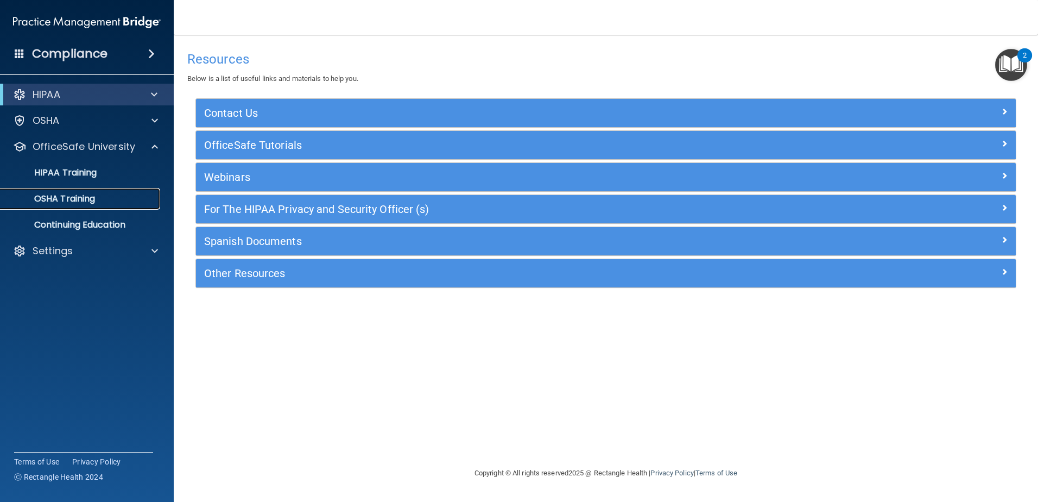
click at [65, 203] on p "OSHA Training" at bounding box center [51, 198] width 88 height 11
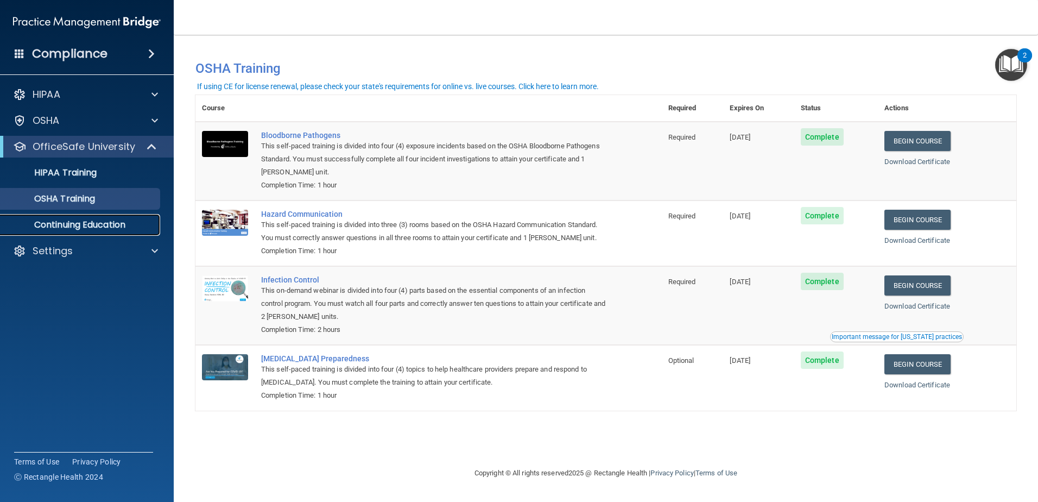
click at [55, 223] on p "Continuing Education" at bounding box center [81, 224] width 148 height 11
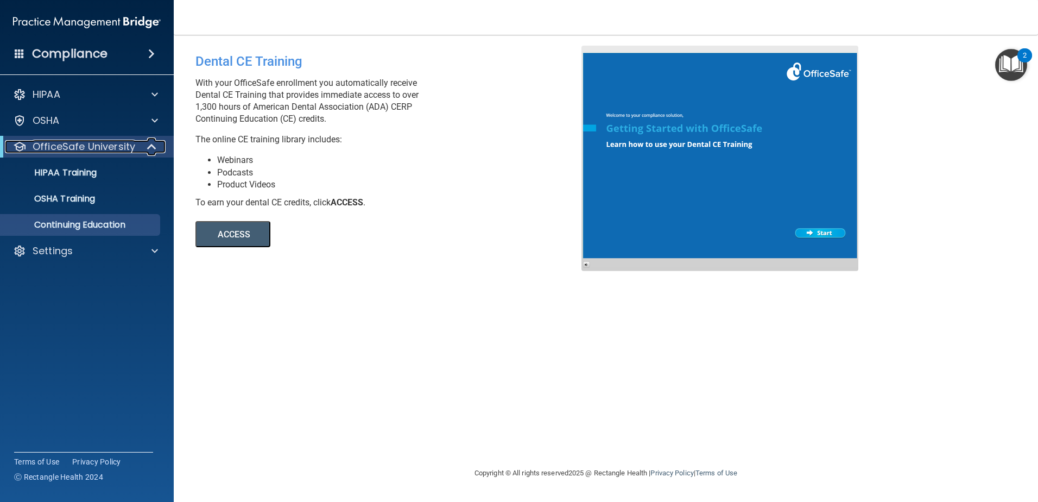
click at [49, 152] on p "OfficeSafe University" at bounding box center [84, 146] width 103 height 13
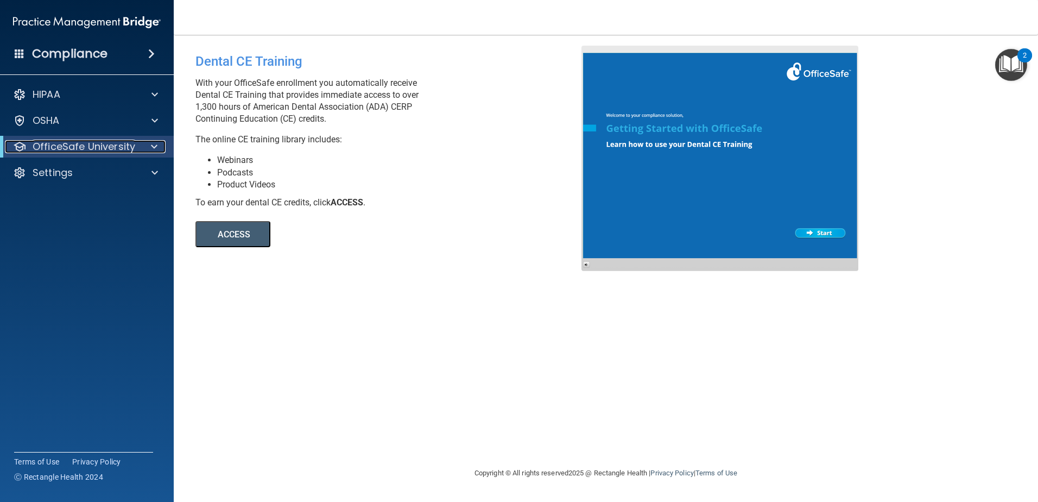
click at [49, 152] on p "OfficeSafe University" at bounding box center [84, 146] width 103 height 13
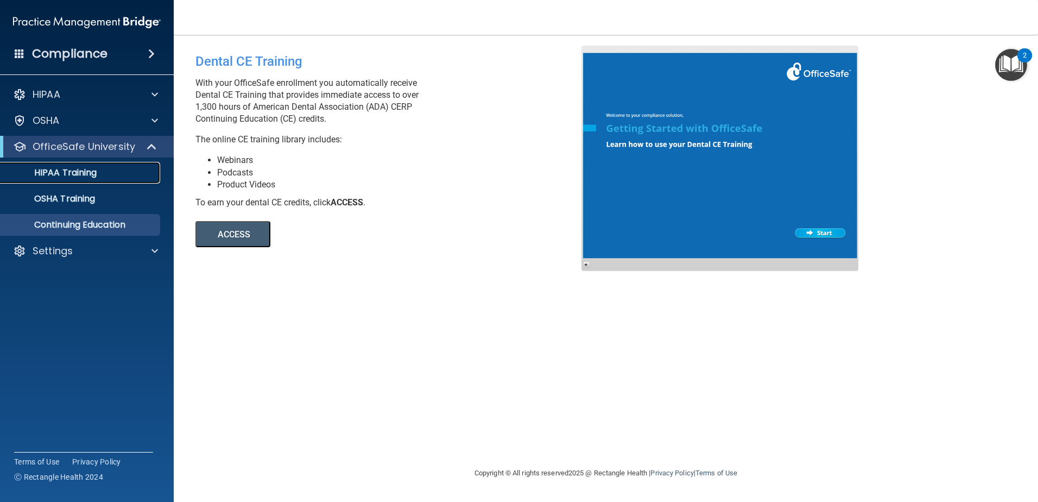
click at [53, 173] on p "HIPAA Training" at bounding box center [52, 172] width 90 height 11
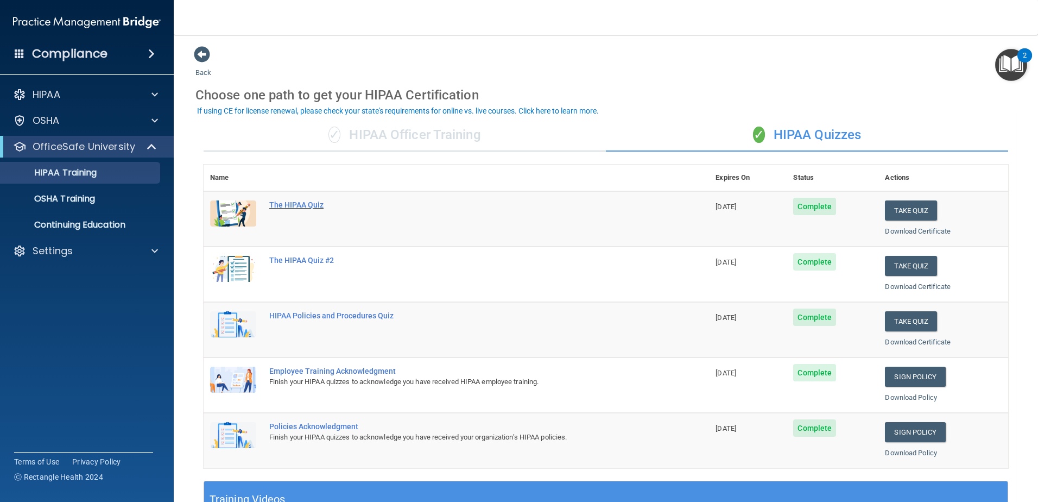
click at [299, 205] on div "The HIPAA Quiz" at bounding box center [462, 204] width 386 height 9
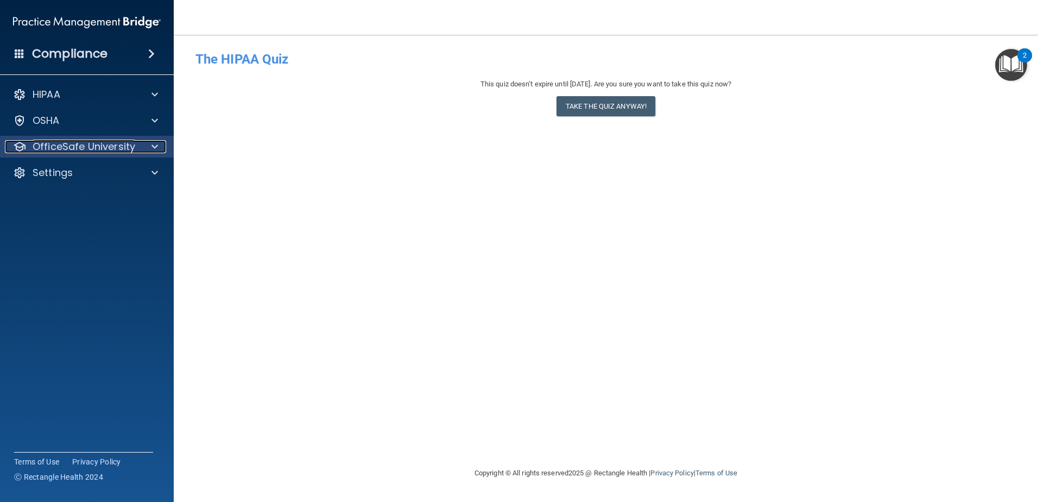
click at [58, 146] on p "OfficeSafe University" at bounding box center [84, 146] width 103 height 13
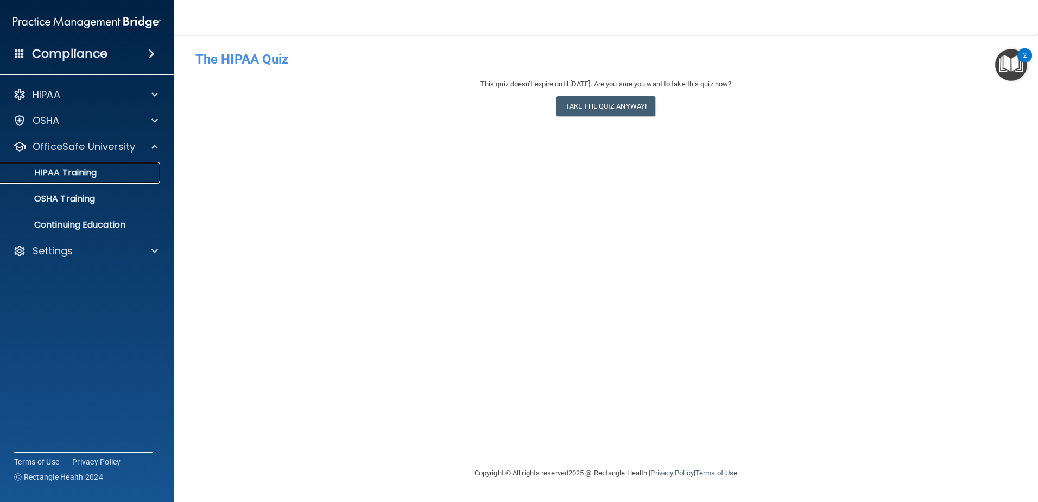
click at [51, 172] on p "HIPAA Training" at bounding box center [52, 172] width 90 height 11
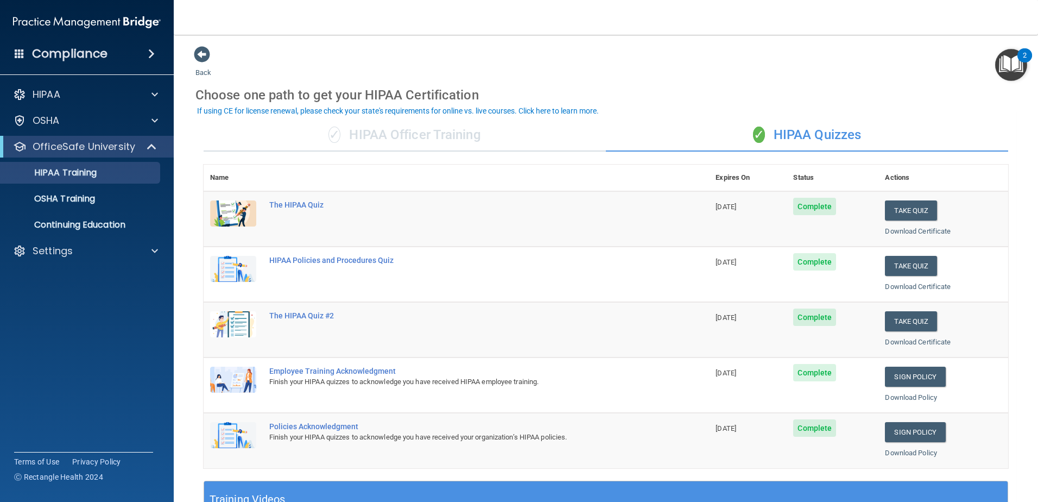
click at [802, 207] on span "Complete" at bounding box center [814, 206] width 43 height 17
click at [248, 207] on img at bounding box center [233, 213] width 46 height 26
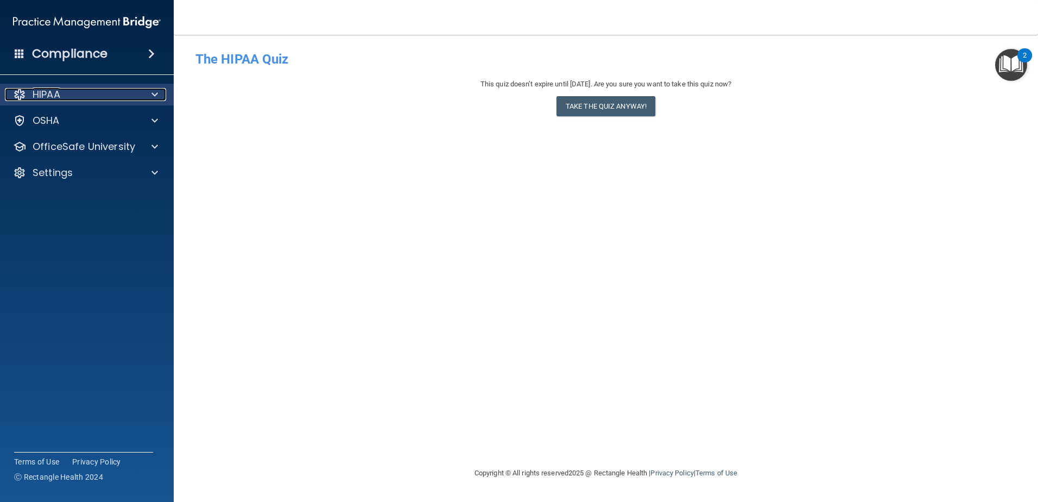
click at [45, 93] on p "HIPAA" at bounding box center [47, 94] width 28 height 13
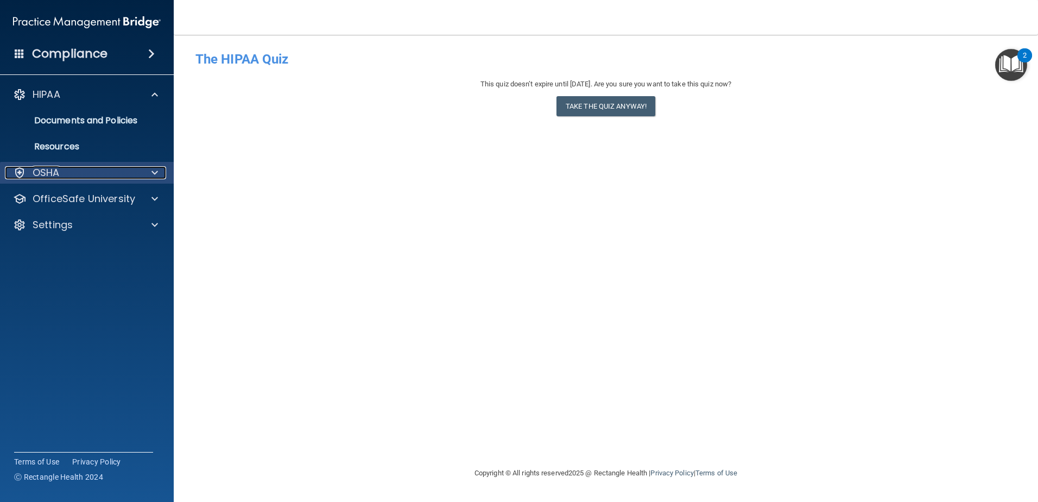
click at [54, 177] on p "OSHA" at bounding box center [46, 172] width 27 height 13
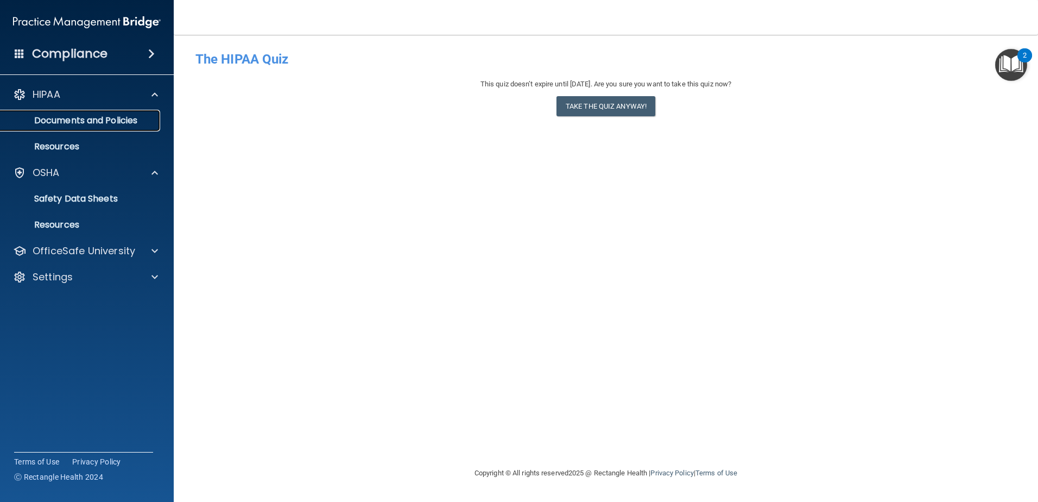
click at [67, 119] on p "Documents and Policies" at bounding box center [81, 120] width 148 height 11
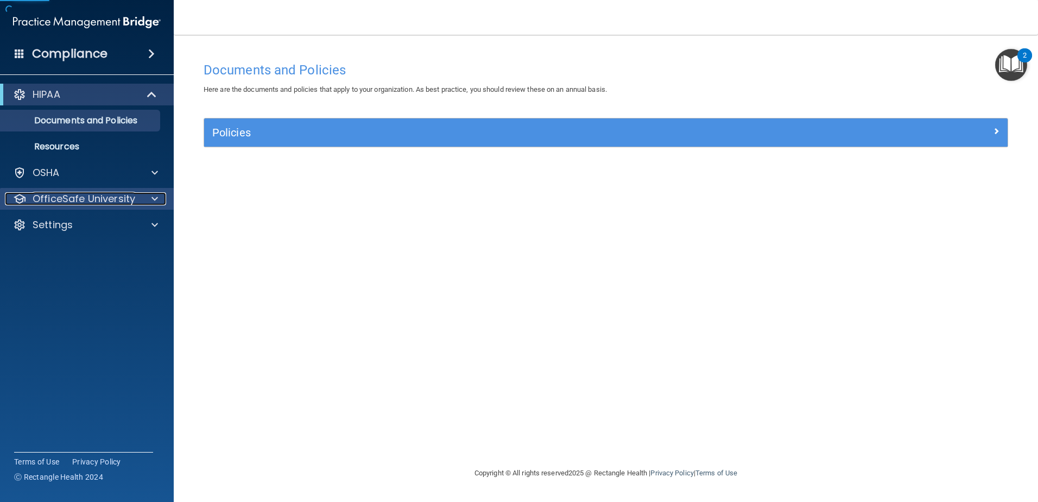
click at [60, 199] on p "OfficeSafe University" at bounding box center [84, 198] width 103 height 13
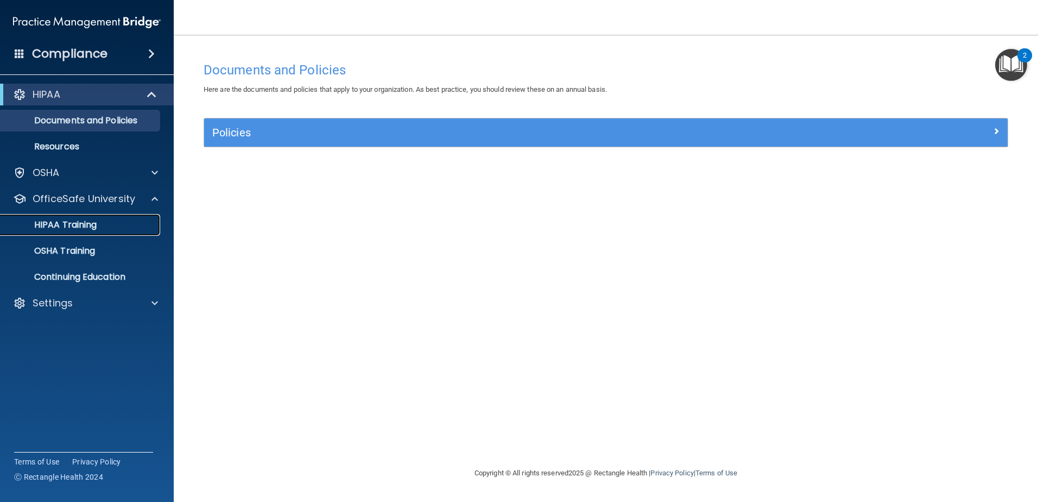
click at [79, 224] on p "HIPAA Training" at bounding box center [52, 224] width 90 height 11
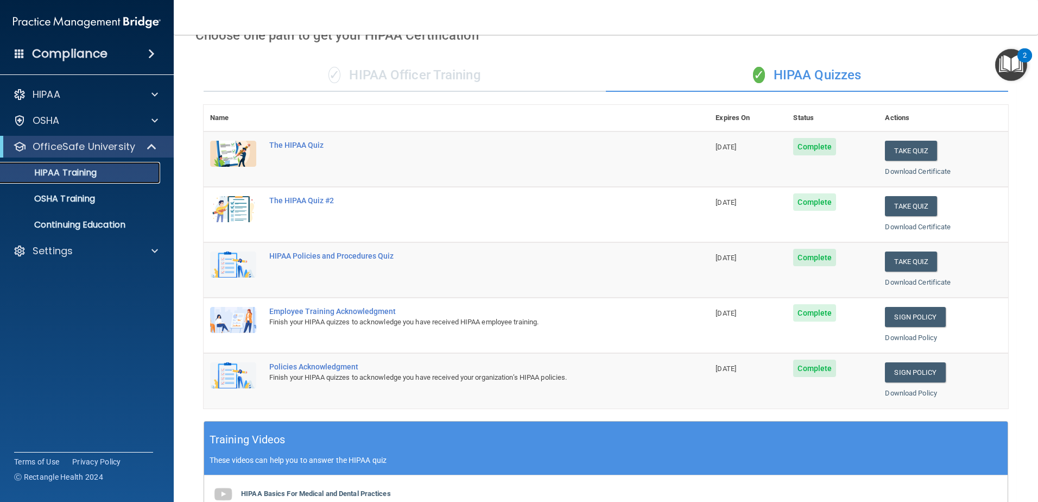
scroll to position [45, 0]
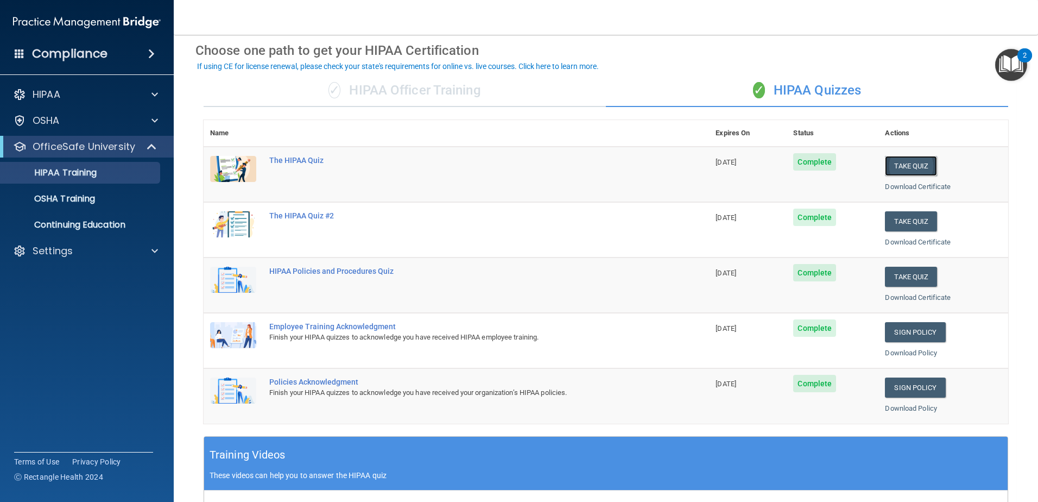
click at [913, 161] on button "Take Quiz" at bounding box center [911, 166] width 52 height 20
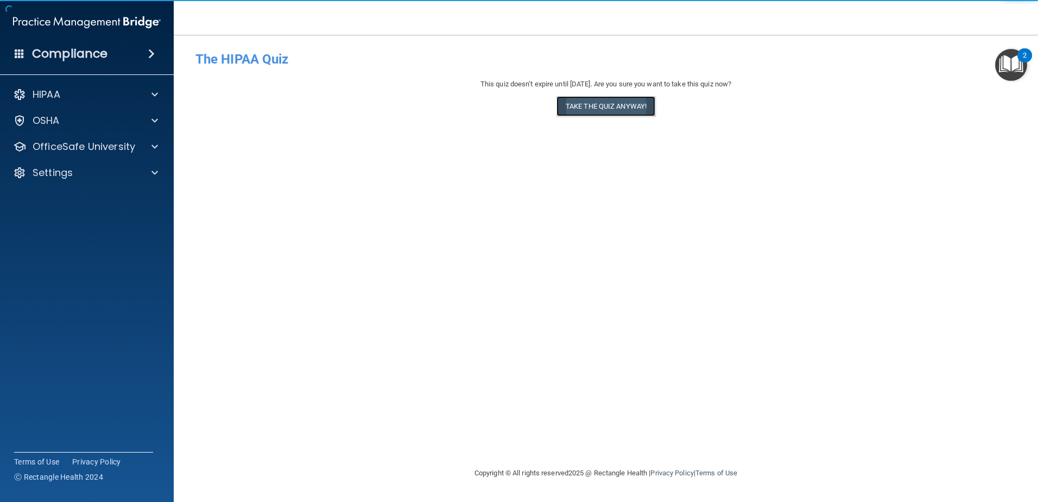
click at [584, 106] on button "Take the quiz anyway!" at bounding box center [606, 106] width 99 height 20
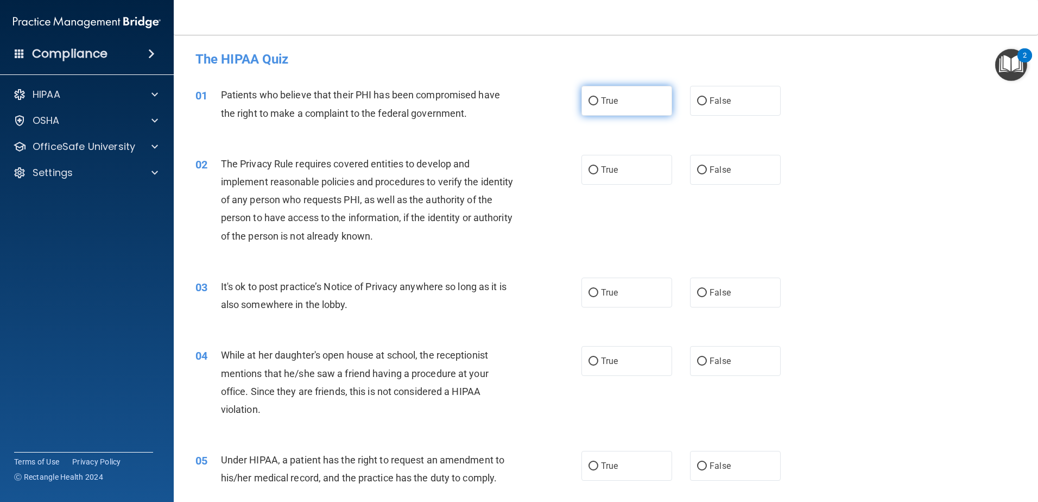
click at [591, 99] on input "True" at bounding box center [594, 101] width 10 height 8
radio input "true"
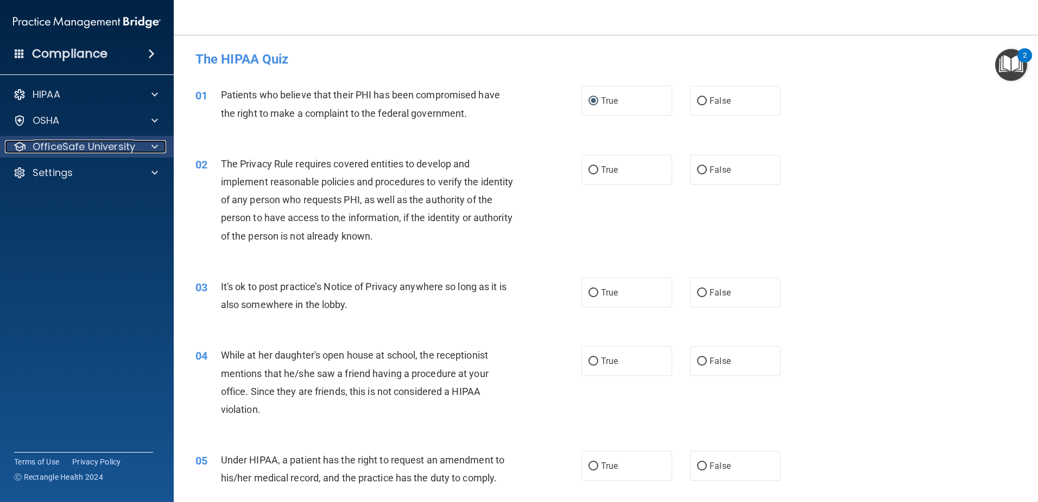
click at [33, 150] on p "OfficeSafe University" at bounding box center [84, 146] width 103 height 13
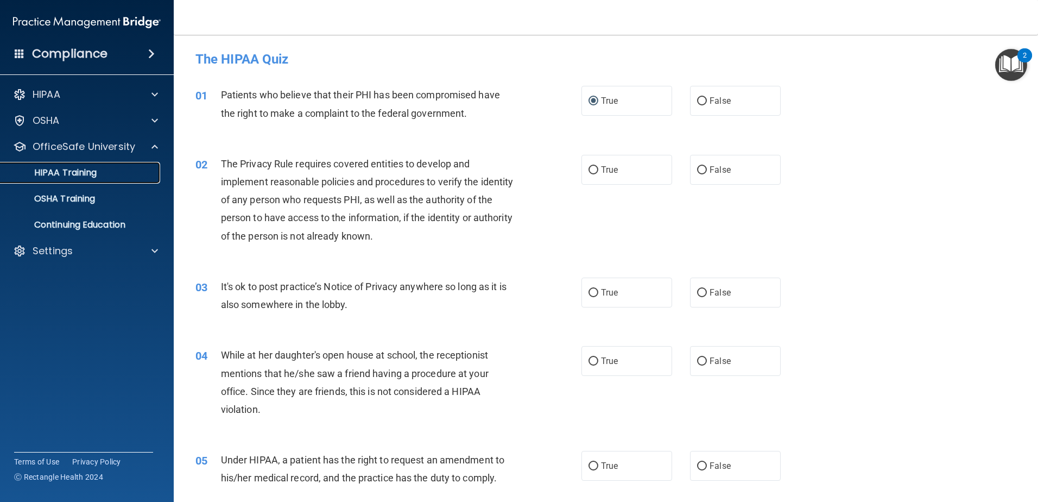
click at [64, 174] on p "HIPAA Training" at bounding box center [52, 172] width 90 height 11
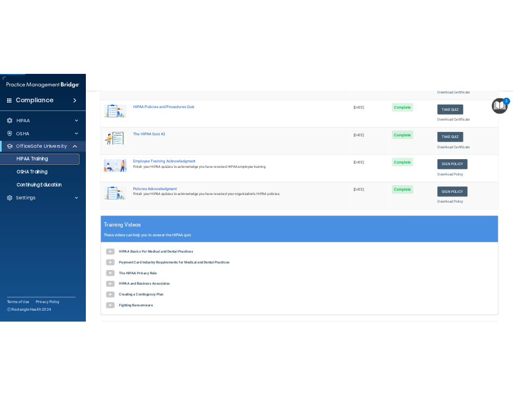
scroll to position [217, 0]
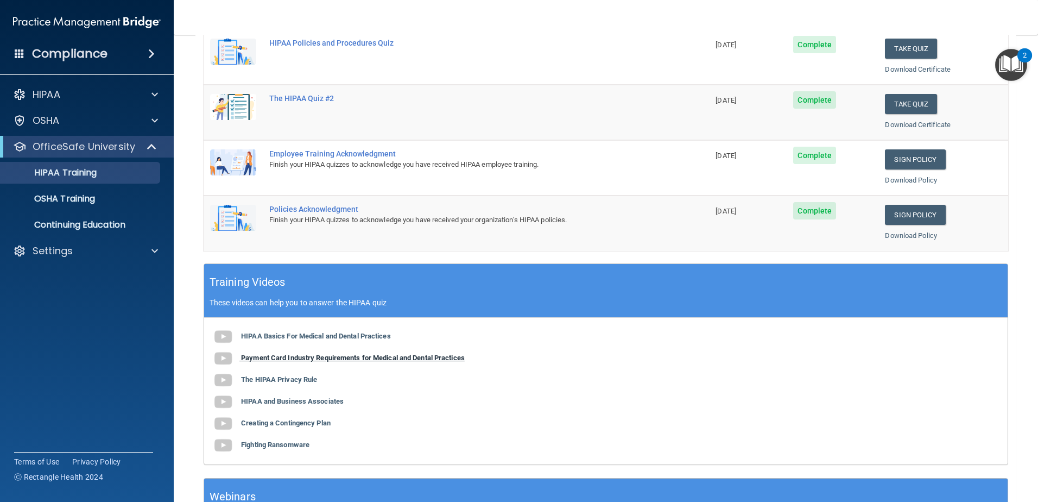
click at [256, 358] on b "Payment Card Industry Requirements for Medical and Dental Practices" at bounding box center [353, 358] width 224 height 8
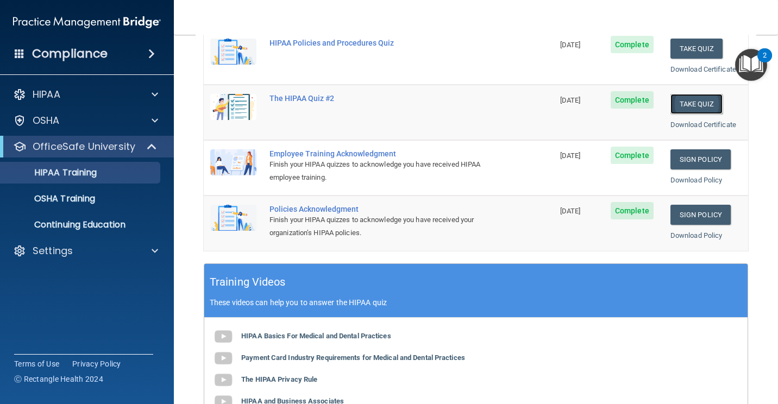
click at [690, 104] on button "Take Quiz" at bounding box center [696, 104] width 52 height 20
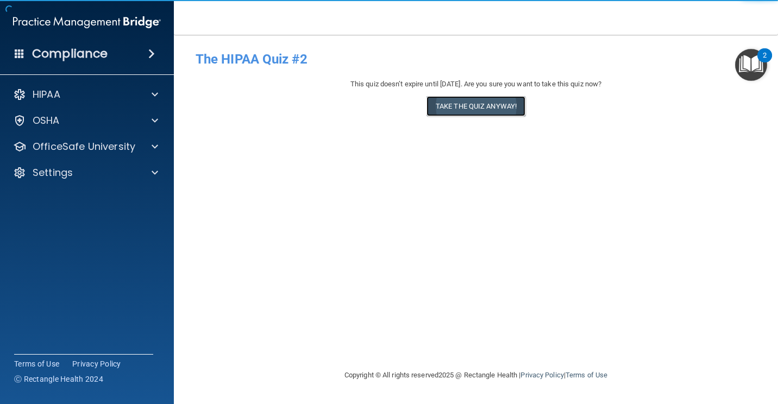
click at [483, 108] on button "Take the quiz anyway!" at bounding box center [475, 106] width 99 height 20
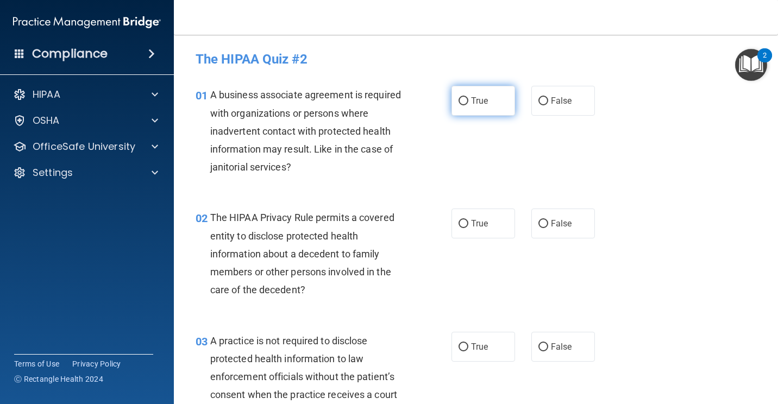
click at [462, 99] on input "True" at bounding box center [463, 101] width 10 height 8
radio input "true"
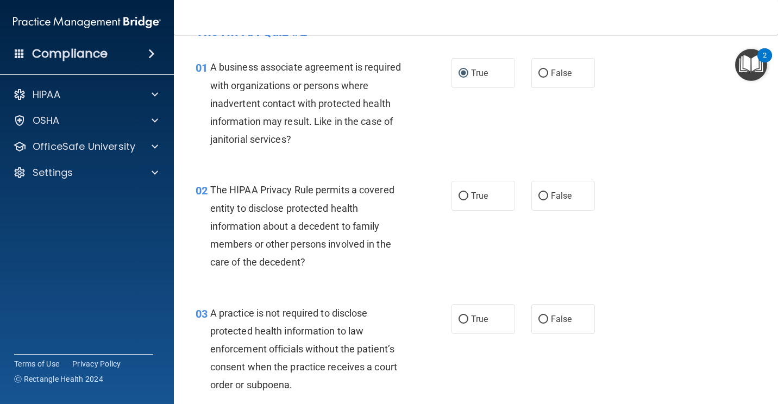
scroll to position [54, 0]
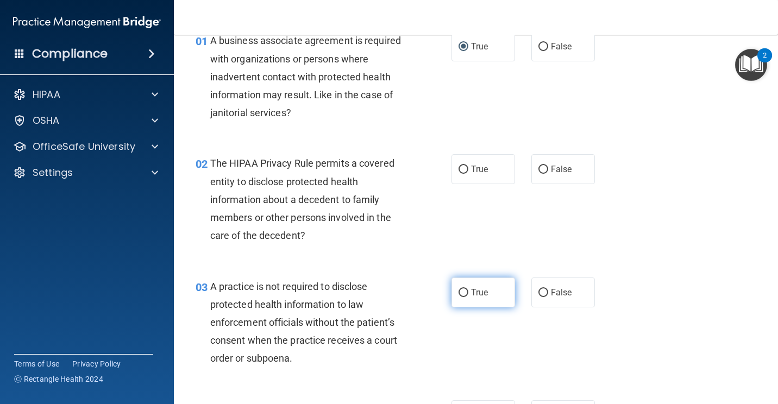
click at [459, 297] on input "True" at bounding box center [463, 293] width 10 height 8
radio input "true"
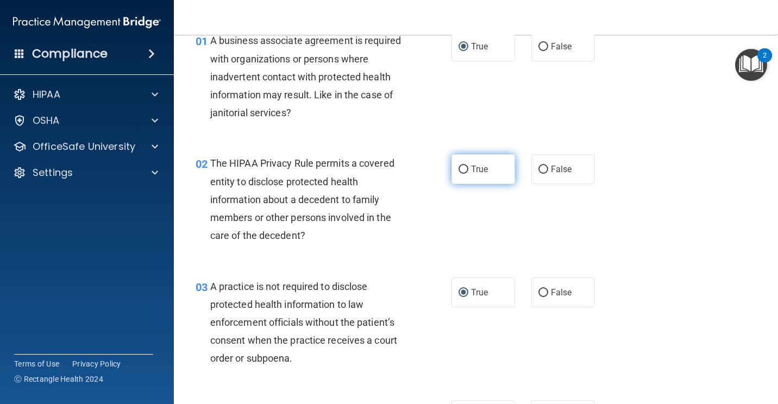
click at [460, 169] on input "True" at bounding box center [463, 170] width 10 height 8
radio input "true"
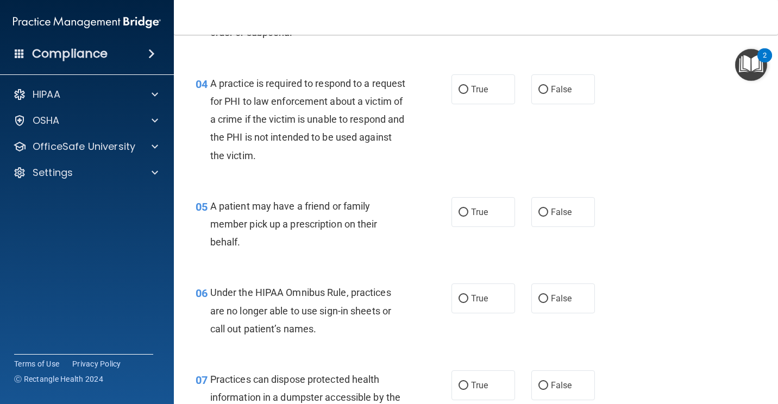
scroll to position [434, 0]
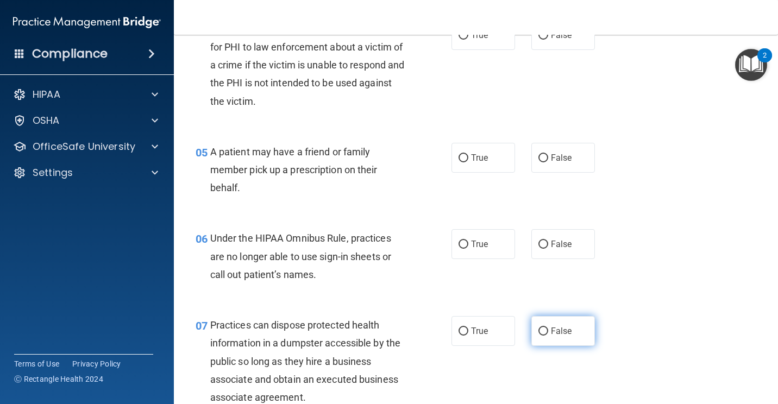
click at [543, 330] on label "False" at bounding box center [563, 331] width 64 height 30
click at [543, 330] on input "False" at bounding box center [543, 331] width 10 height 8
radio input "true"
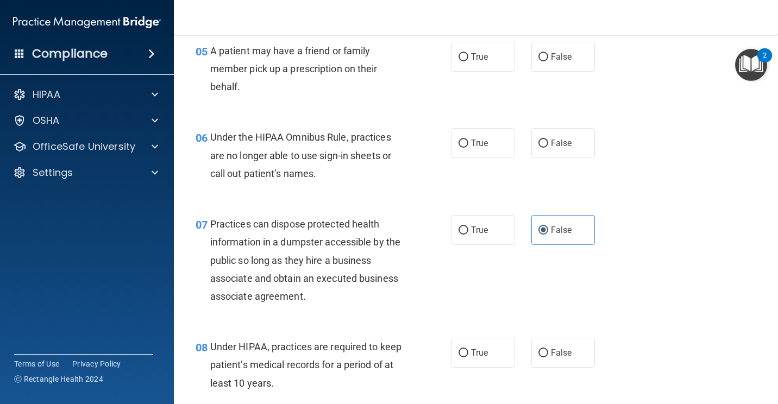
scroll to position [543, 0]
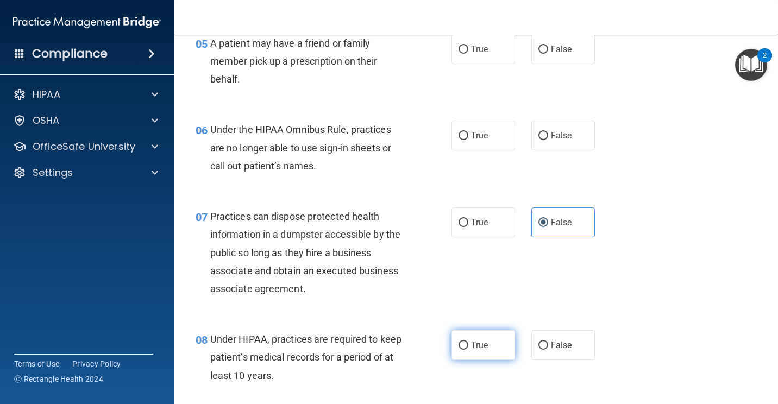
click at [458, 346] on input "True" at bounding box center [463, 346] width 10 height 8
radio input "true"
click at [458, 137] on input "True" at bounding box center [463, 136] width 10 height 8
radio input "true"
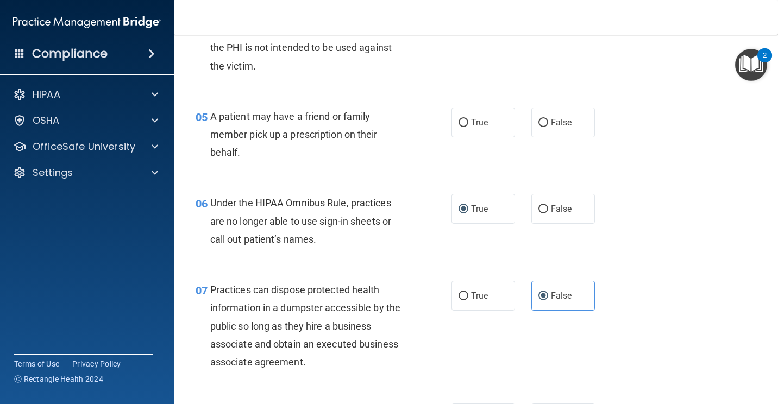
scroll to position [434, 0]
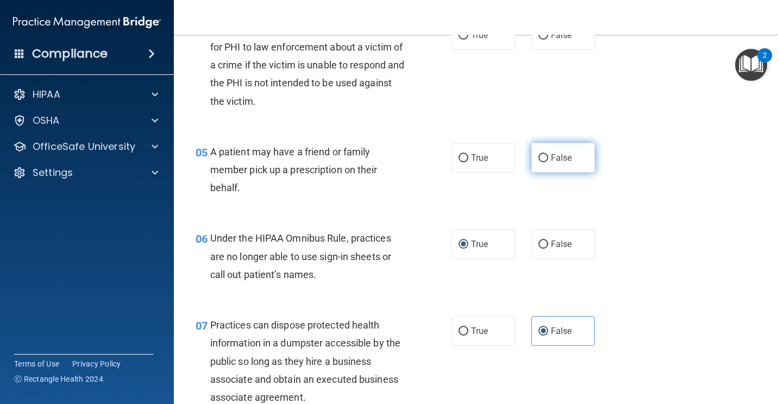
click at [540, 156] on input "False" at bounding box center [543, 158] width 10 height 8
radio input "true"
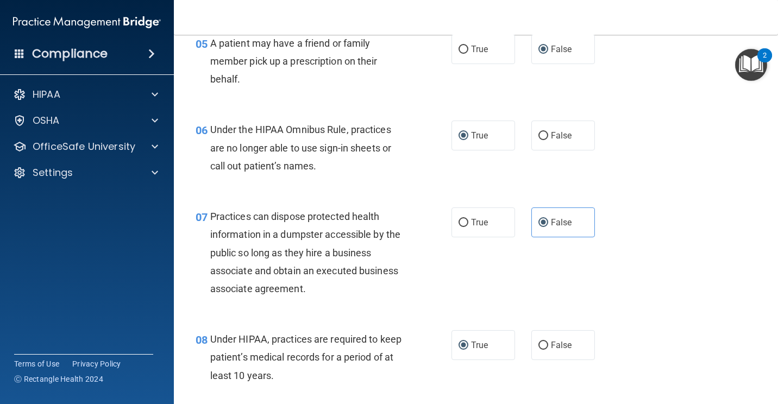
scroll to position [652, 0]
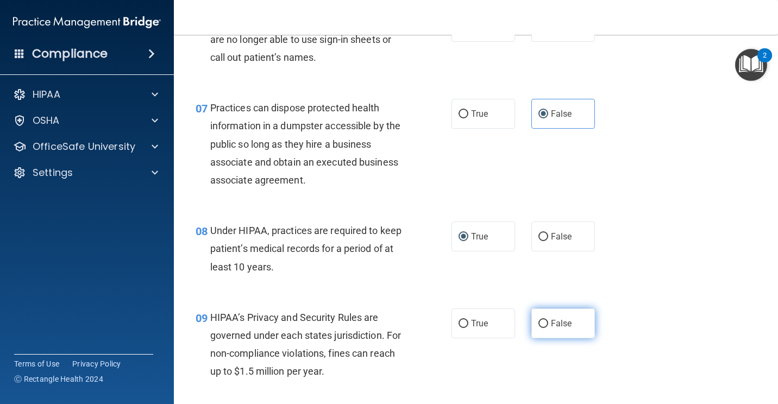
click at [534, 319] on label "False" at bounding box center [563, 323] width 64 height 30
click at [538, 320] on input "False" at bounding box center [543, 324] width 10 height 8
radio input "true"
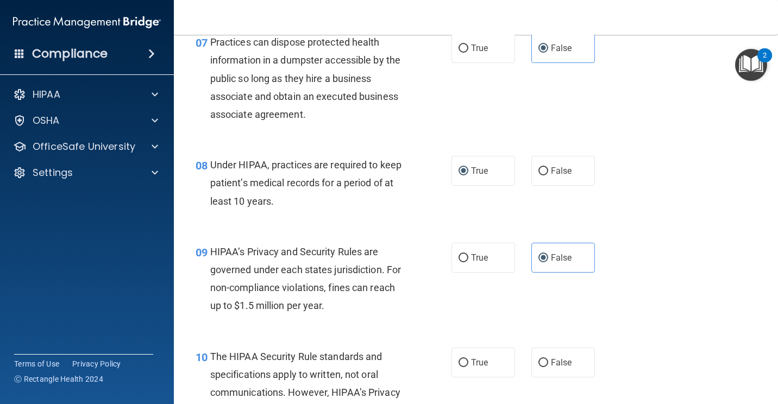
scroll to position [815, 0]
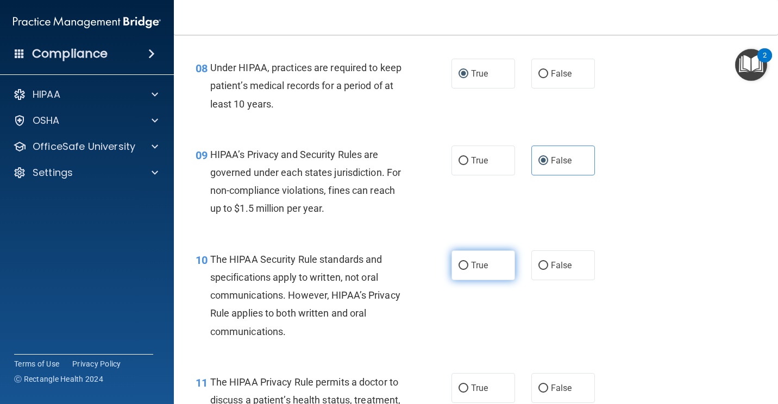
click at [459, 270] on label "True" at bounding box center [483, 265] width 64 height 30
click at [459, 270] on input "True" at bounding box center [463, 266] width 10 height 8
radio input "true"
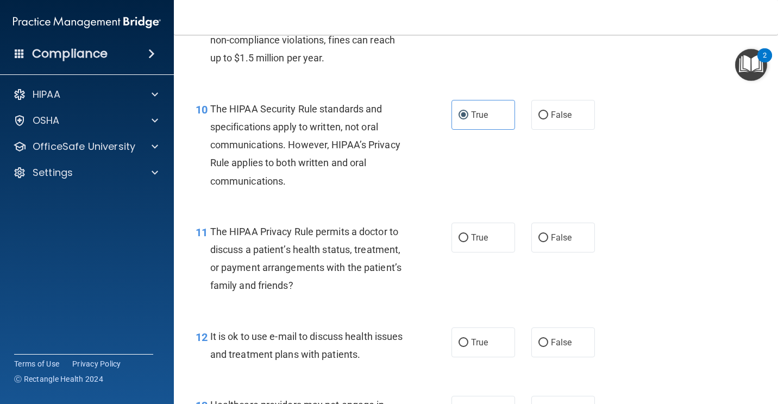
scroll to position [978, 0]
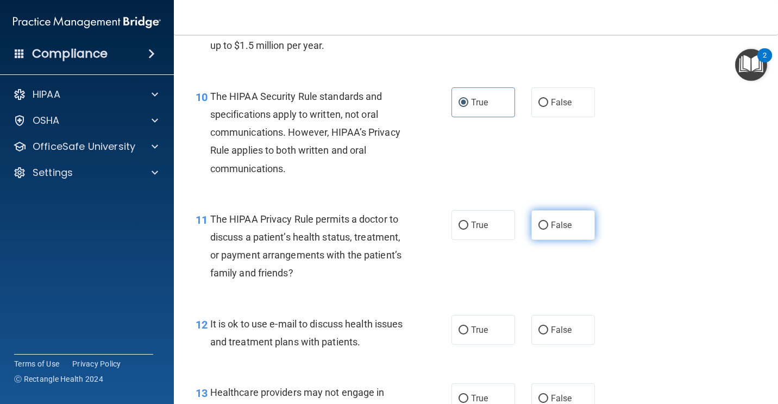
click at [540, 225] on input "False" at bounding box center [543, 226] width 10 height 8
radio input "true"
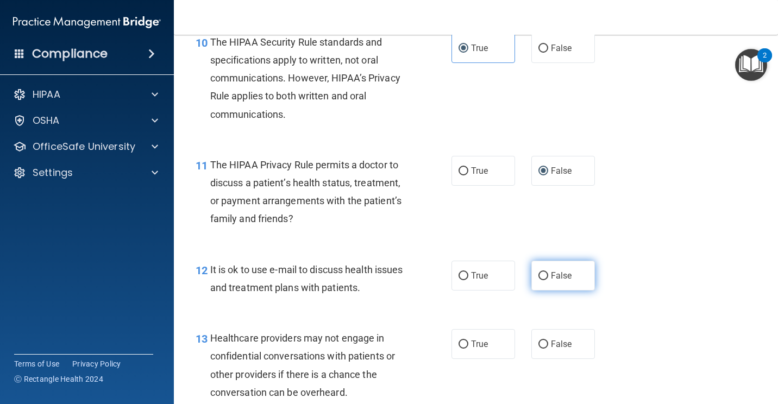
click at [539, 275] on input "False" at bounding box center [543, 276] width 10 height 8
radio input "true"
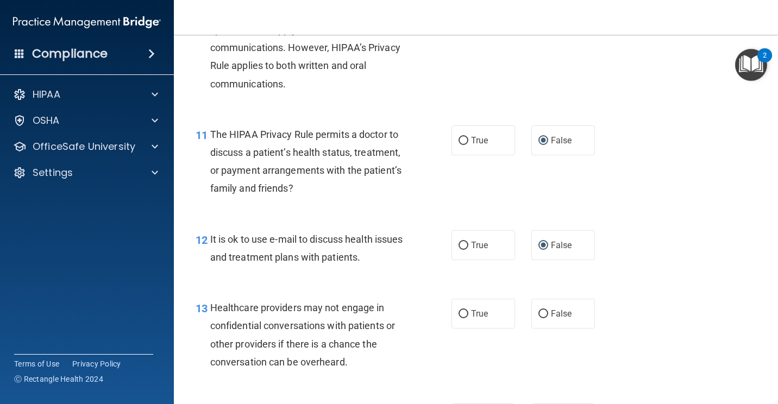
scroll to position [1086, 0]
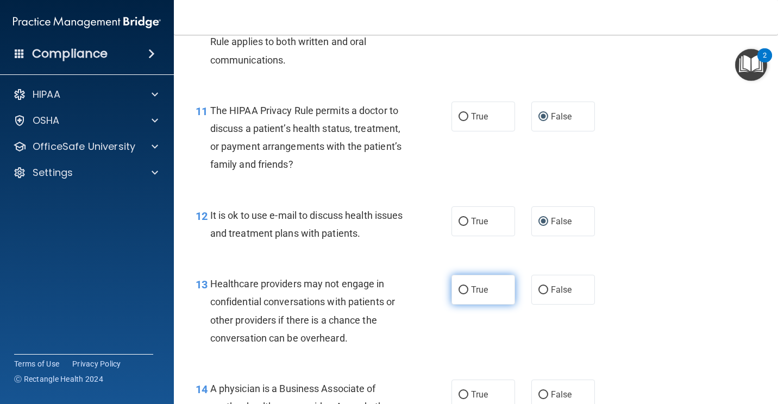
click at [461, 288] on input "True" at bounding box center [463, 290] width 10 height 8
radio input "true"
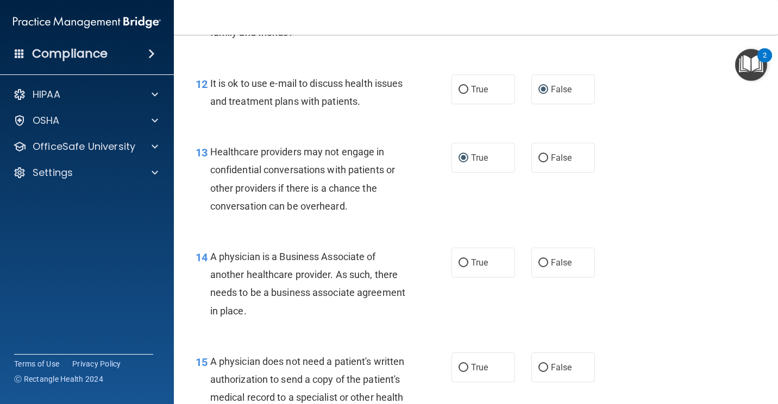
scroll to position [1249, 0]
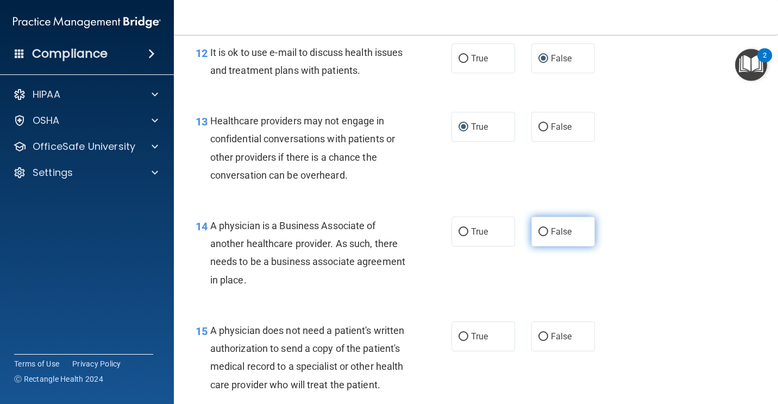
click at [540, 233] on input "False" at bounding box center [543, 232] width 10 height 8
radio input "true"
click at [459, 231] on input "True" at bounding box center [463, 232] width 10 height 8
radio input "true"
radio input "false"
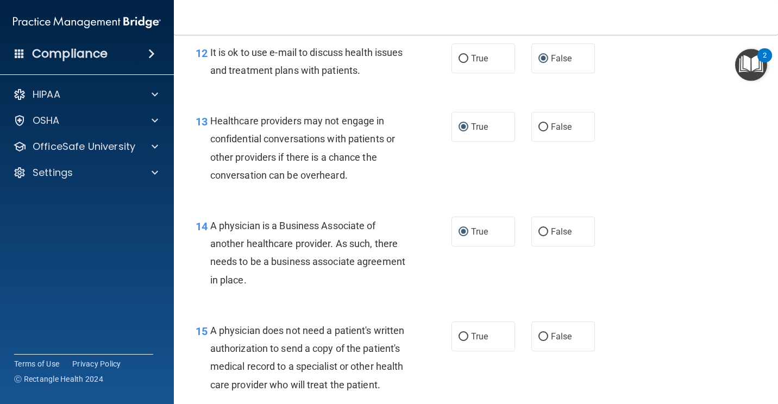
scroll to position [1303, 0]
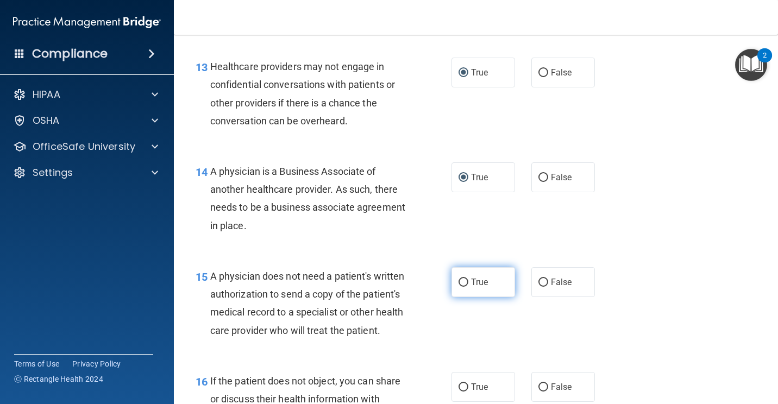
click at [458, 283] on input "True" at bounding box center [463, 283] width 10 height 8
radio input "true"
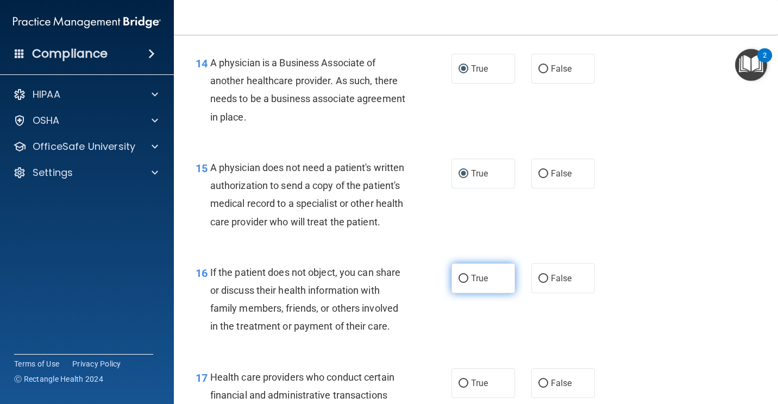
click at [458, 283] on input "True" at bounding box center [463, 279] width 10 height 8
radio input "true"
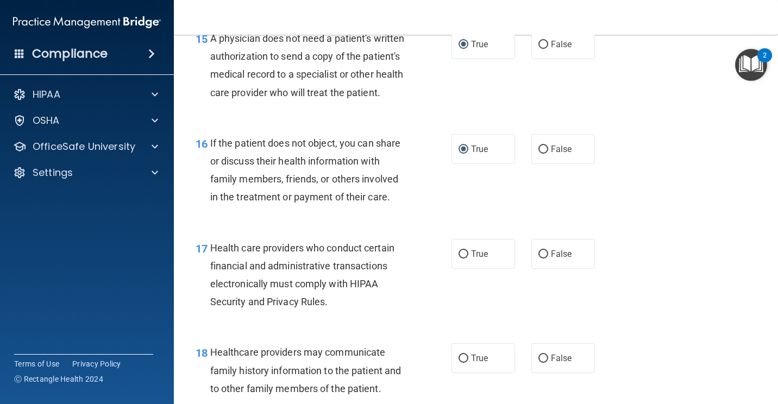
scroll to position [1575, 0]
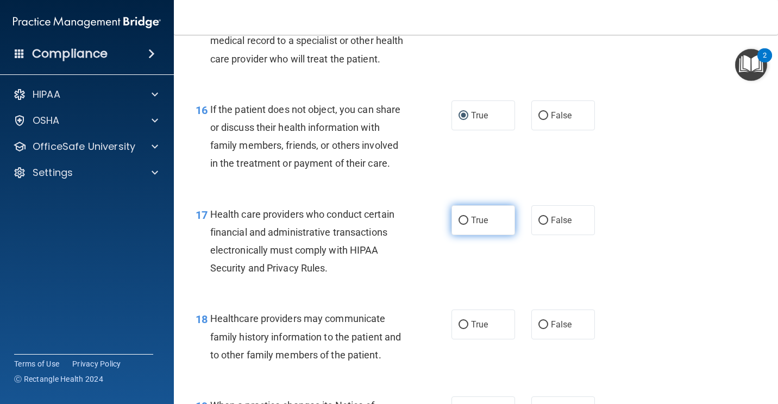
click at [462, 225] on input "True" at bounding box center [463, 221] width 10 height 8
radio input "true"
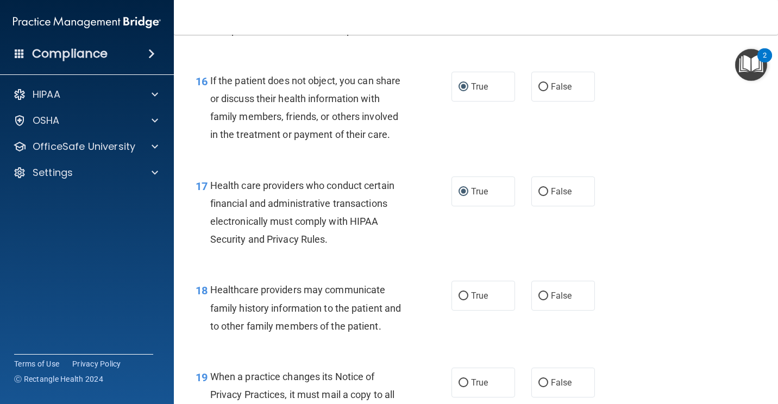
scroll to position [1629, 0]
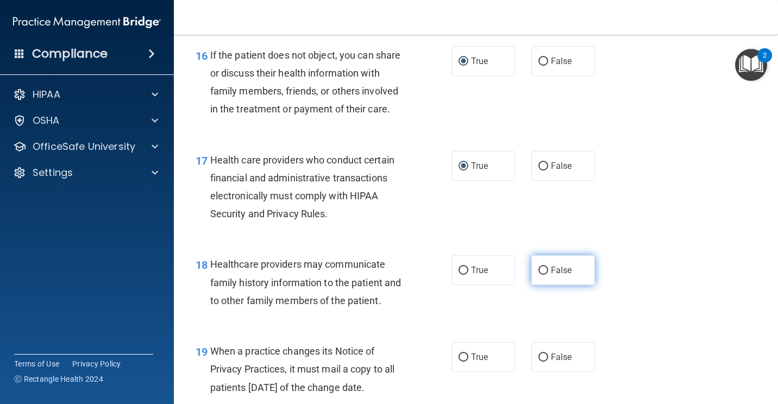
click at [538, 275] on input "False" at bounding box center [543, 271] width 10 height 8
radio input "true"
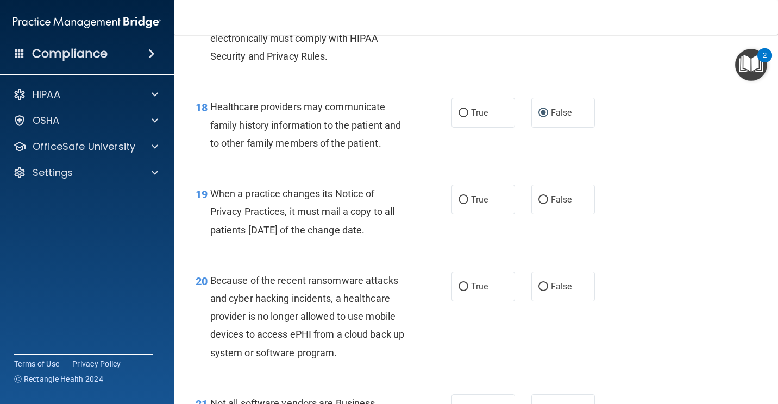
scroll to position [1792, 0]
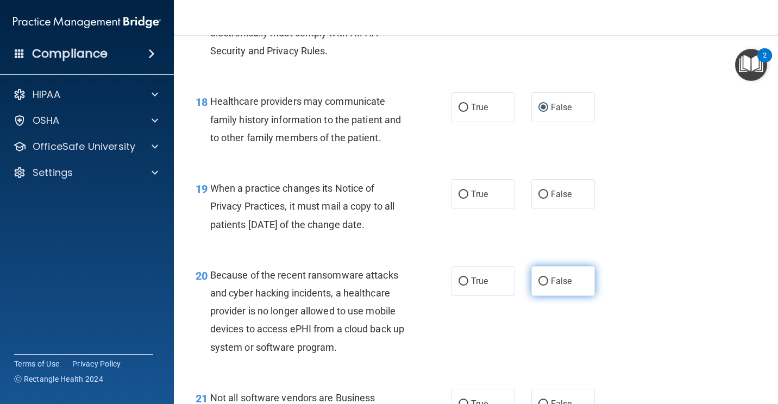
click at [539, 286] on input "False" at bounding box center [543, 282] width 10 height 8
radio input "true"
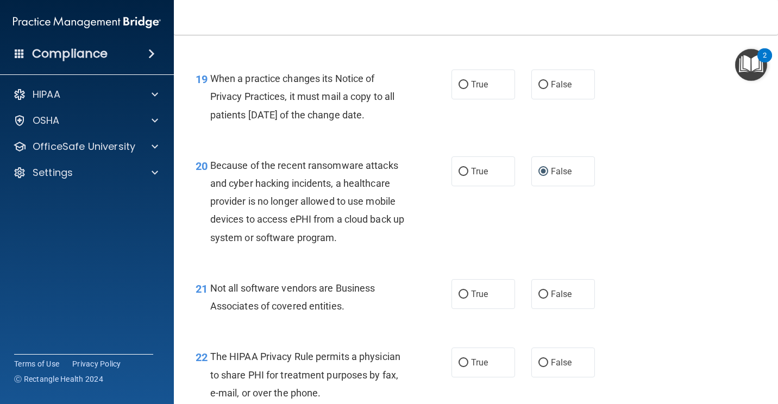
scroll to position [1901, 0]
click at [459, 300] on input "True" at bounding box center [463, 296] width 10 height 8
radio input "true"
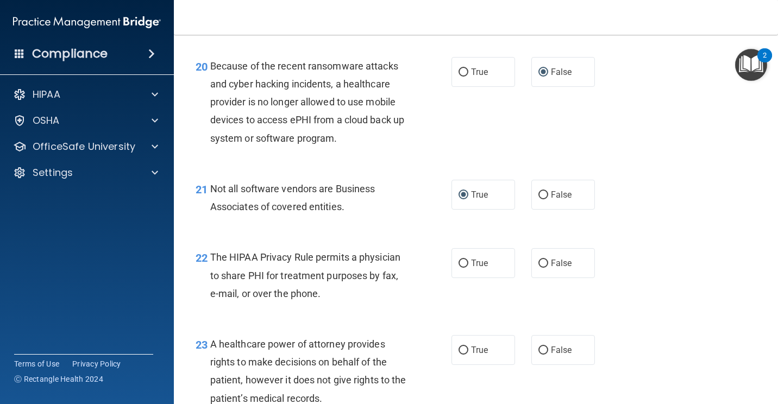
scroll to position [2064, 0]
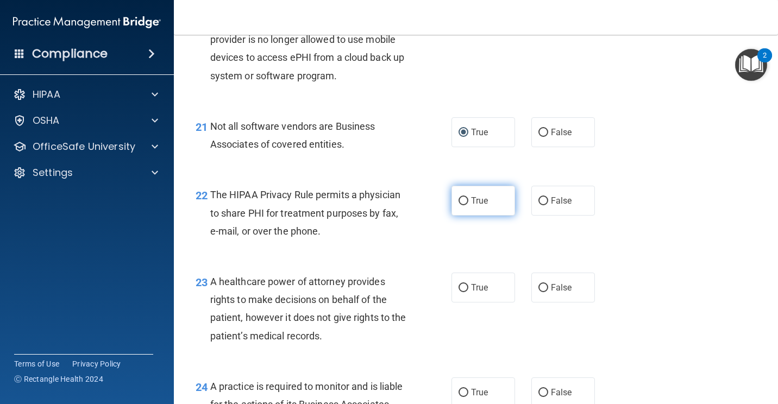
click at [461, 205] on input "True" at bounding box center [463, 201] width 10 height 8
radio input "true"
click at [458, 292] on input "True" at bounding box center [463, 288] width 10 height 8
radio input "true"
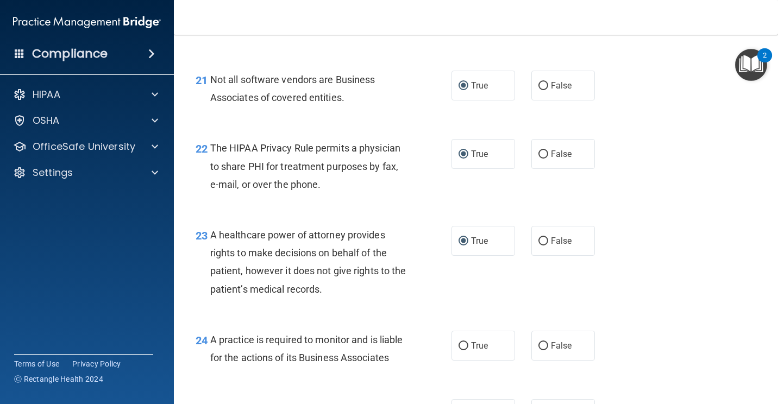
scroll to position [2172, 0]
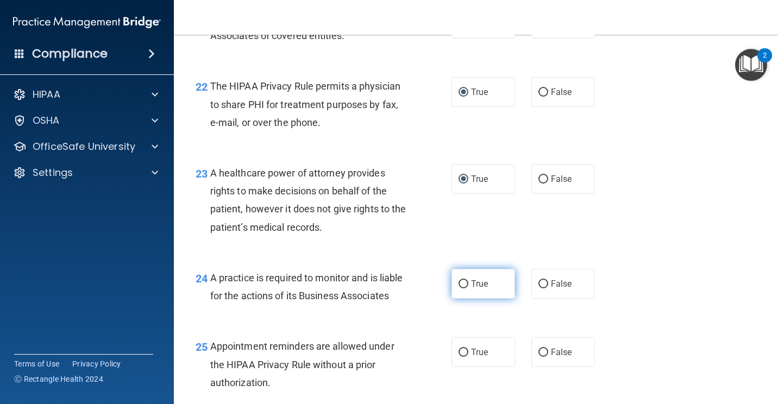
click at [458, 288] on input "True" at bounding box center [463, 284] width 10 height 8
radio input "true"
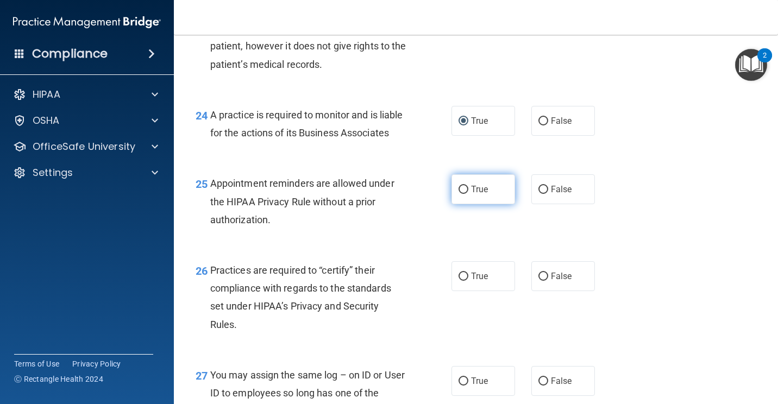
click at [460, 194] on input "True" at bounding box center [463, 190] width 10 height 8
radio input "true"
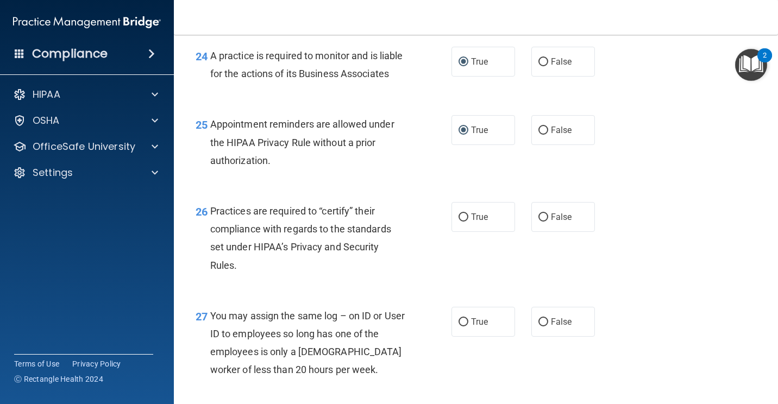
scroll to position [2444, 0]
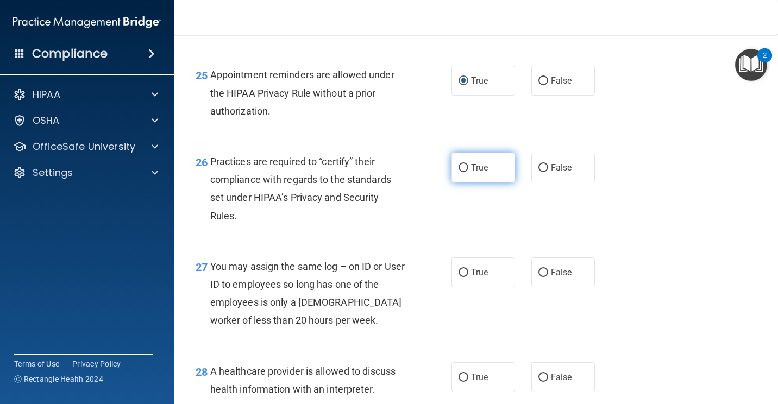
click at [458, 172] on input "True" at bounding box center [463, 168] width 10 height 8
radio input "true"
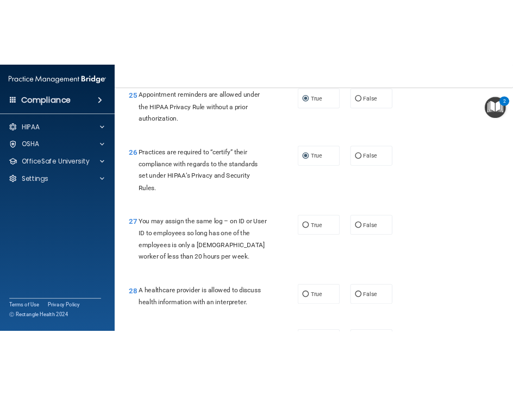
scroll to position [2498, 0]
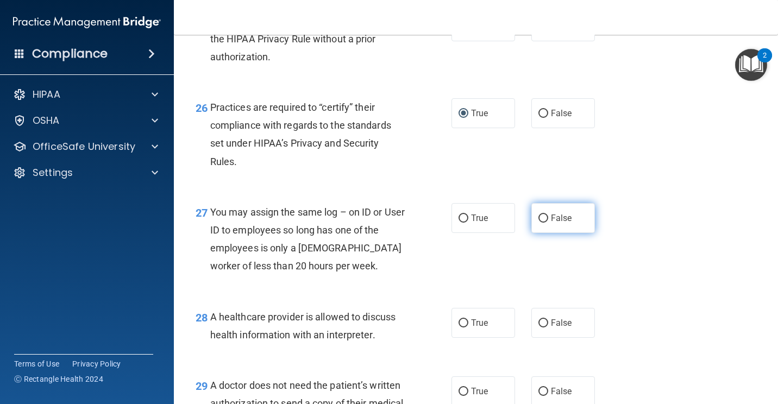
click at [539, 223] on input "False" at bounding box center [543, 219] width 10 height 8
radio input "true"
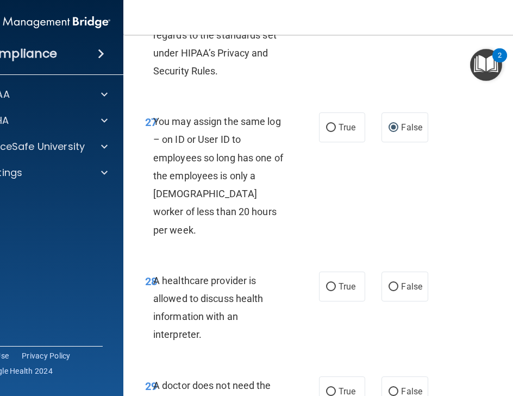
scroll to position [3473, 0]
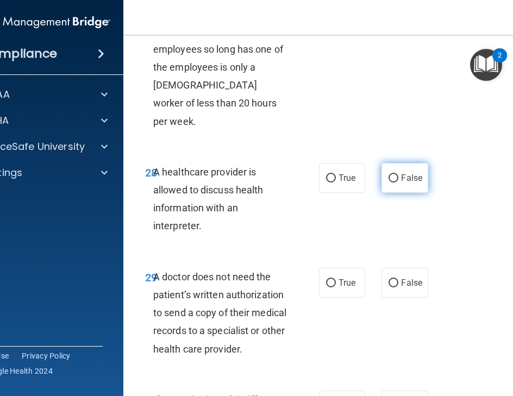
click at [389, 174] on input "False" at bounding box center [393, 178] width 10 height 8
radio input "true"
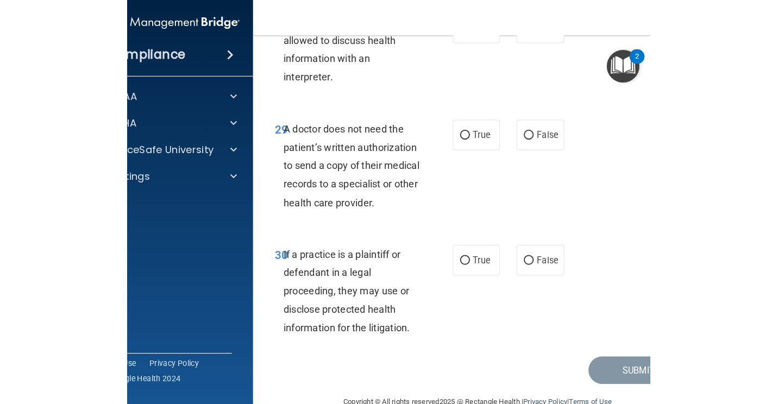
scroll to position [3629, 0]
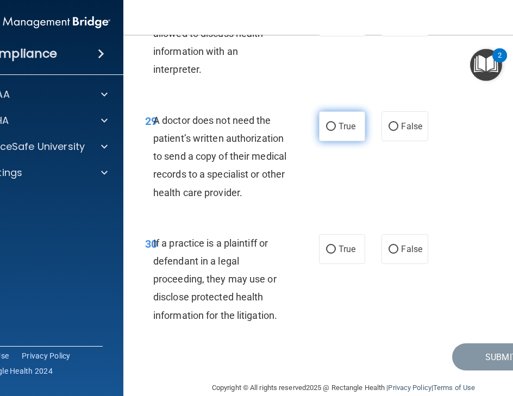
click at [328, 123] on input "True" at bounding box center [331, 127] width 10 height 8
radio input "true"
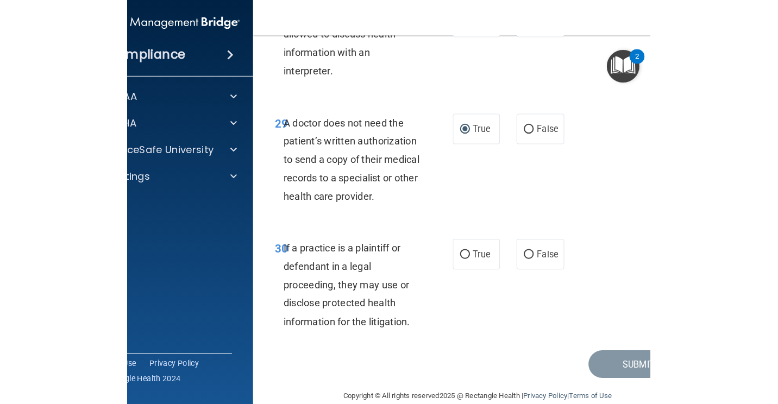
scroll to position [2773, 0]
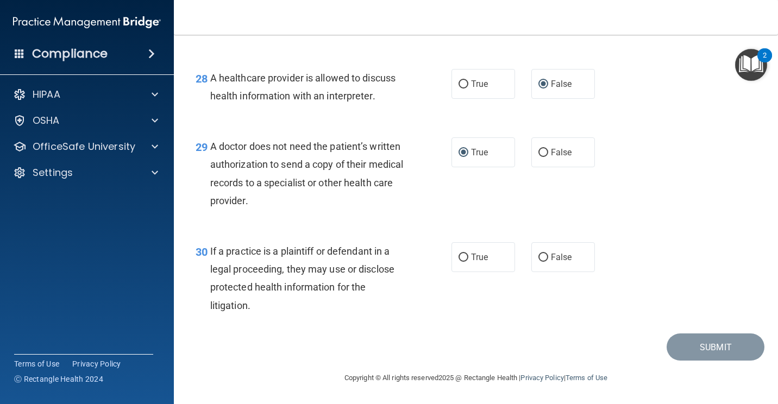
drag, startPoint x: 538, startPoint y: 254, endPoint x: 566, endPoint y: 289, distance: 44.9
click at [538, 254] on input "False" at bounding box center [543, 258] width 10 height 8
radio input "true"
click at [540, 329] on div "30 If a practice is a plaintiff or defendant in a legal proceeding, they may us…" at bounding box center [475, 281] width 577 height 105
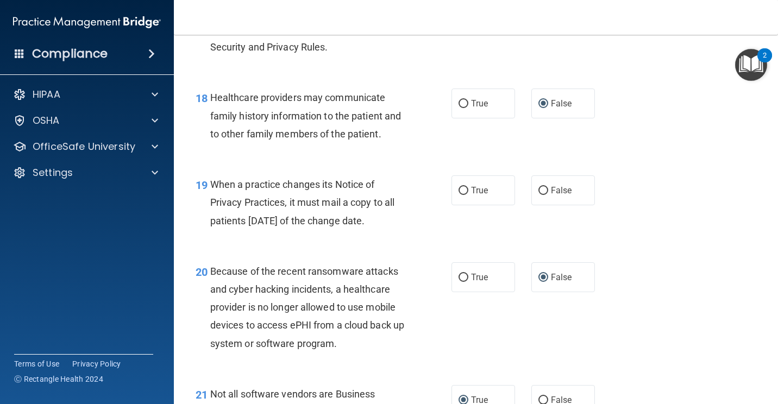
scroll to position [1742, 0]
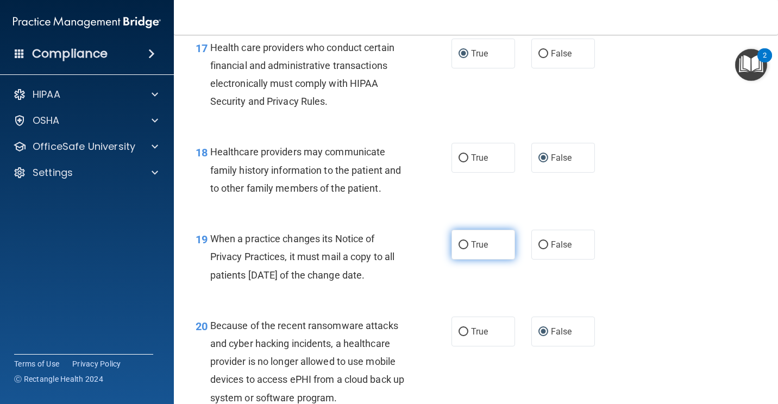
click at [458, 249] on input "True" at bounding box center [463, 245] width 10 height 8
radio input "true"
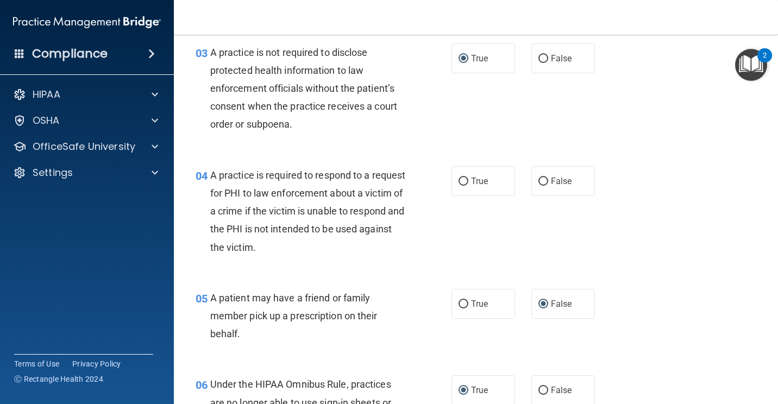
scroll to position [275, 0]
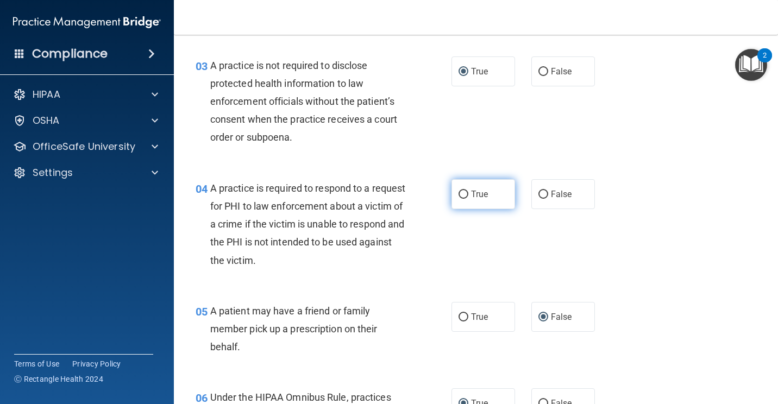
click at [462, 194] on input "True" at bounding box center [463, 195] width 10 height 8
radio input "true"
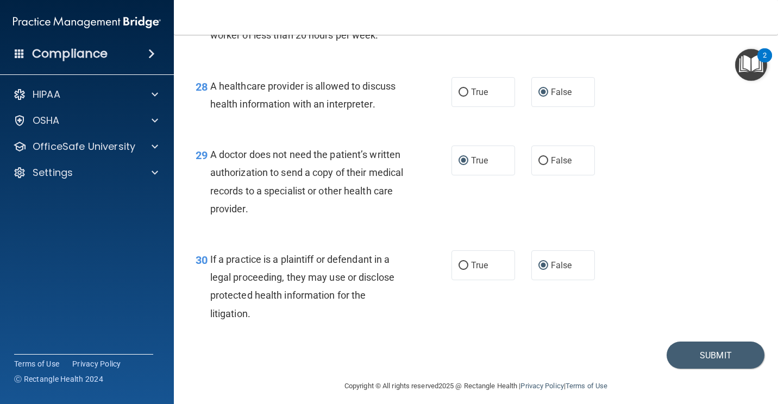
scroll to position [2773, 0]
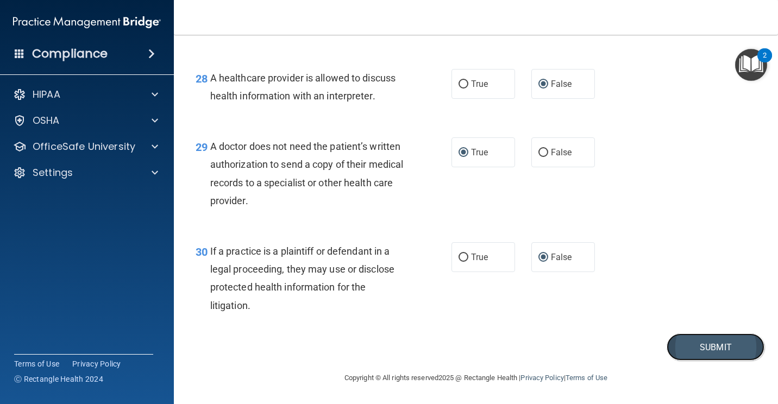
click at [697, 348] on button "Submit" at bounding box center [715, 347] width 98 height 28
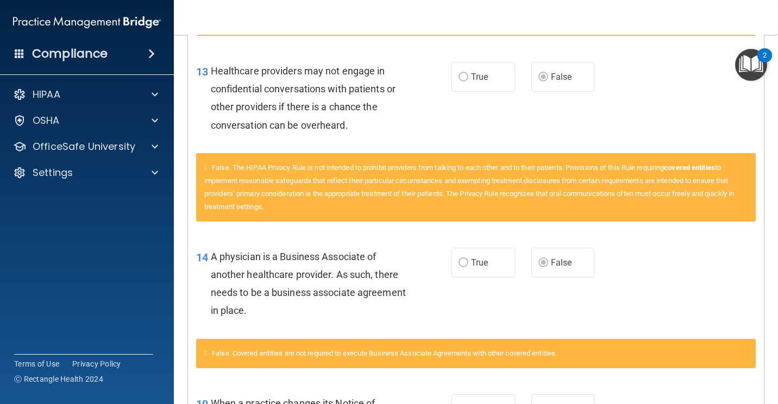
scroll to position [1332, 0]
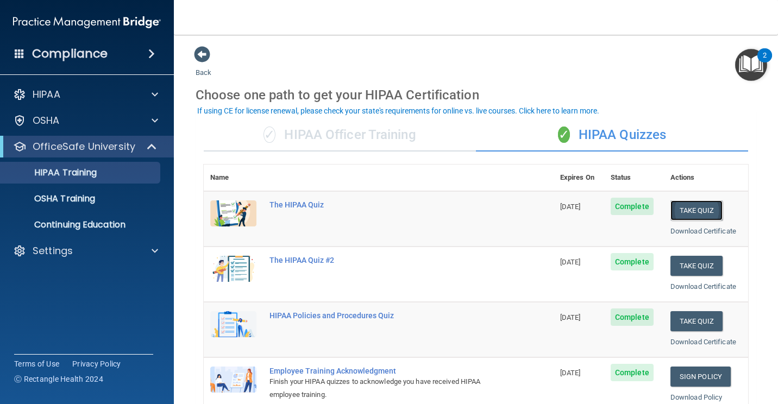
click at [685, 209] on button "Take Quiz" at bounding box center [696, 210] width 52 height 20
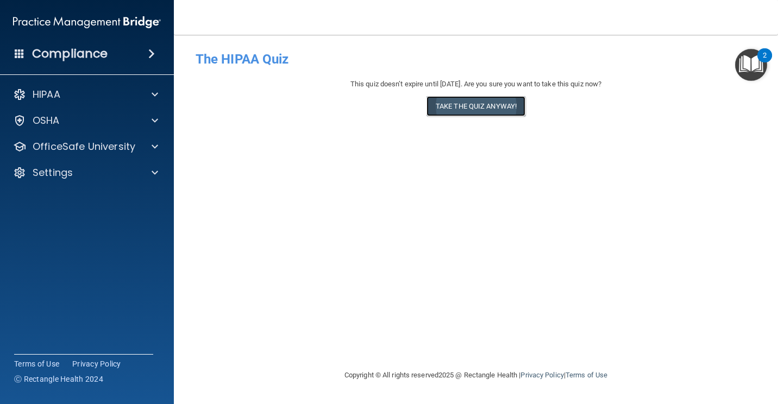
click at [472, 106] on button "Take the quiz anyway!" at bounding box center [475, 106] width 99 height 20
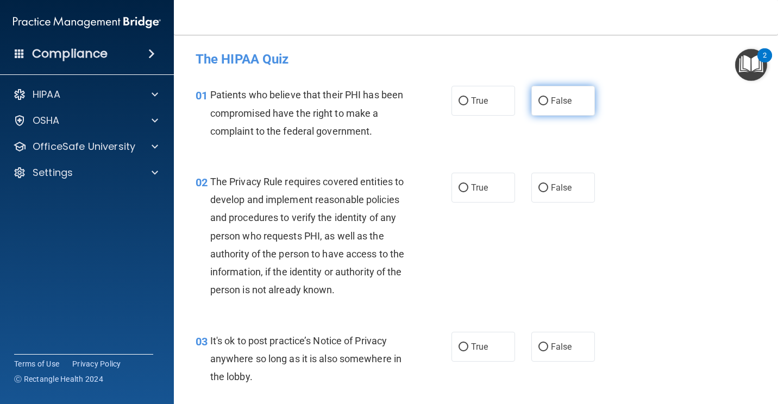
click at [538, 103] on input "False" at bounding box center [543, 101] width 10 height 8
radio input "true"
click at [463, 185] on input "True" at bounding box center [463, 188] width 10 height 8
radio input "true"
click at [538, 351] on input "False" at bounding box center [543, 347] width 10 height 8
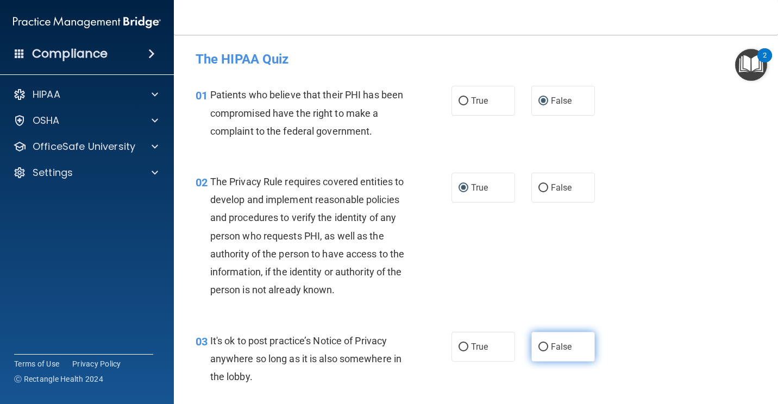
radio input "true"
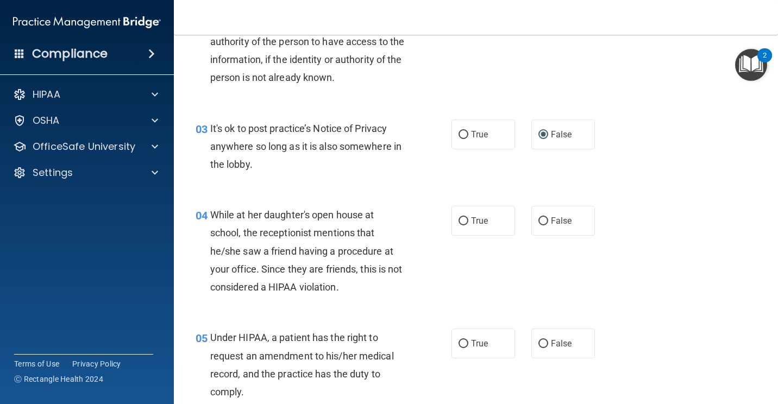
scroll to position [217, 0]
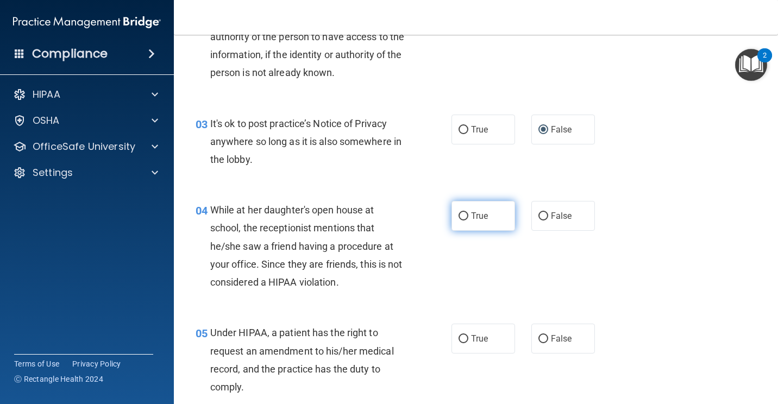
click at [458, 220] on input "True" at bounding box center [463, 216] width 10 height 8
radio input "true"
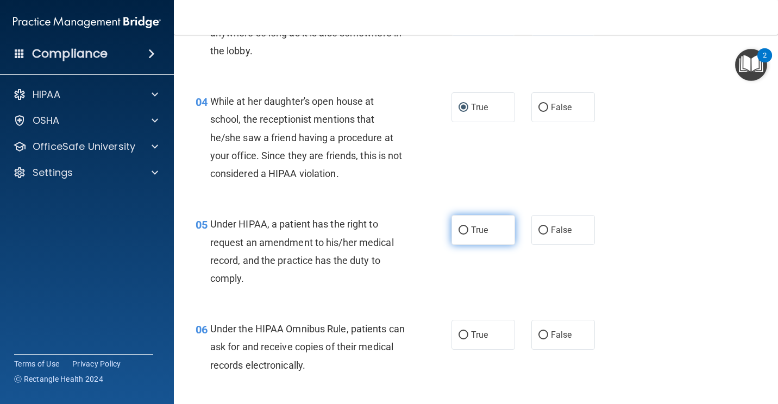
click at [461, 235] on input "True" at bounding box center [463, 230] width 10 height 8
radio input "true"
click at [542, 339] on input "False" at bounding box center [543, 335] width 10 height 8
radio input "true"
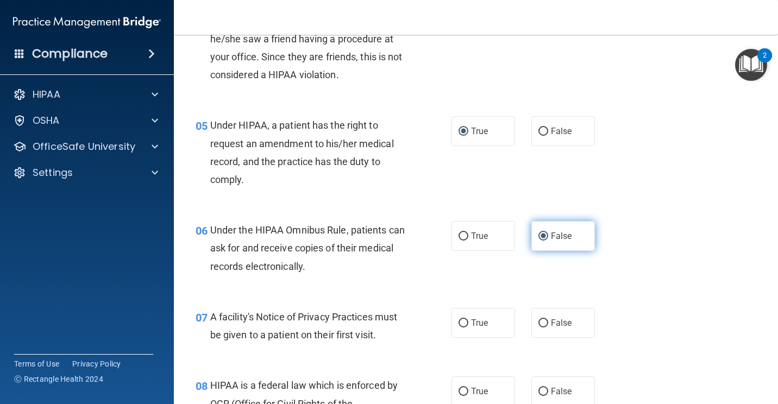
scroll to position [434, 0]
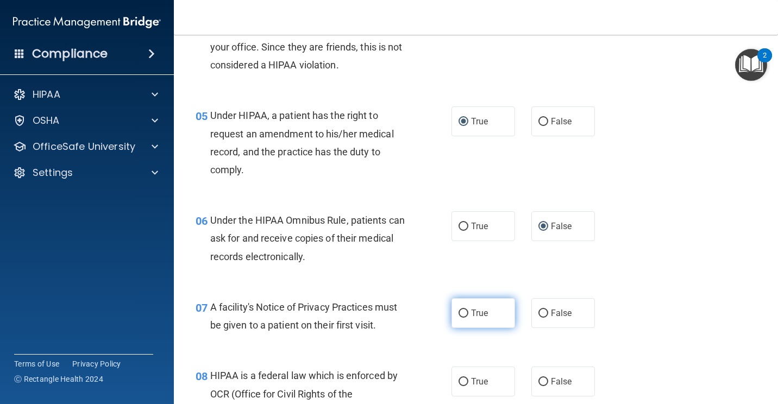
click at [458, 318] on input "True" at bounding box center [463, 314] width 10 height 8
radio input "true"
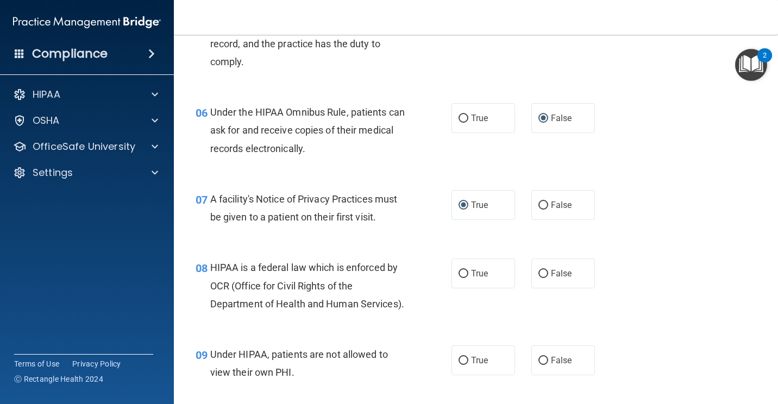
scroll to position [543, 0]
click at [538, 278] on input "False" at bounding box center [543, 273] width 10 height 8
radio input "true"
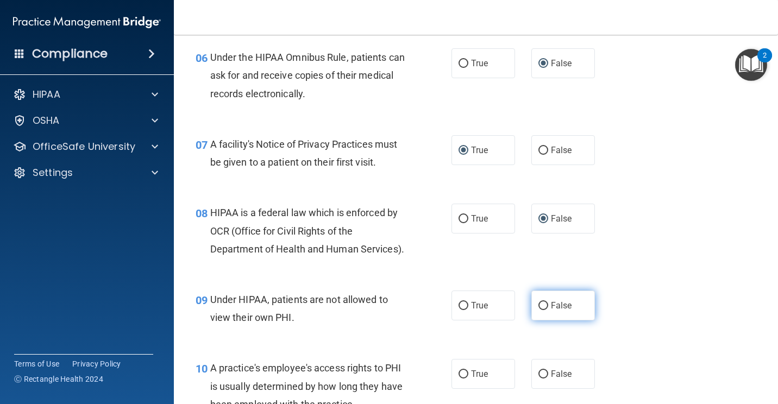
click at [539, 310] on input "False" at bounding box center [543, 306] width 10 height 8
radio input "true"
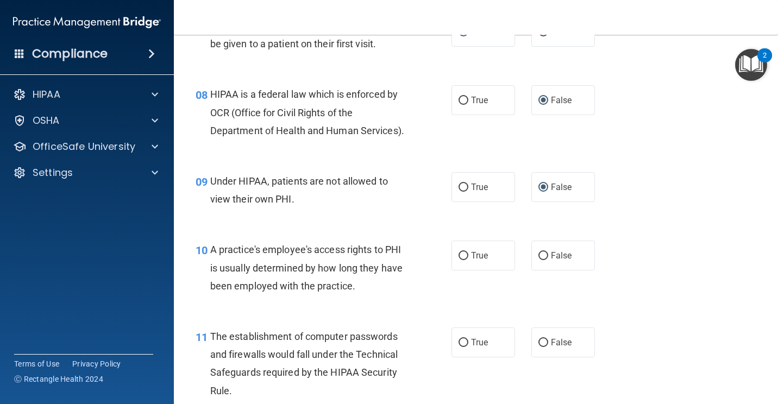
scroll to position [760, 0]
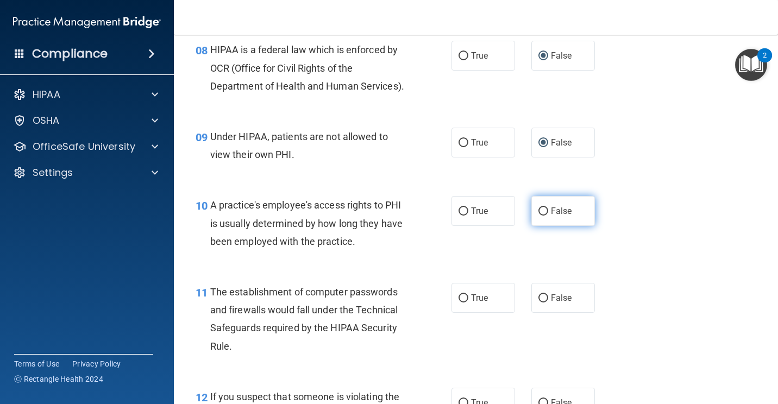
click at [541, 216] on input "False" at bounding box center [543, 211] width 10 height 8
radio input "true"
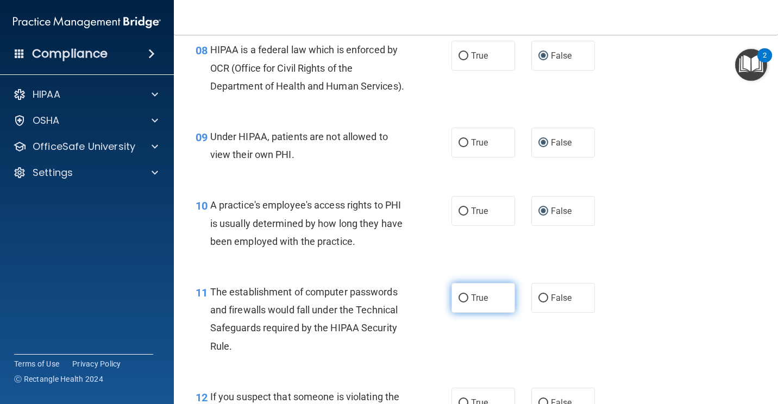
click at [462, 302] on input "True" at bounding box center [463, 298] width 10 height 8
radio input "true"
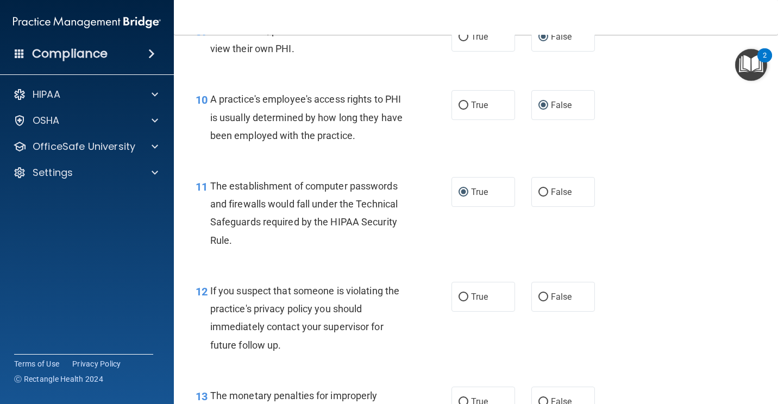
scroll to position [869, 0]
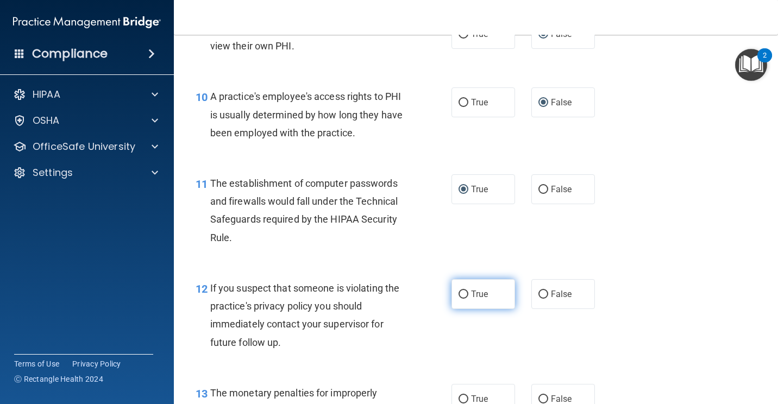
click at [457, 309] on label "True" at bounding box center [483, 294] width 64 height 30
click at [458, 299] on input "True" at bounding box center [463, 295] width 10 height 8
radio input "true"
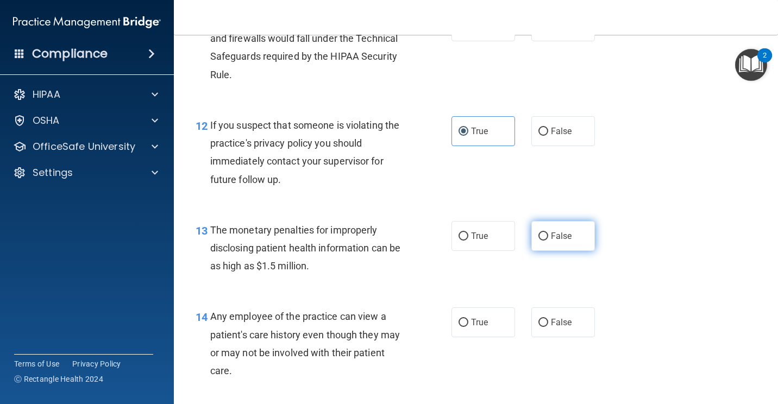
click at [538, 241] on input "False" at bounding box center [543, 236] width 10 height 8
radio input "true"
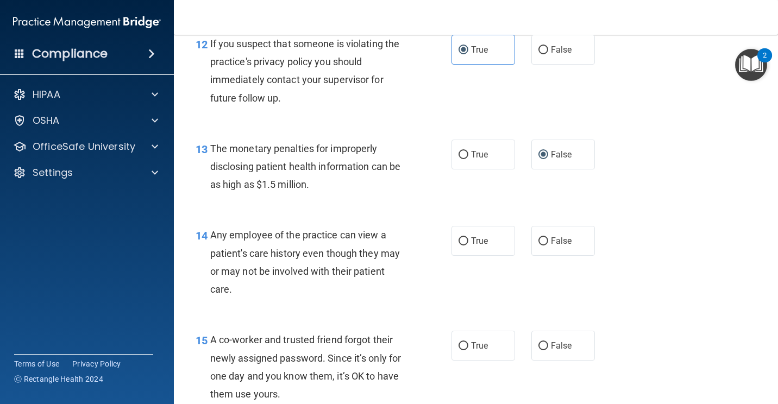
scroll to position [1140, 0]
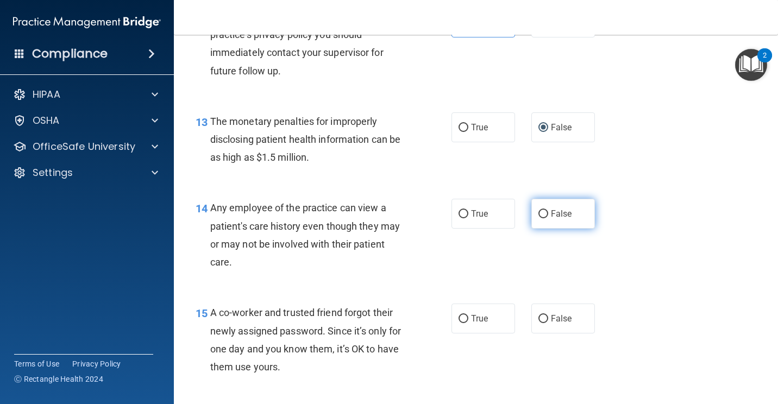
click at [539, 218] on input "False" at bounding box center [543, 214] width 10 height 8
radio input "true"
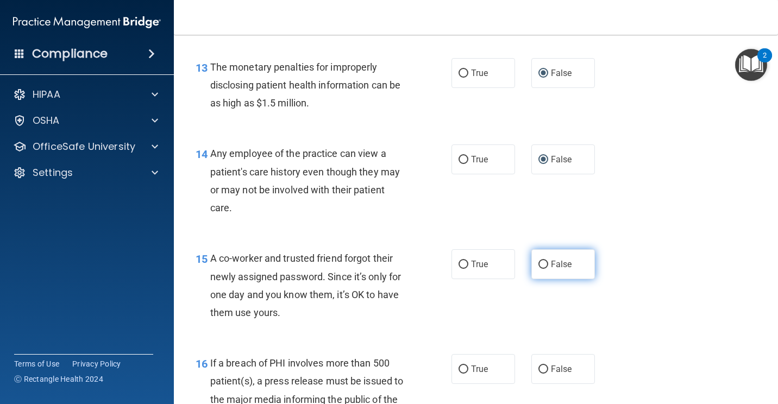
click at [538, 269] on input "False" at bounding box center [543, 265] width 10 height 8
radio input "true"
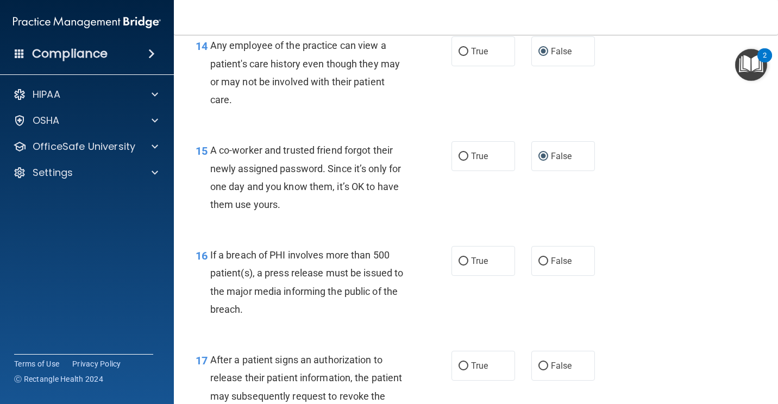
scroll to position [1303, 0]
click at [466, 275] on label "True" at bounding box center [483, 260] width 64 height 30
click at [466, 265] on input "True" at bounding box center [463, 261] width 10 height 8
radio input "true"
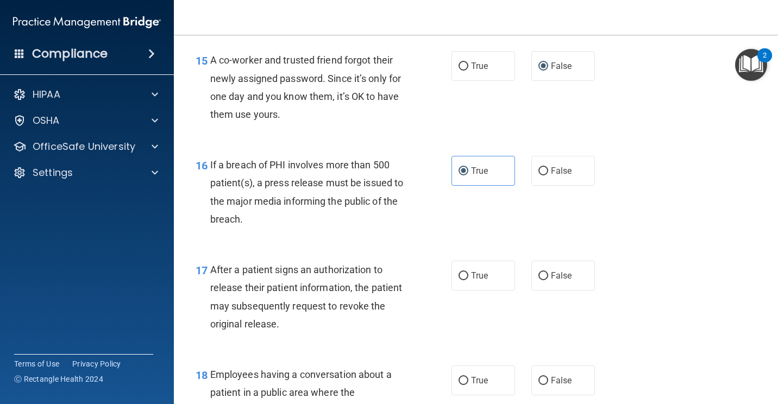
scroll to position [1412, 0]
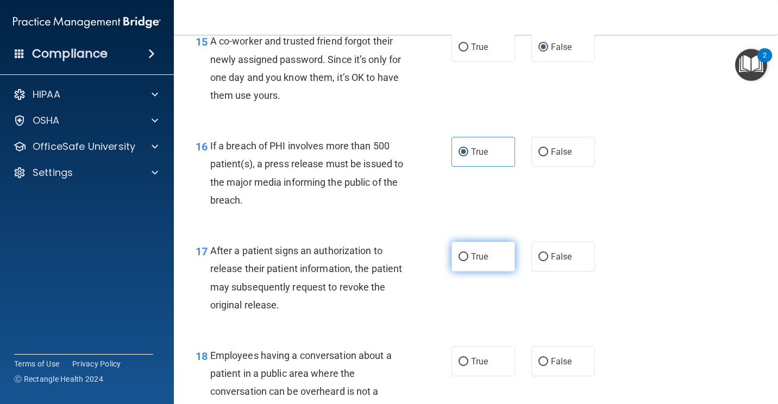
click at [460, 261] on input "True" at bounding box center [463, 257] width 10 height 8
radio input "true"
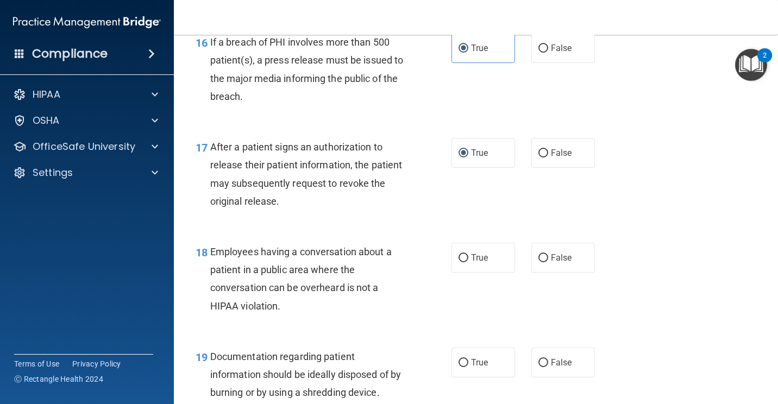
scroll to position [1521, 0]
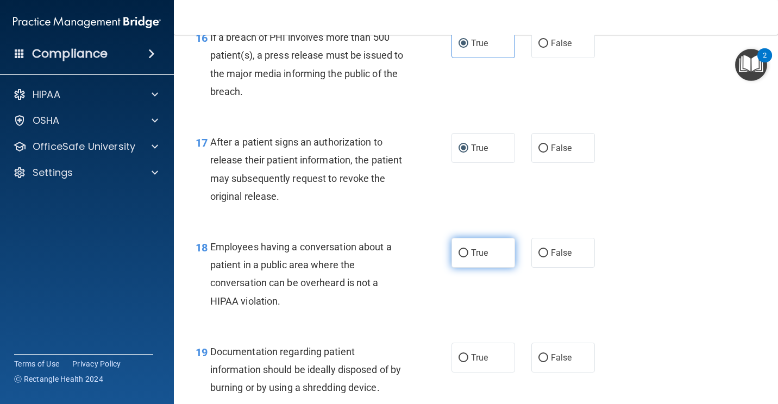
click at [459, 257] on input "True" at bounding box center [463, 253] width 10 height 8
radio input "true"
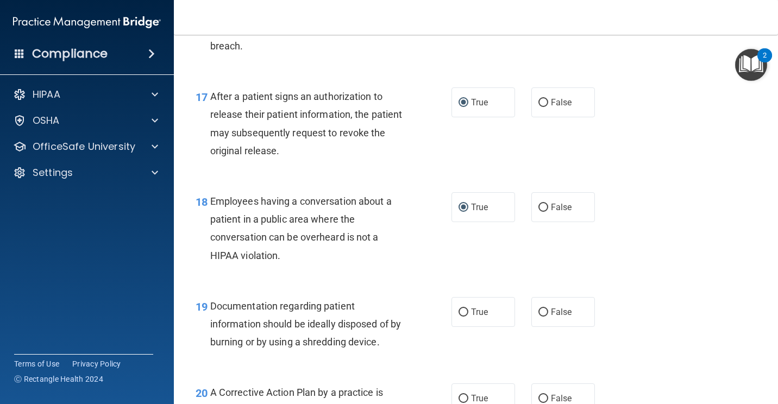
scroll to position [1629, 0]
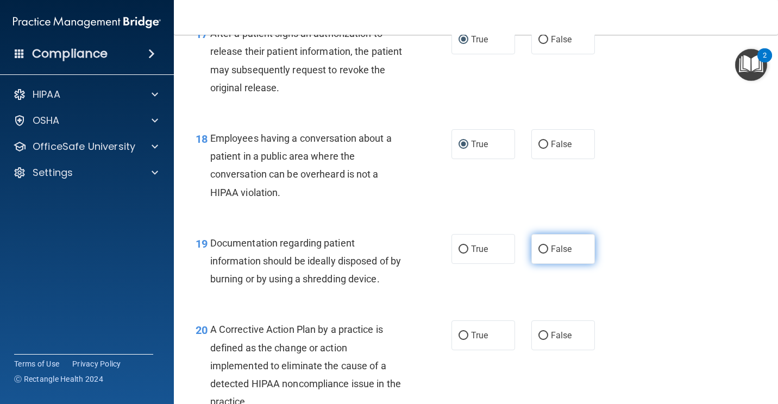
click at [540, 254] on input "False" at bounding box center [543, 249] width 10 height 8
radio input "true"
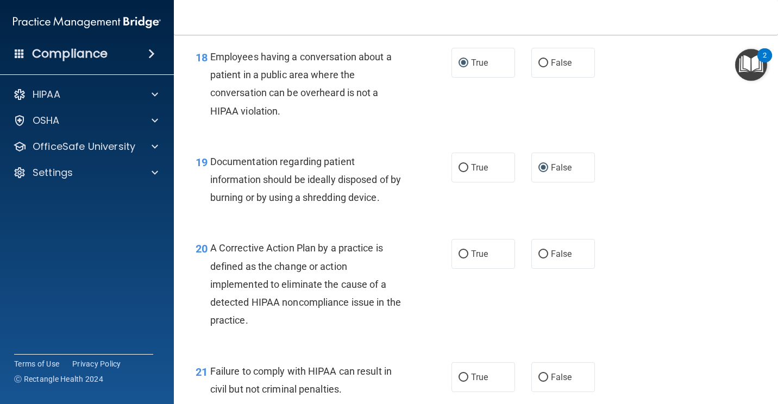
scroll to position [1738, 0]
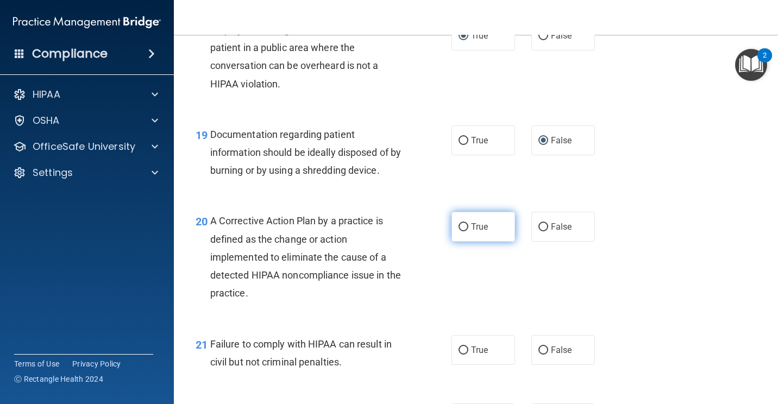
drag, startPoint x: 461, startPoint y: 266, endPoint x: 457, endPoint y: 273, distance: 8.8
click at [461, 231] on input "True" at bounding box center [463, 227] width 10 height 8
radio input "true"
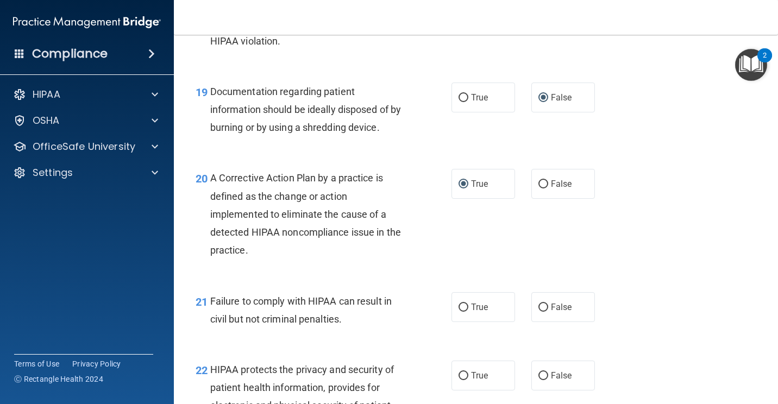
scroll to position [1846, 0]
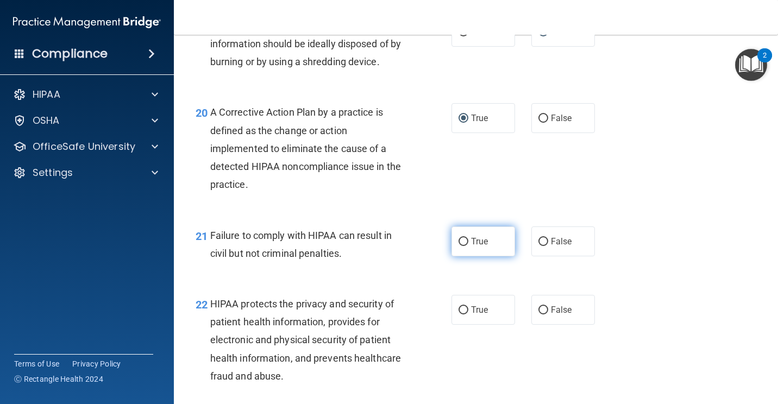
click at [466, 256] on label "True" at bounding box center [483, 241] width 64 height 30
click at [466, 246] on input "True" at bounding box center [463, 242] width 10 height 8
radio input "true"
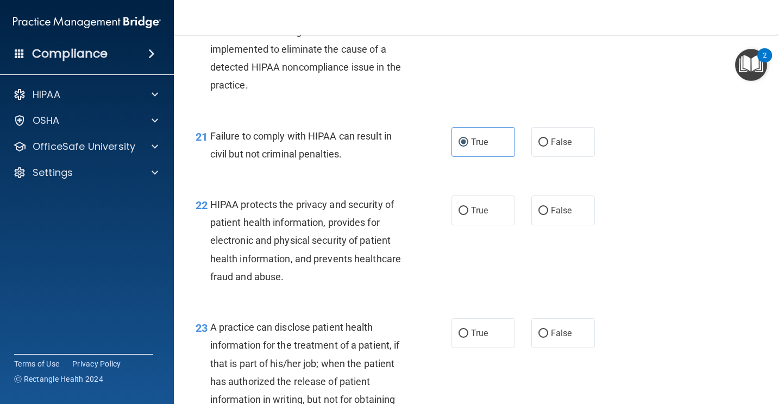
scroll to position [1955, 0]
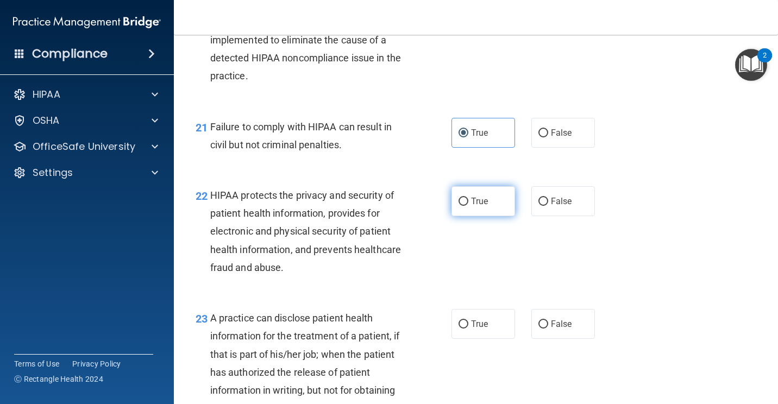
click at [458, 206] on input "True" at bounding box center [463, 202] width 10 height 8
radio input "true"
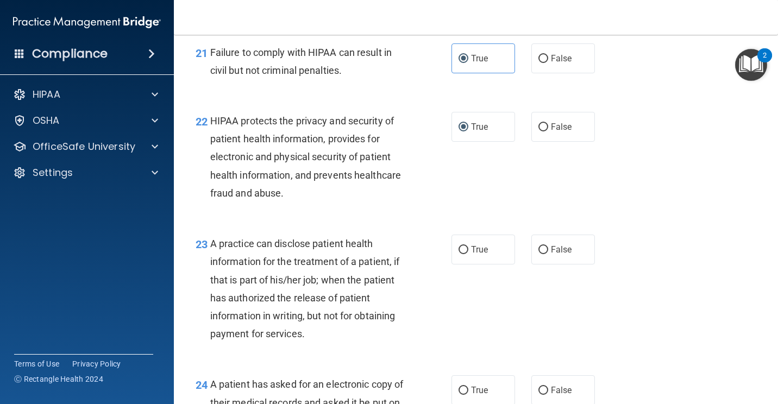
scroll to position [2064, 0]
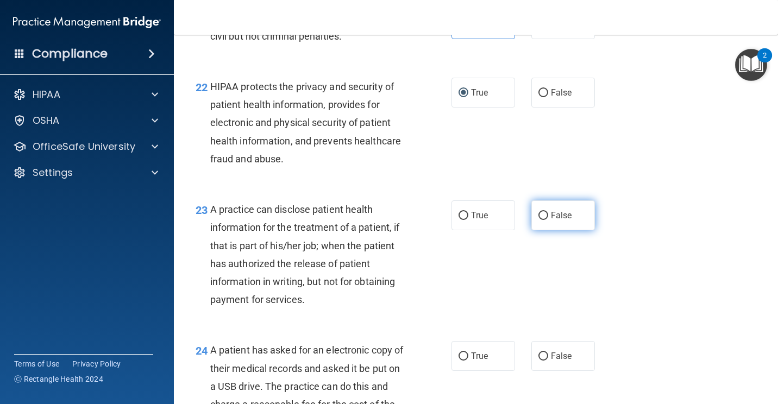
click at [538, 220] on input "False" at bounding box center [543, 216] width 10 height 8
radio input "true"
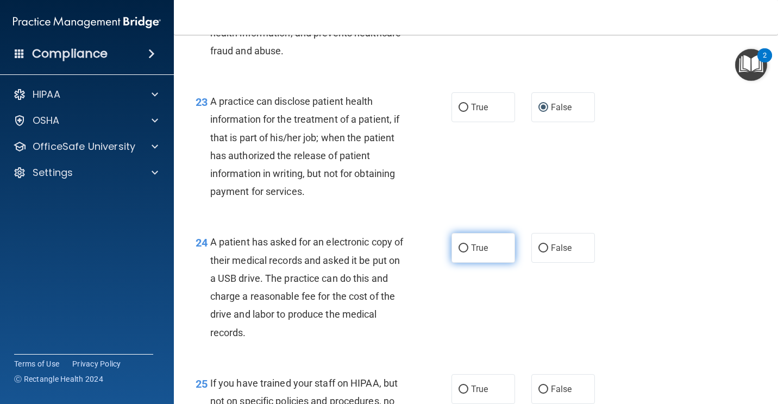
scroll to position [2172, 0]
click at [538, 252] on input "False" at bounding box center [543, 248] width 10 height 8
radio input "true"
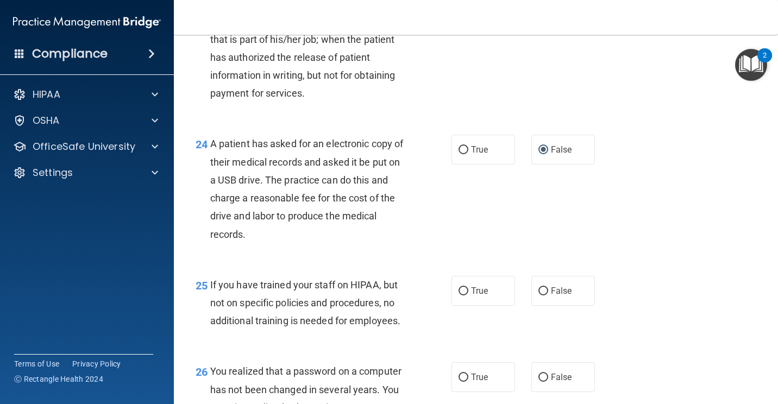
scroll to position [2281, 0]
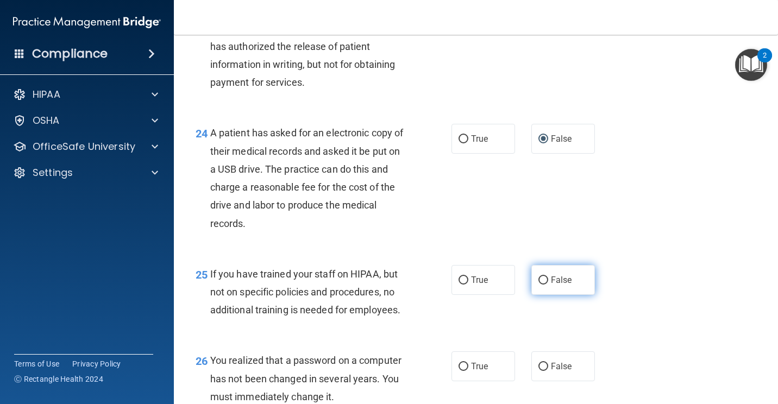
click at [538, 285] on input "False" at bounding box center [543, 280] width 10 height 8
radio input "true"
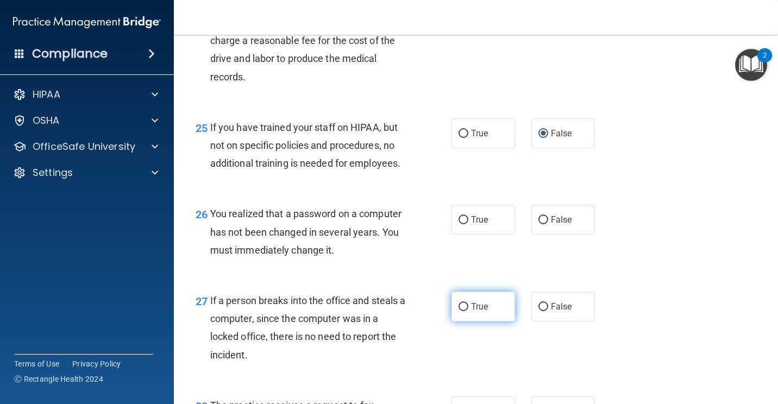
scroll to position [2444, 0]
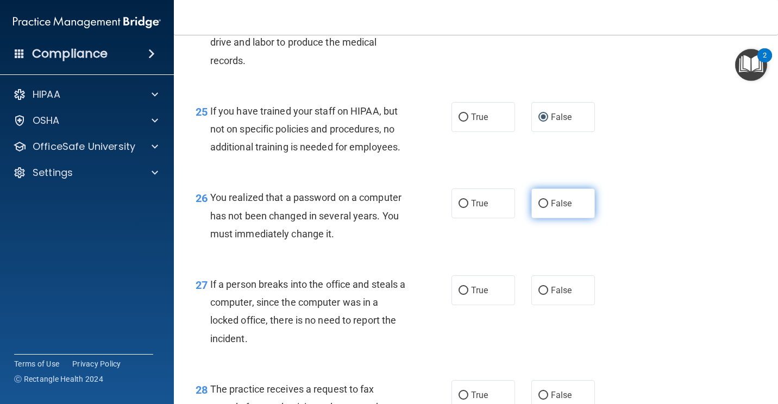
click at [539, 208] on input "False" at bounding box center [543, 204] width 10 height 8
radio input "true"
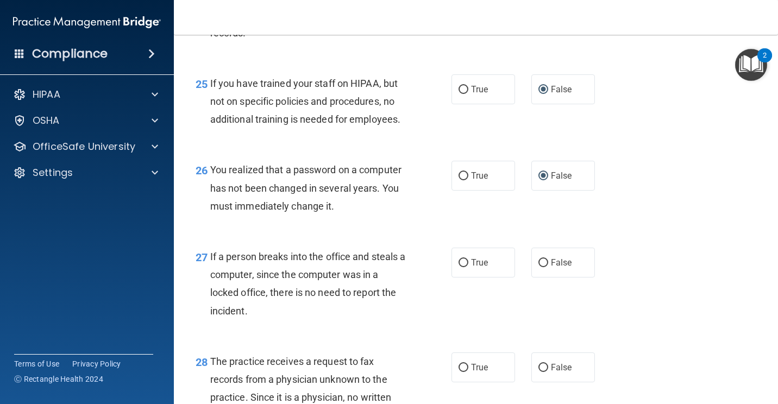
scroll to position [2498, 0]
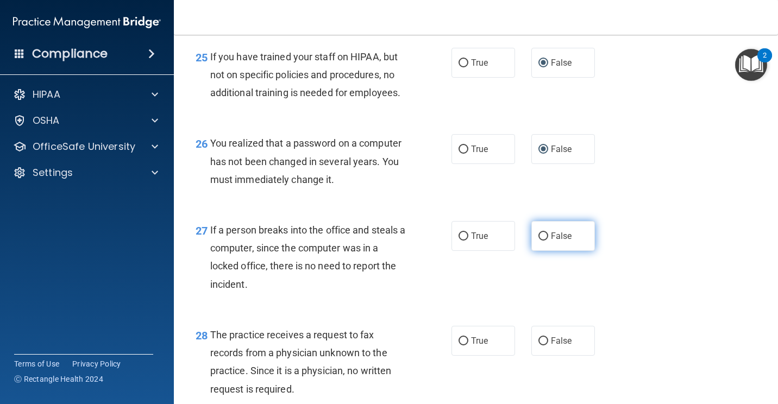
click at [540, 241] on input "False" at bounding box center [543, 236] width 10 height 8
radio input "true"
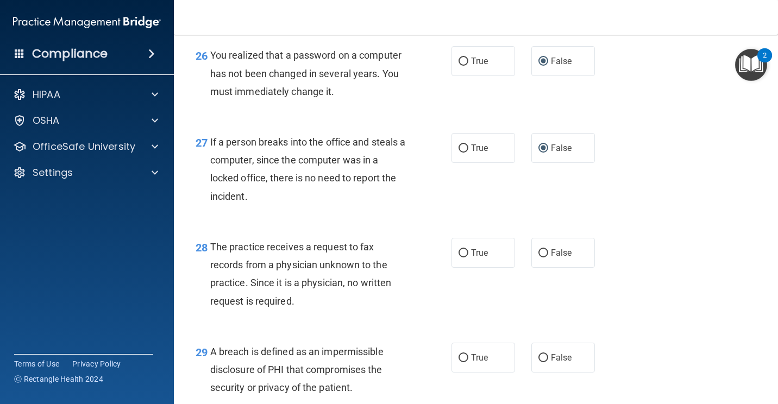
scroll to position [2607, 0]
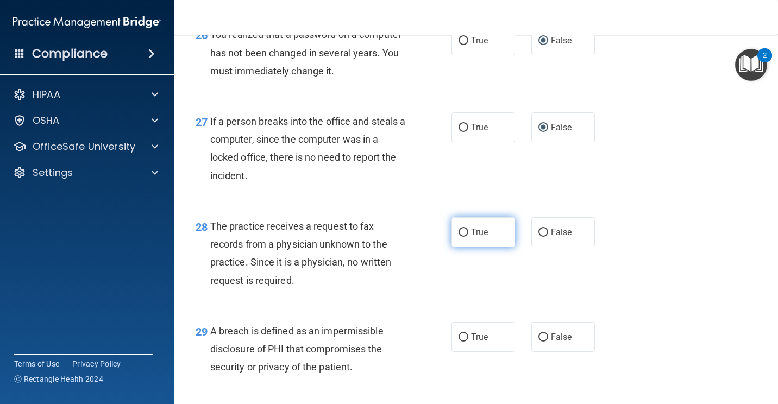
click at [472, 247] on label "True" at bounding box center [483, 232] width 64 height 30
click at [468, 237] on input "True" at bounding box center [463, 233] width 10 height 8
radio input "true"
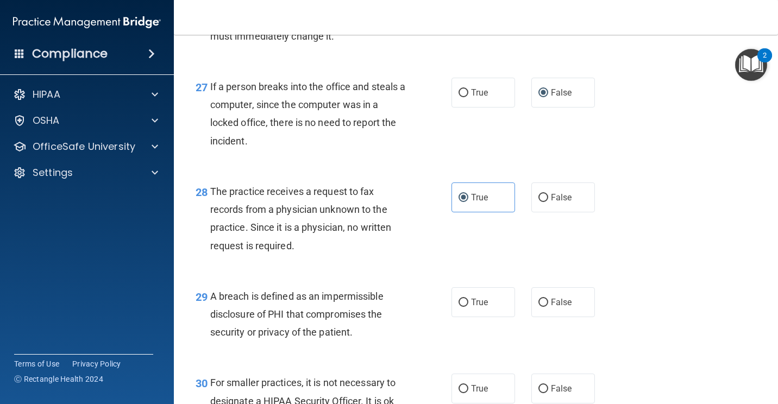
scroll to position [2661, 0]
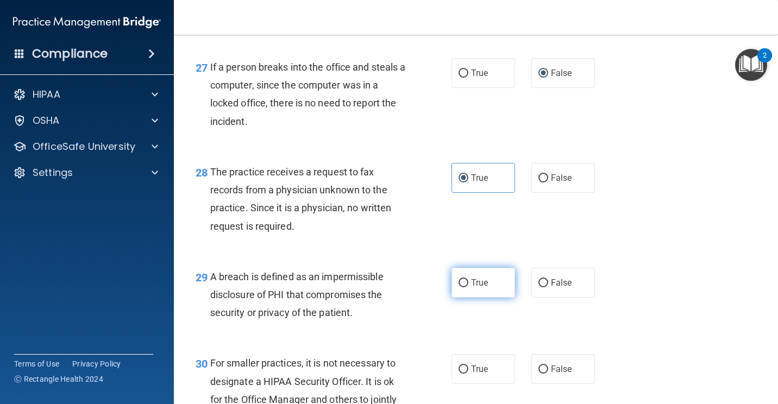
click at [472, 288] on span "True" at bounding box center [479, 283] width 17 height 10
click at [468, 287] on input "True" at bounding box center [463, 283] width 10 height 8
radio input "true"
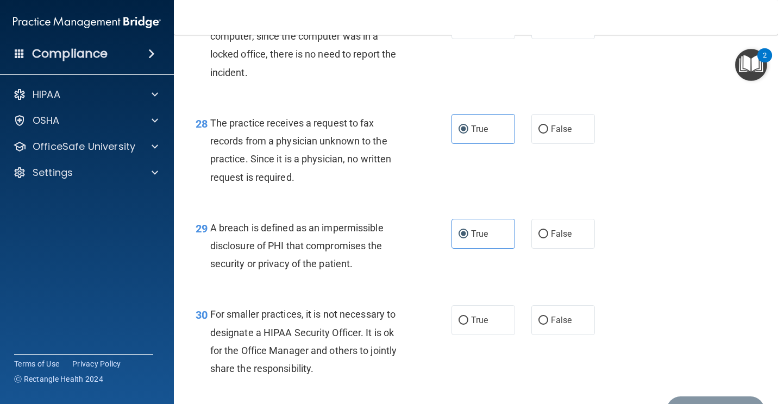
scroll to position [2770, 0]
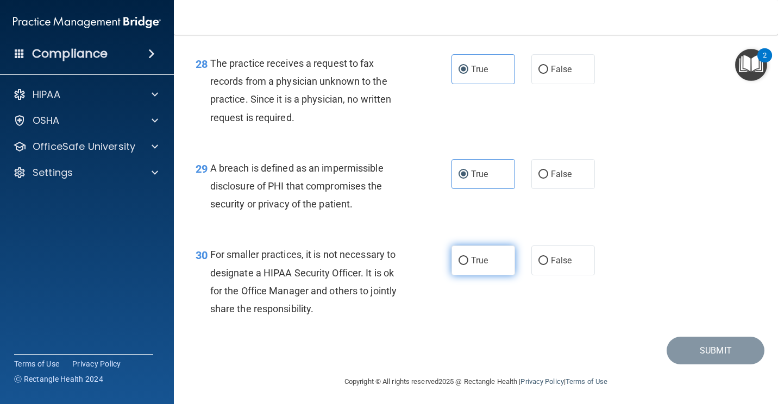
click at [462, 265] on input "True" at bounding box center [463, 261] width 10 height 8
radio input "true"
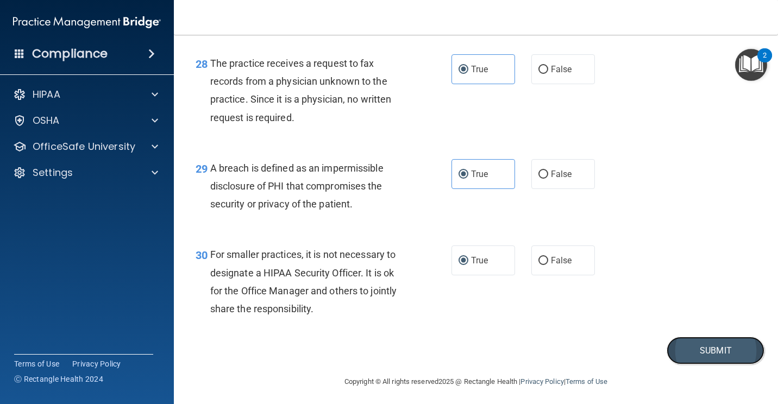
click at [697, 364] on button "Submit" at bounding box center [715, 351] width 98 height 28
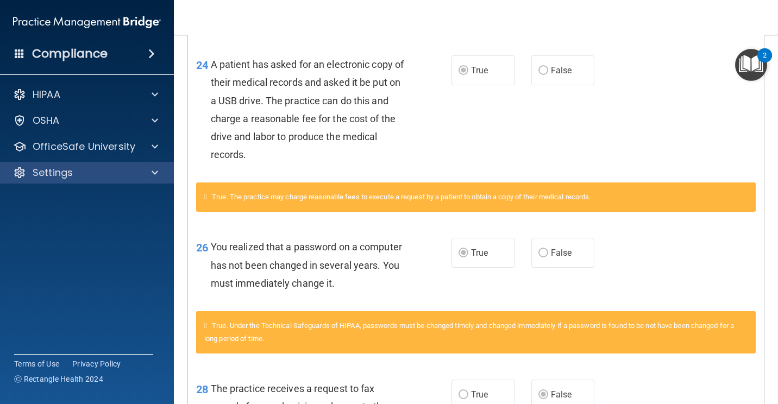
scroll to position [1460, 0]
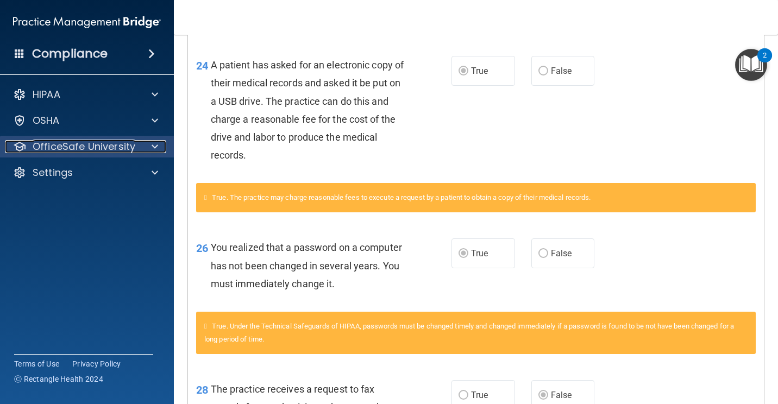
click at [83, 146] on p "OfficeSafe University" at bounding box center [84, 146] width 103 height 13
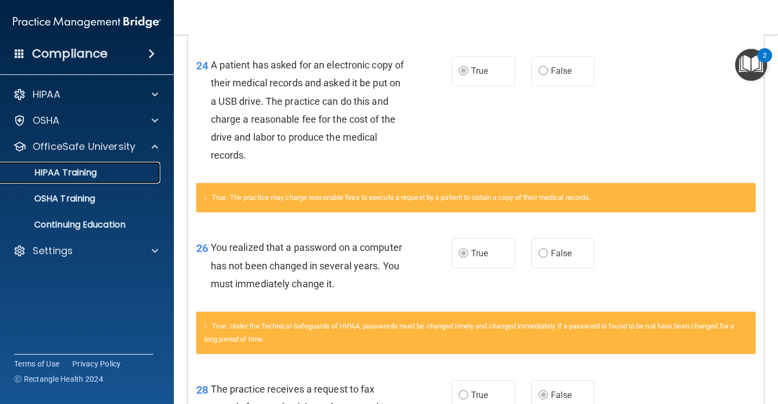
click at [69, 173] on p "HIPAA Training" at bounding box center [52, 172] width 90 height 11
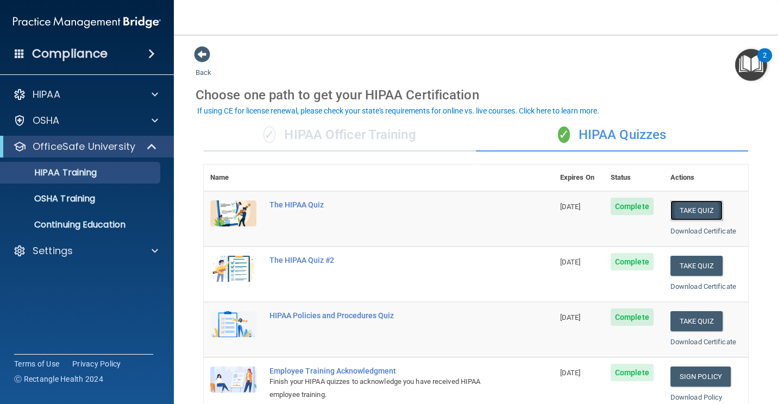
click at [679, 211] on button "Take Quiz" at bounding box center [696, 210] width 52 height 20
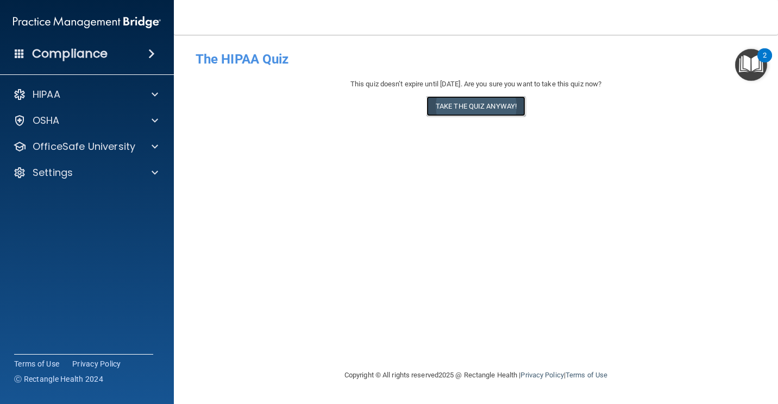
click at [453, 105] on button "Take the quiz anyway!" at bounding box center [475, 106] width 99 height 20
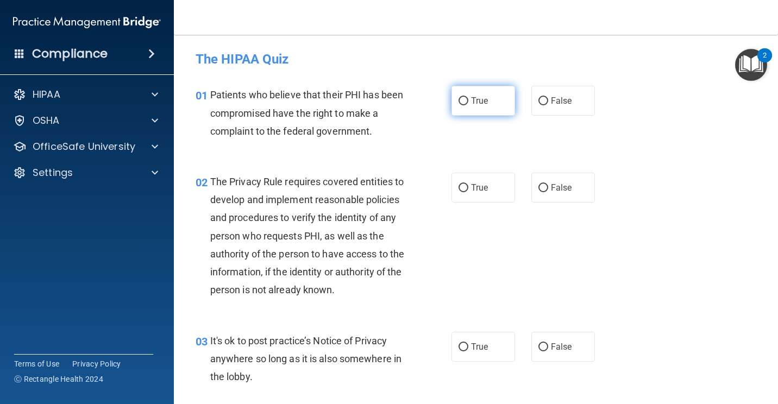
click at [461, 99] on input "True" at bounding box center [463, 101] width 10 height 8
radio input "true"
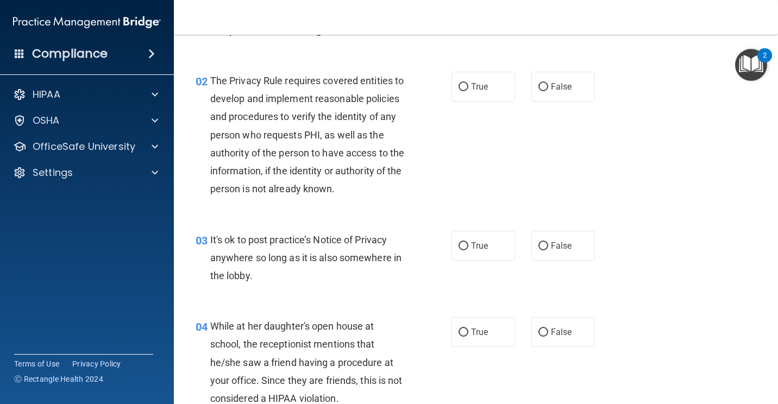
scroll to position [109, 0]
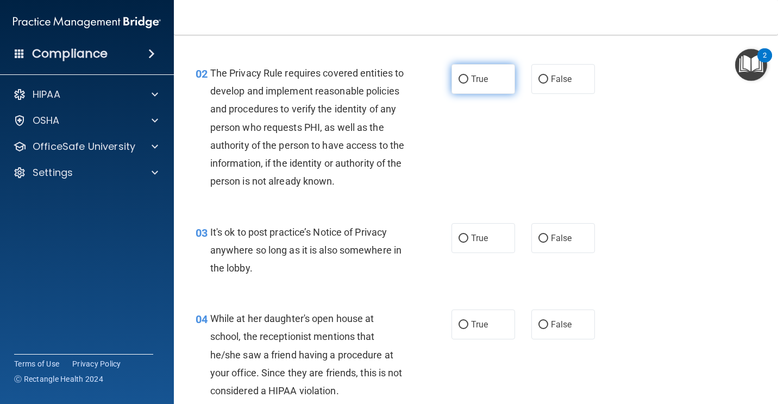
click at [472, 80] on span "True" at bounding box center [479, 79] width 17 height 10
click at [468, 80] on input "True" at bounding box center [463, 79] width 10 height 8
radio input "true"
click at [538, 243] on input "False" at bounding box center [543, 239] width 10 height 8
radio input "true"
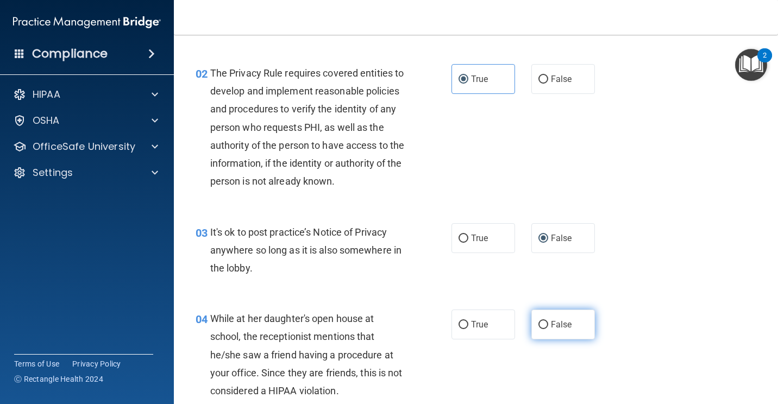
click at [538, 329] on input "False" at bounding box center [543, 325] width 10 height 8
radio input "true"
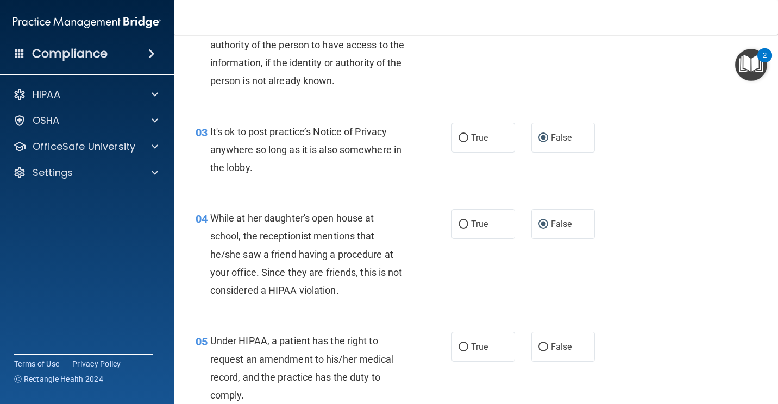
scroll to position [217, 0]
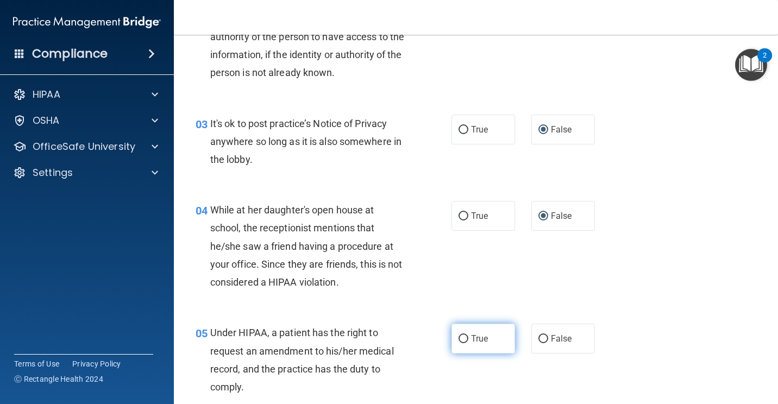
click at [461, 343] on input "True" at bounding box center [463, 339] width 10 height 8
radio input "true"
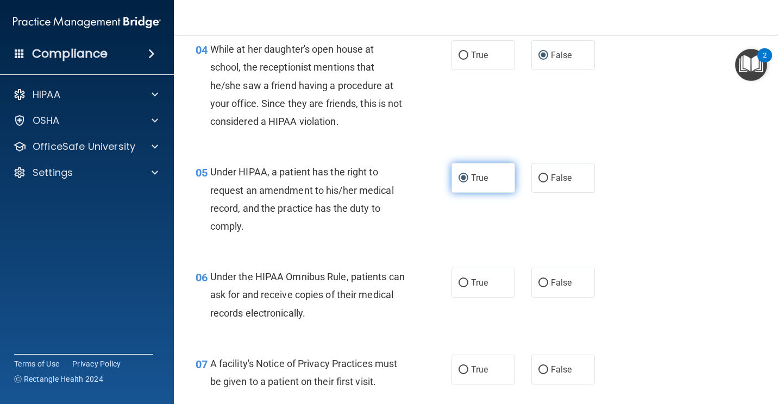
scroll to position [380, 0]
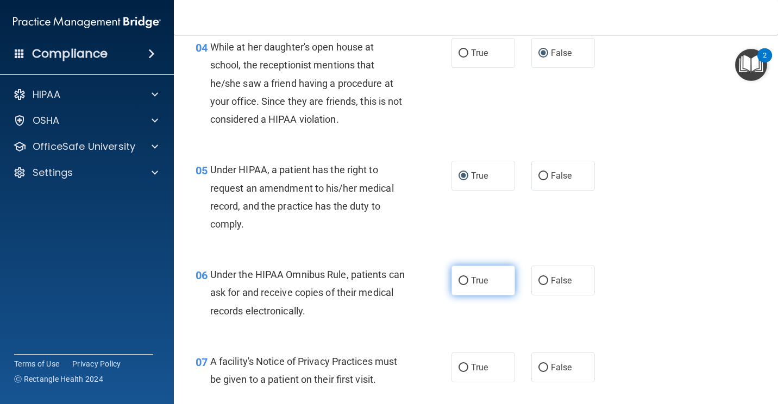
click at [460, 285] on input "True" at bounding box center [463, 281] width 10 height 8
radio input "true"
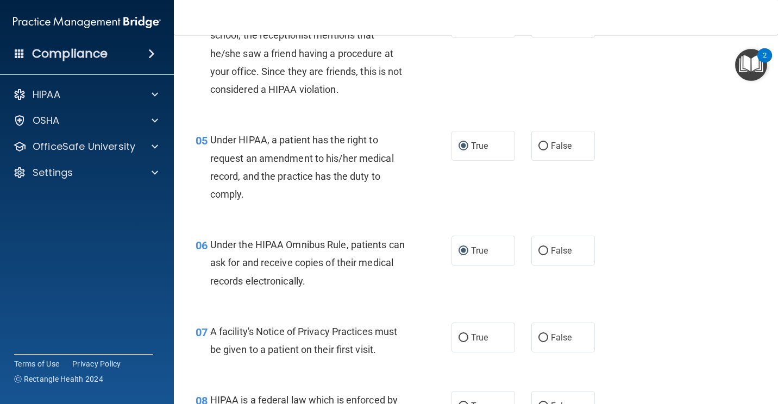
scroll to position [434, 0]
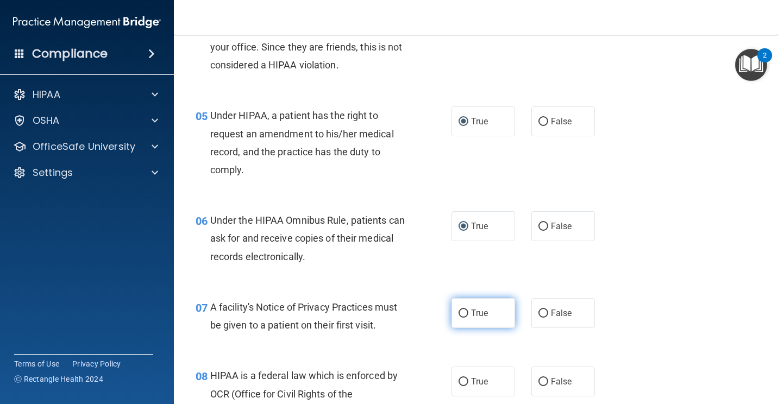
click at [461, 318] on input "True" at bounding box center [463, 314] width 10 height 8
radio input "true"
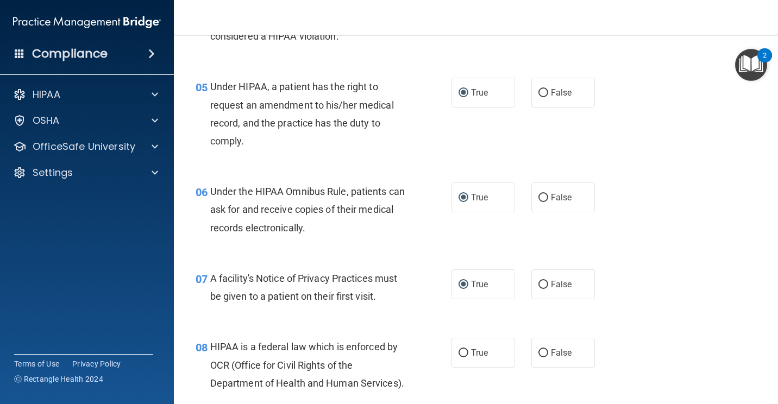
scroll to position [489, 0]
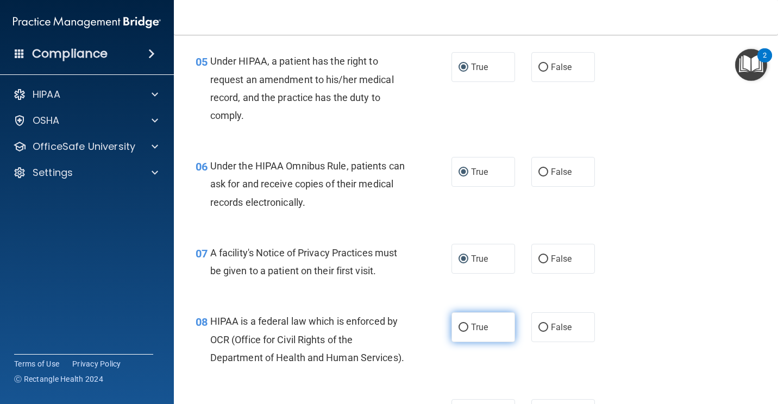
click at [471, 332] on span "True" at bounding box center [479, 327] width 17 height 10
click at [468, 332] on input "True" at bounding box center [463, 328] width 10 height 8
radio input "true"
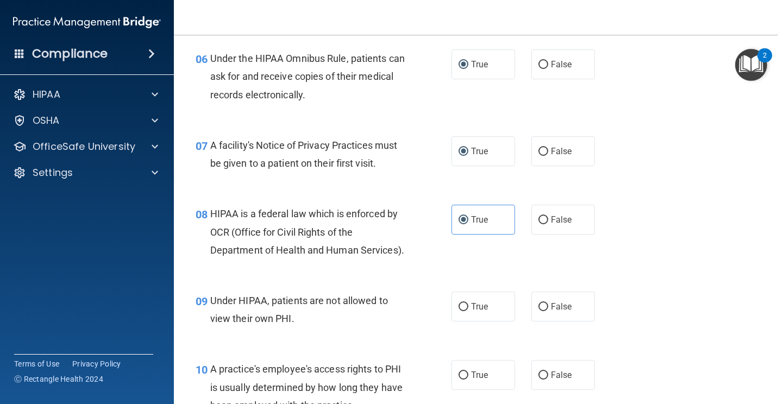
scroll to position [597, 0]
click at [551, 311] on span "False" at bounding box center [561, 305] width 21 height 10
click at [547, 310] on input "False" at bounding box center [543, 306] width 10 height 8
radio input "true"
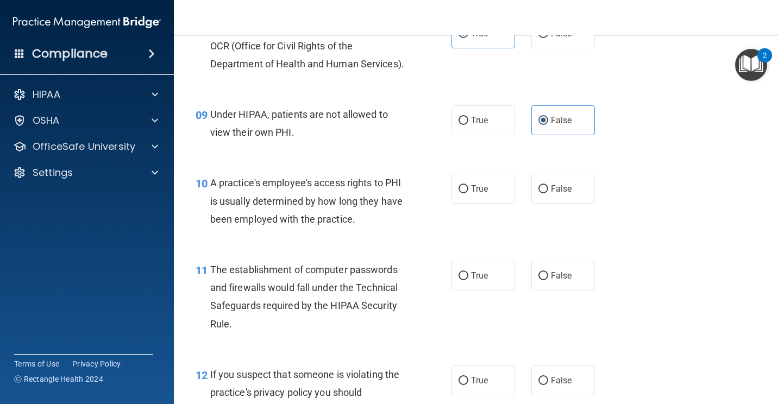
scroll to position [815, 0]
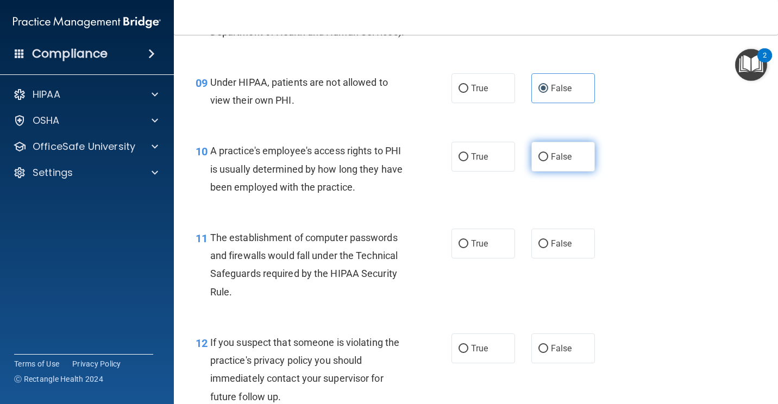
click at [538, 161] on input "False" at bounding box center [543, 157] width 10 height 8
radio input "true"
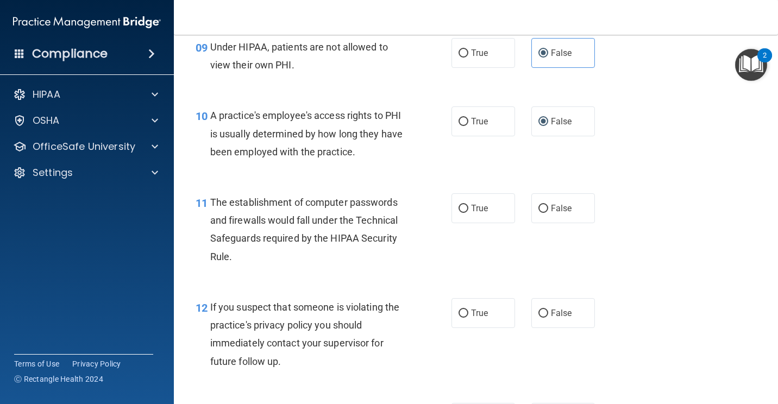
scroll to position [869, 0]
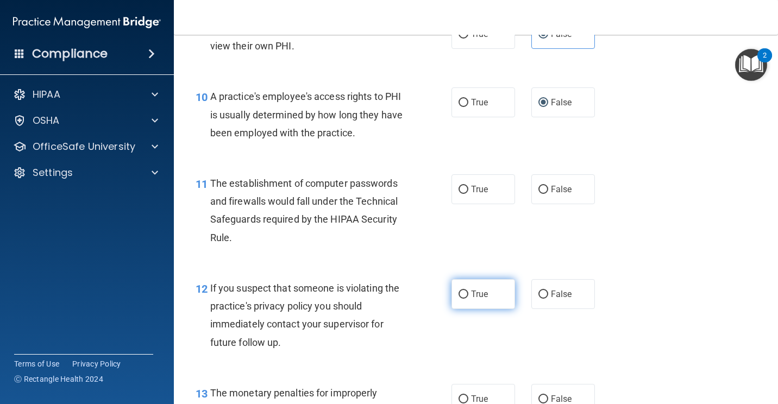
click at [458, 299] on input "True" at bounding box center [463, 295] width 10 height 8
radio input "true"
click at [539, 194] on input "False" at bounding box center [543, 190] width 10 height 8
radio input "true"
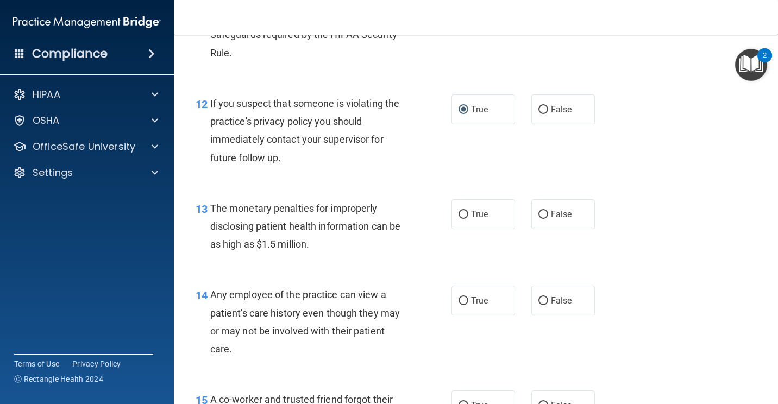
scroll to position [1086, 0]
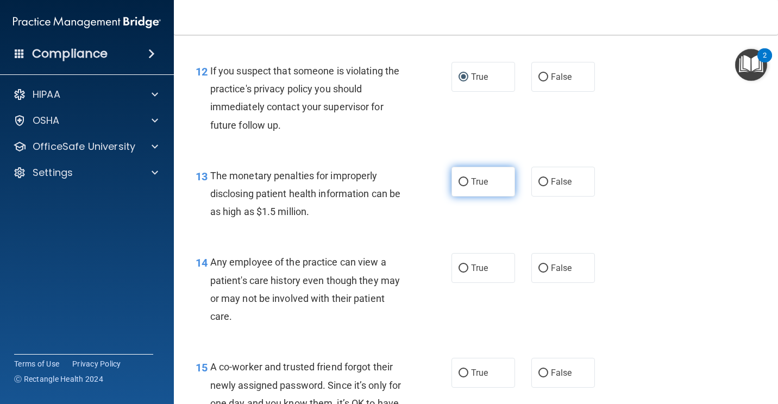
click at [459, 186] on input "True" at bounding box center [463, 182] width 10 height 8
radio input "true"
click at [541, 273] on input "False" at bounding box center [543, 268] width 10 height 8
radio input "true"
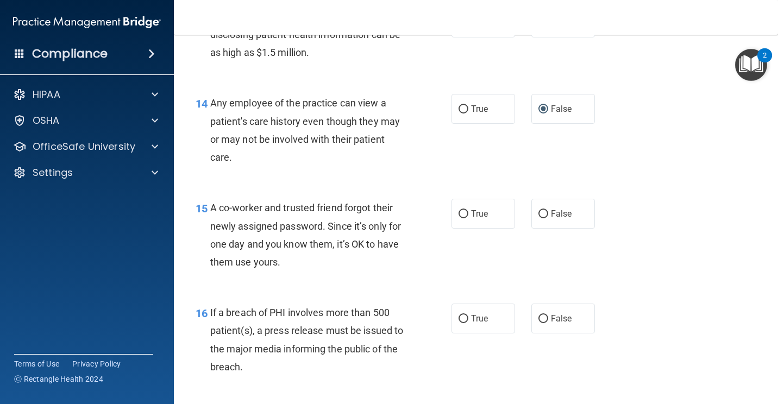
scroll to position [1249, 0]
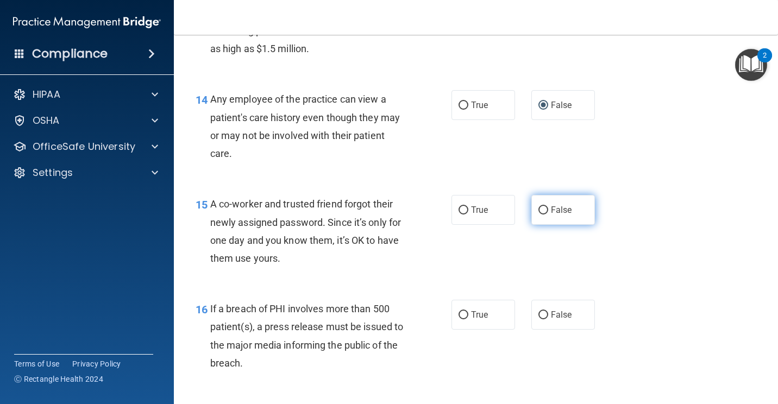
click at [538, 215] on input "False" at bounding box center [543, 210] width 10 height 8
radio input "true"
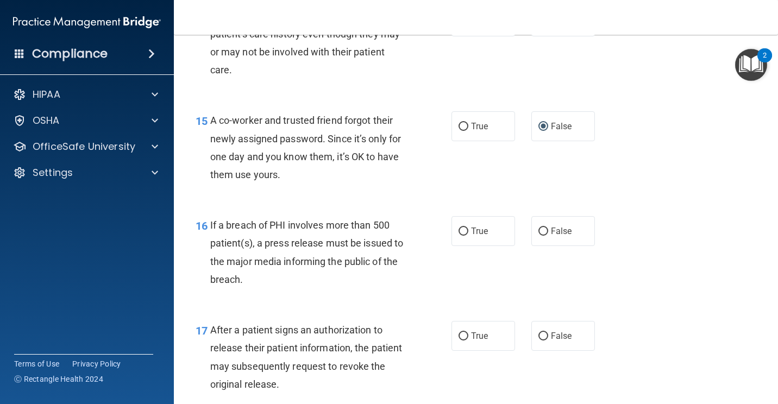
scroll to position [1358, 0]
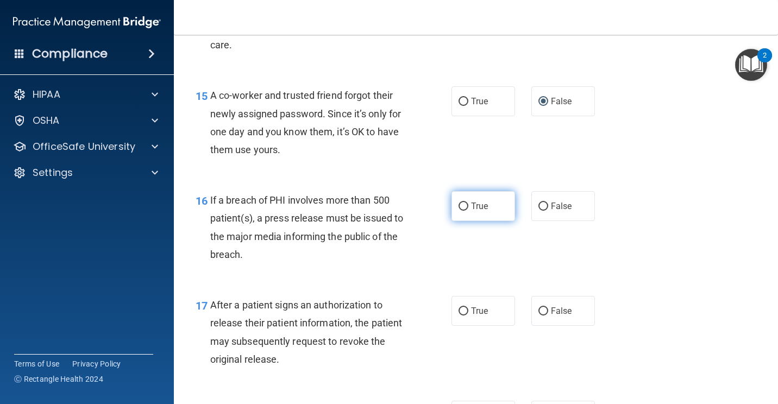
click at [462, 211] on input "True" at bounding box center [463, 207] width 10 height 8
radio input "true"
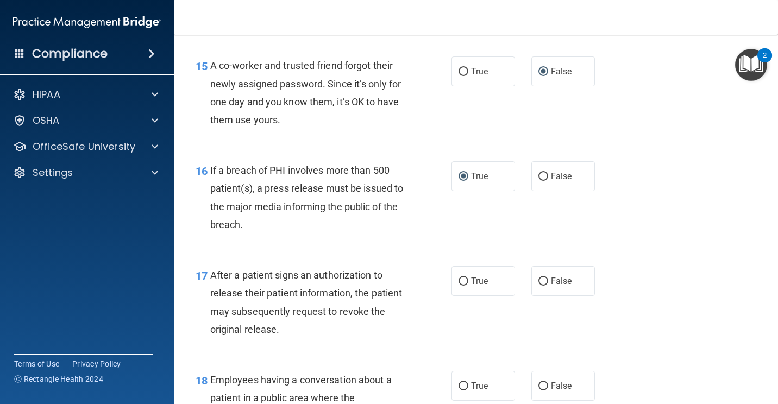
scroll to position [1412, 0]
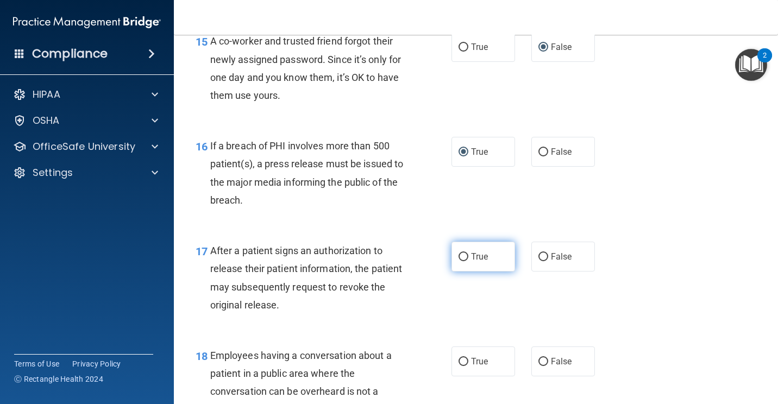
click at [465, 272] on label "True" at bounding box center [483, 257] width 64 height 30
click at [465, 261] on input "True" at bounding box center [463, 257] width 10 height 8
radio input "true"
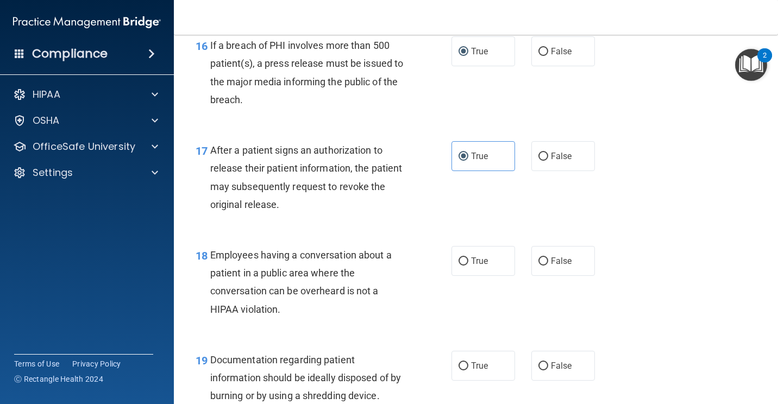
scroll to position [1521, 0]
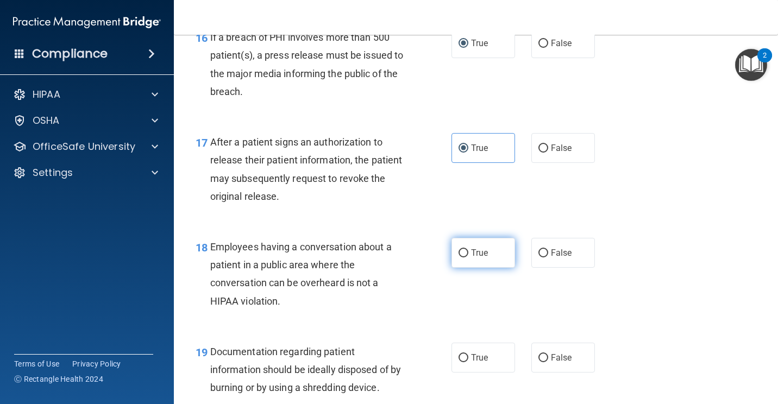
click at [459, 257] on input "True" at bounding box center [463, 253] width 10 height 8
radio input "true"
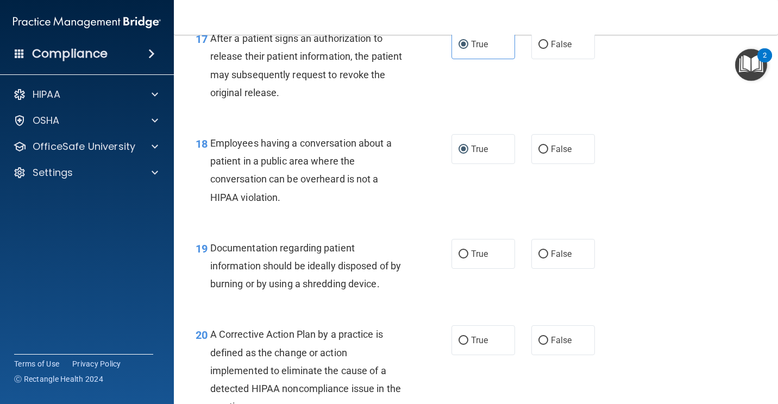
scroll to position [1629, 0]
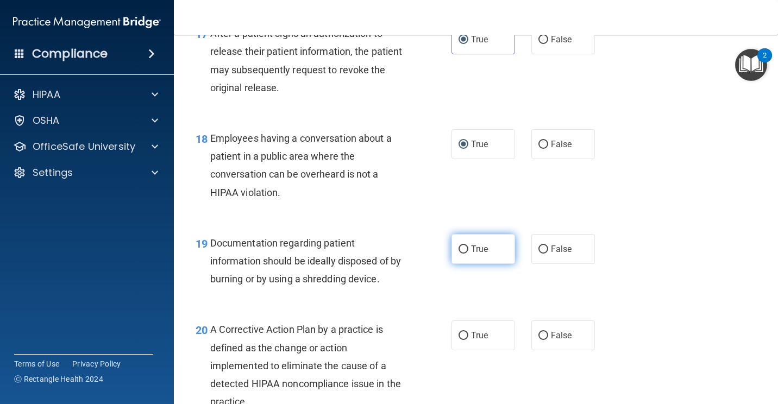
click at [466, 264] on label "True" at bounding box center [483, 249] width 64 height 30
click at [466, 254] on input "True" at bounding box center [463, 249] width 10 height 8
radio input "true"
click at [545, 264] on label "False" at bounding box center [563, 249] width 64 height 30
click at [545, 254] on input "False" at bounding box center [543, 249] width 10 height 8
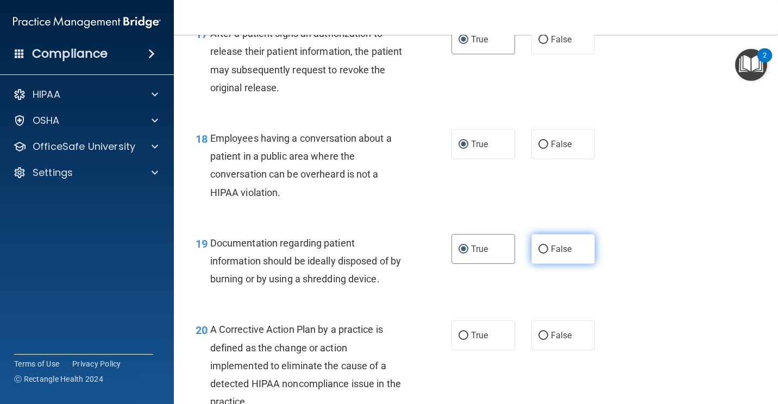
radio input "true"
radio input "false"
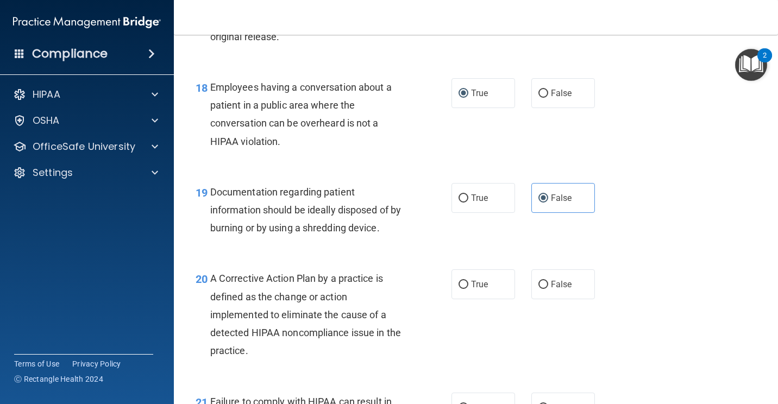
scroll to position [1738, 0]
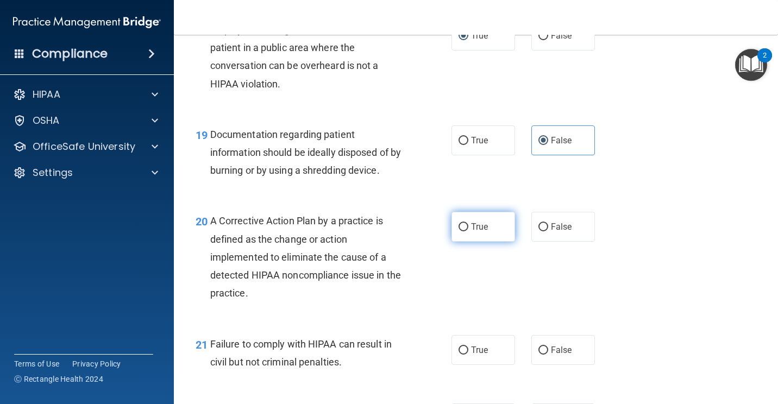
click at [458, 231] on input "True" at bounding box center [463, 227] width 10 height 8
radio input "true"
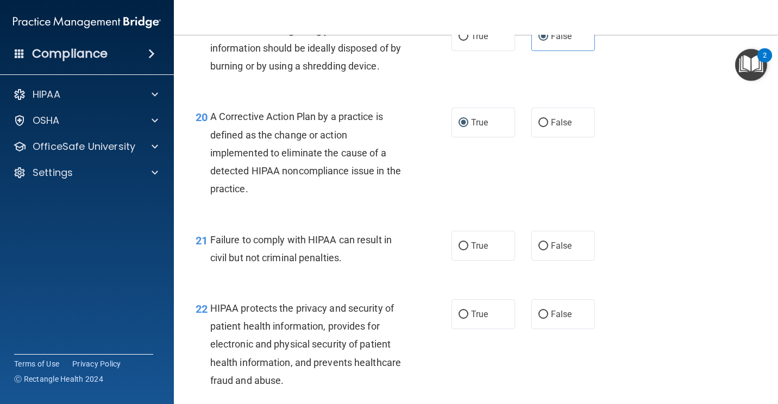
scroll to position [1846, 0]
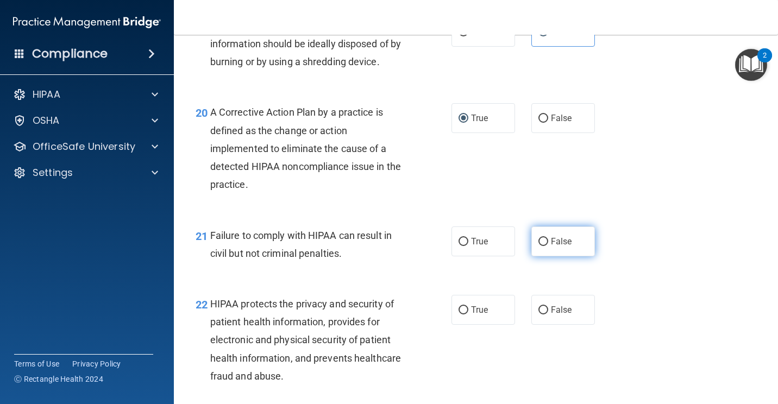
click at [538, 246] on input "False" at bounding box center [543, 242] width 10 height 8
radio input "true"
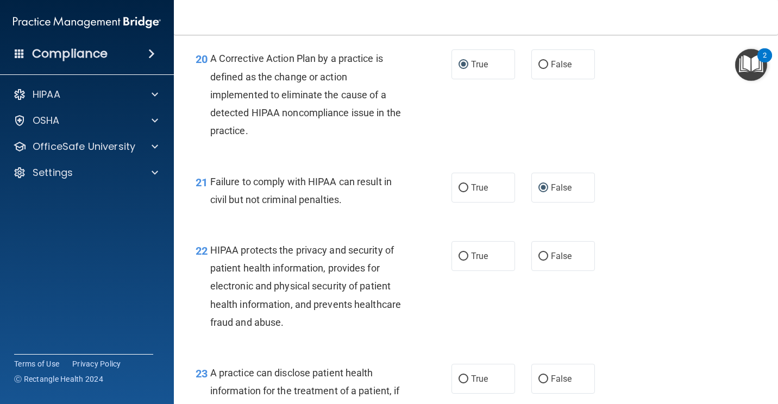
scroll to position [1901, 0]
click at [461, 260] on input "True" at bounding box center [463, 256] width 10 height 8
radio input "true"
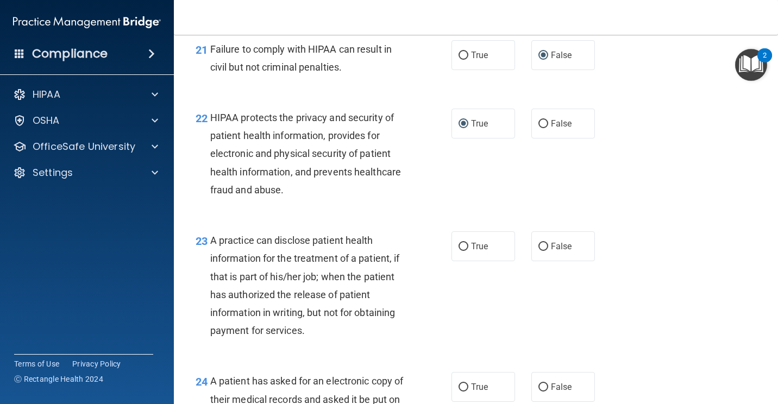
scroll to position [2064, 0]
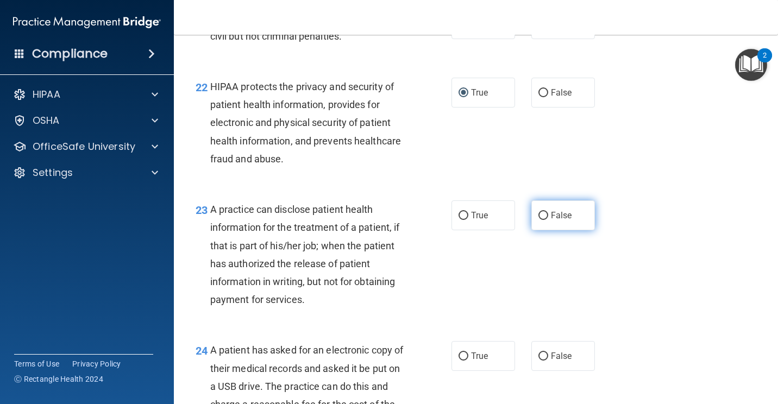
click at [541, 220] on input "False" at bounding box center [543, 216] width 10 height 8
radio input "true"
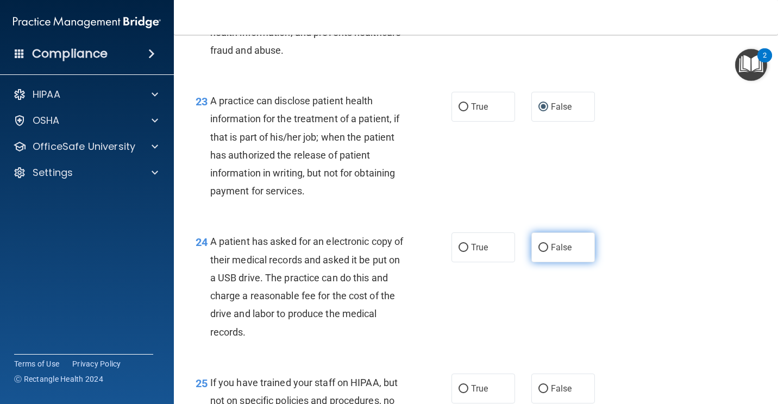
click at [551, 253] on span "False" at bounding box center [561, 247] width 21 height 10
click at [548, 252] on input "False" at bounding box center [543, 248] width 10 height 8
radio input "true"
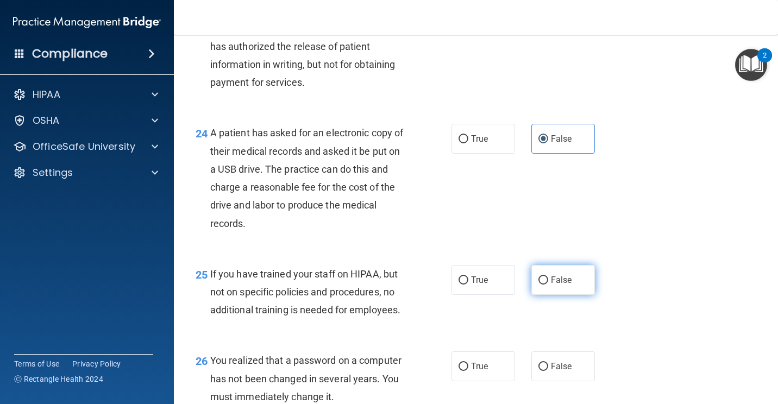
click at [543, 285] on input "False" at bounding box center [543, 280] width 10 height 8
radio input "true"
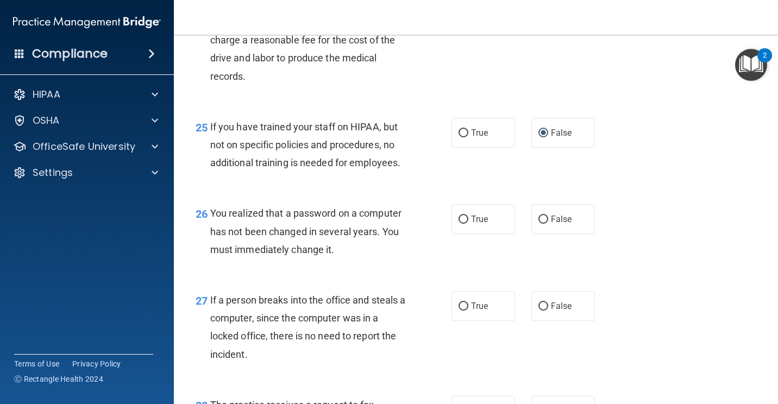
scroll to position [2444, 0]
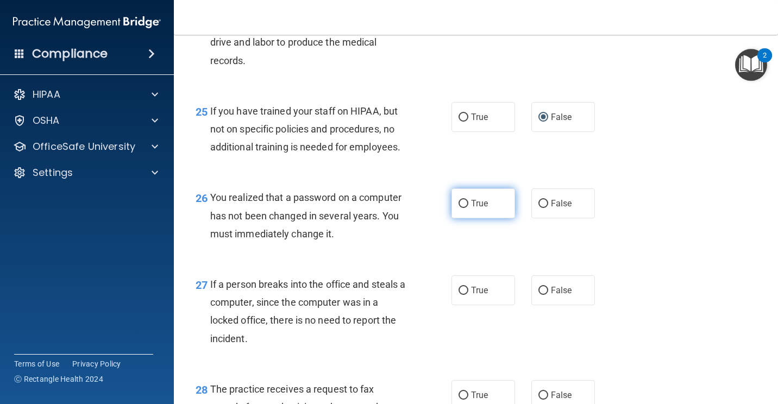
click at [471, 209] on span "True" at bounding box center [479, 203] width 17 height 10
click at [468, 208] on input "True" at bounding box center [463, 204] width 10 height 8
radio input "true"
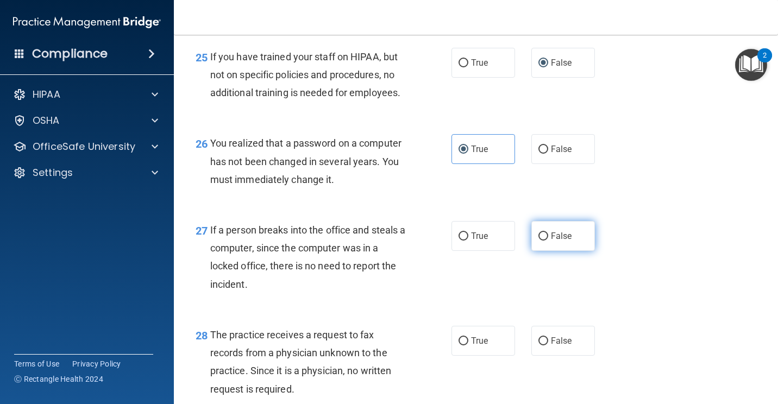
click at [553, 241] on span "False" at bounding box center [561, 236] width 21 height 10
click at [548, 241] on input "False" at bounding box center [543, 236] width 10 height 8
radio input "true"
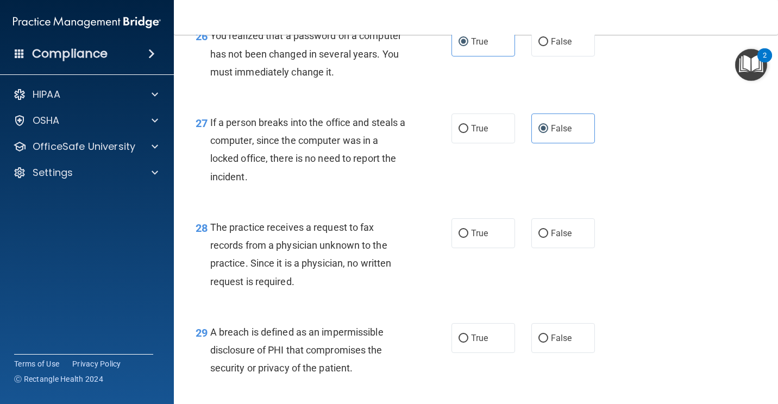
scroll to position [2607, 0]
click at [538, 237] on input "False" at bounding box center [543, 233] width 10 height 8
radio input "true"
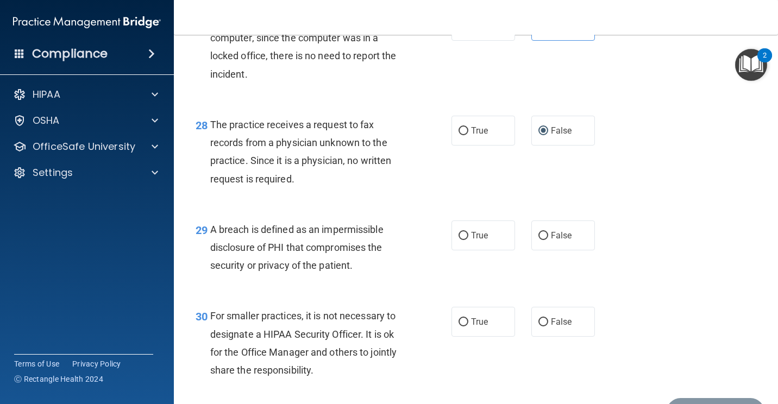
scroll to position [2715, 0]
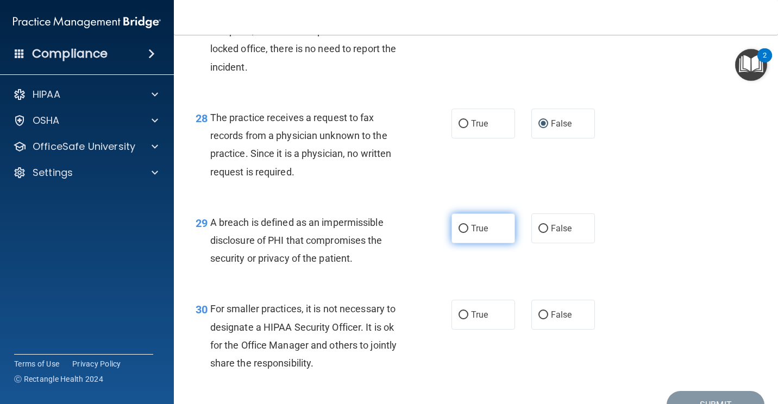
click at [464, 243] on label "True" at bounding box center [483, 228] width 64 height 30
click at [464, 233] on input "True" at bounding box center [463, 229] width 10 height 8
radio input "true"
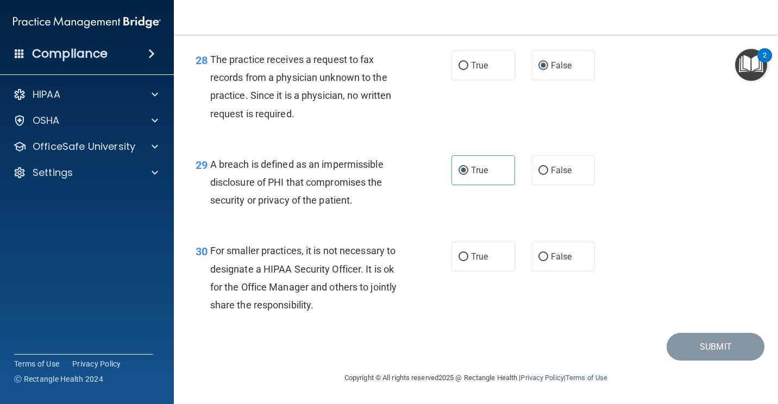
scroll to position [2809, 0]
click at [538, 256] on input "False" at bounding box center [543, 257] width 10 height 8
radio input "true"
click at [701, 347] on button "Submit" at bounding box center [715, 347] width 98 height 28
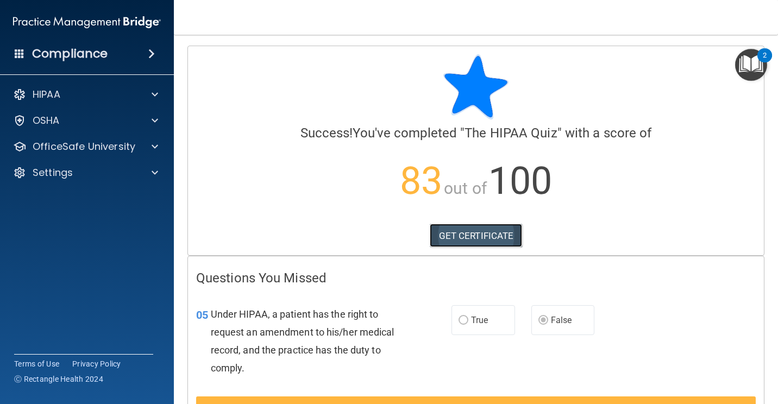
click at [444, 232] on link "GET CERTIFICATE" at bounding box center [476, 236] width 93 height 24
